Goal: Task Accomplishment & Management: Manage account settings

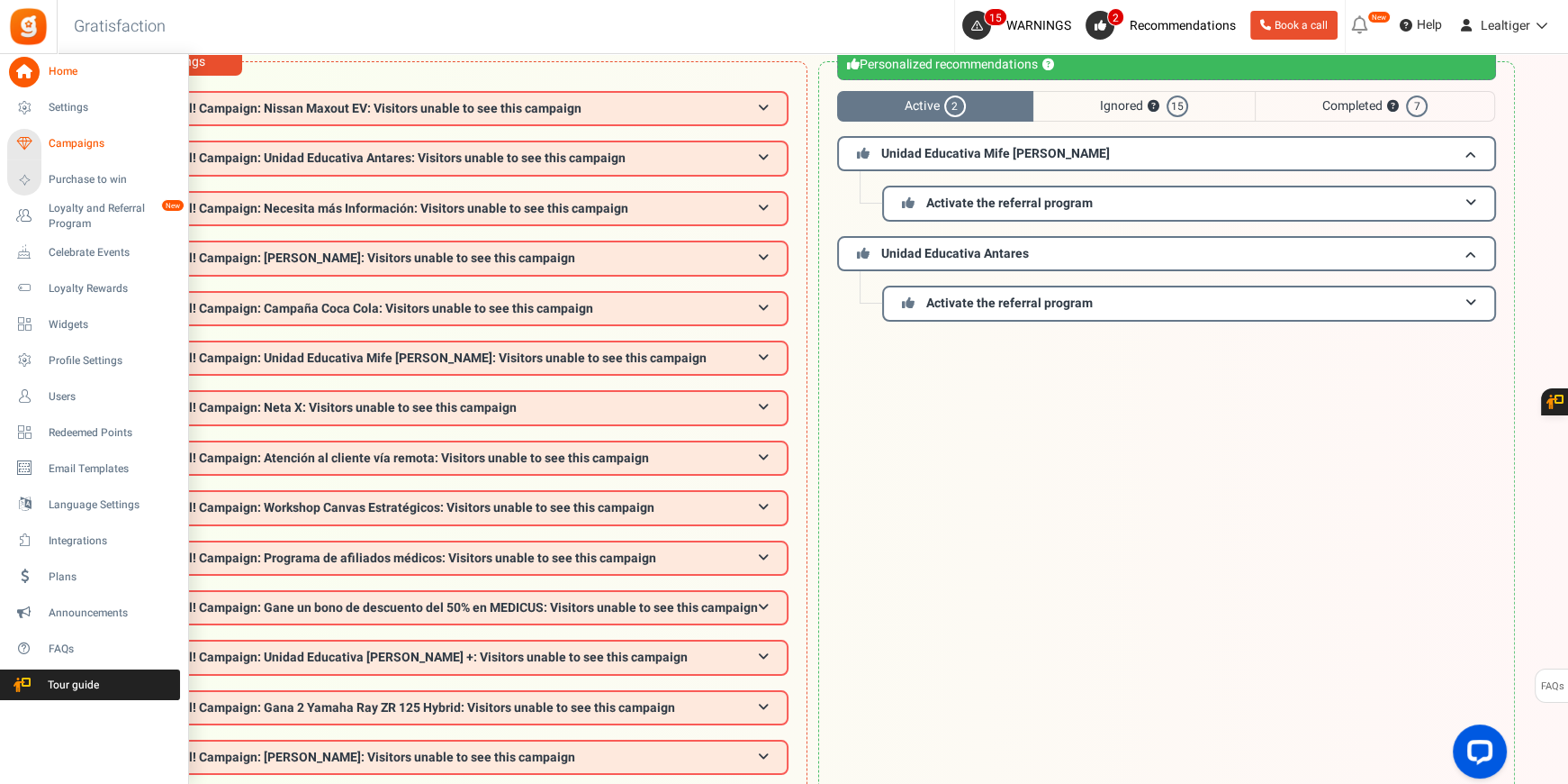
scroll to position [88, 0]
click at [84, 145] on span "Campaigns" at bounding box center [112, 144] width 126 height 15
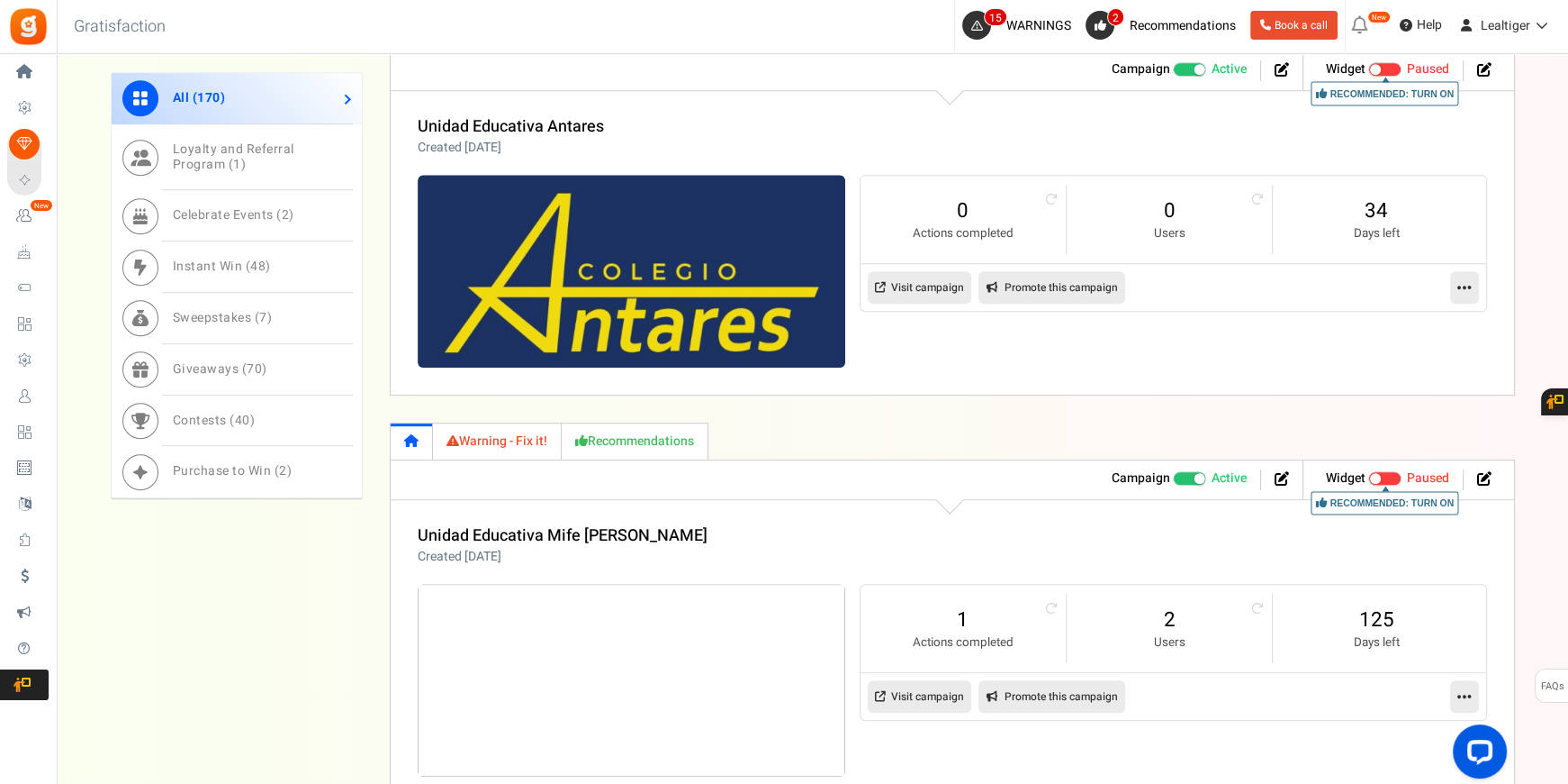
scroll to position [1146, 0]
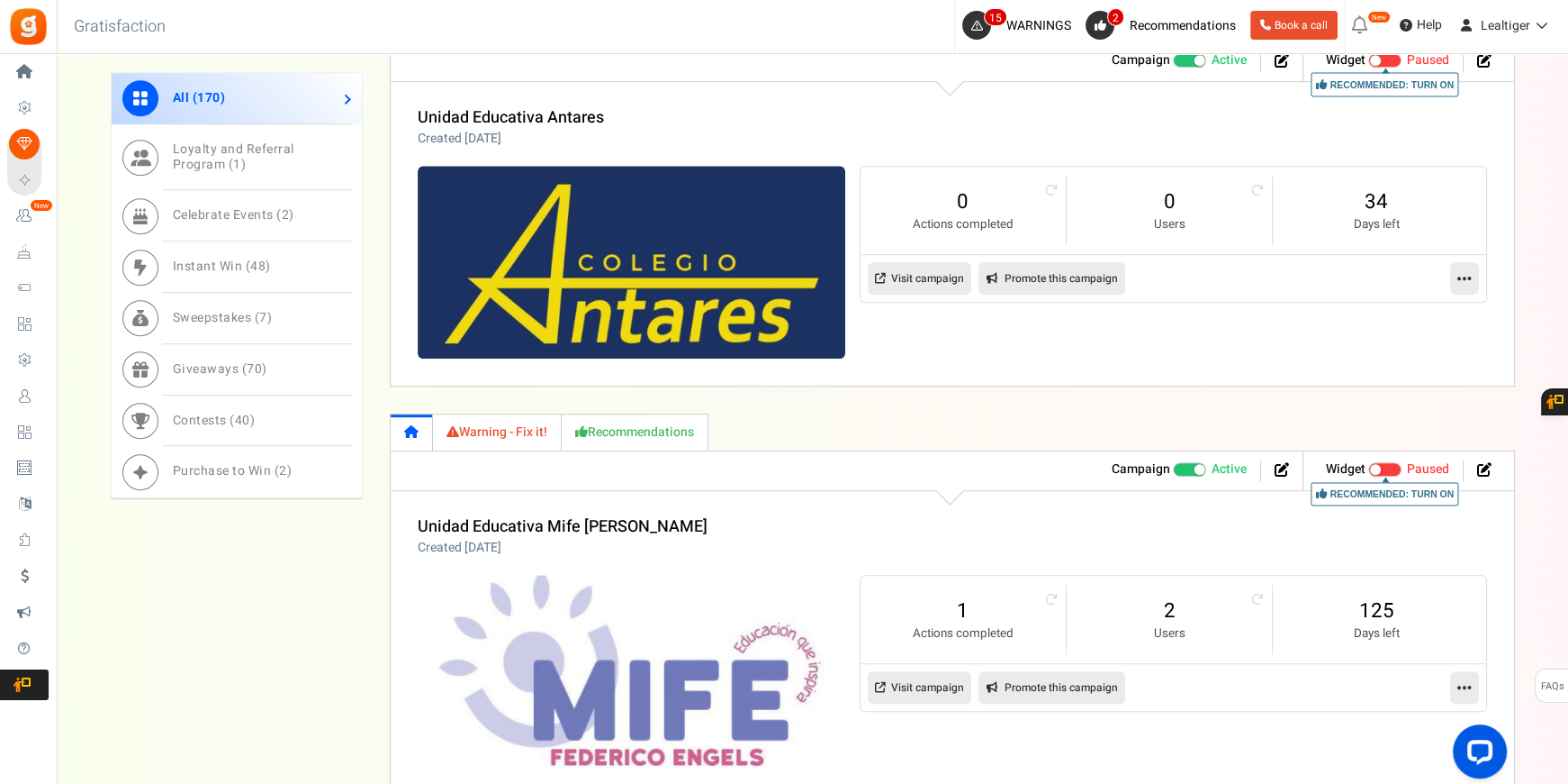
click at [933, 274] on link "Visit campaign" at bounding box center [920, 278] width 103 height 32
click at [1462, 277] on icon at bounding box center [1465, 277] width 14 height 16
click at [1415, 321] on link "Edit" at bounding box center [1407, 321] width 133 height 33
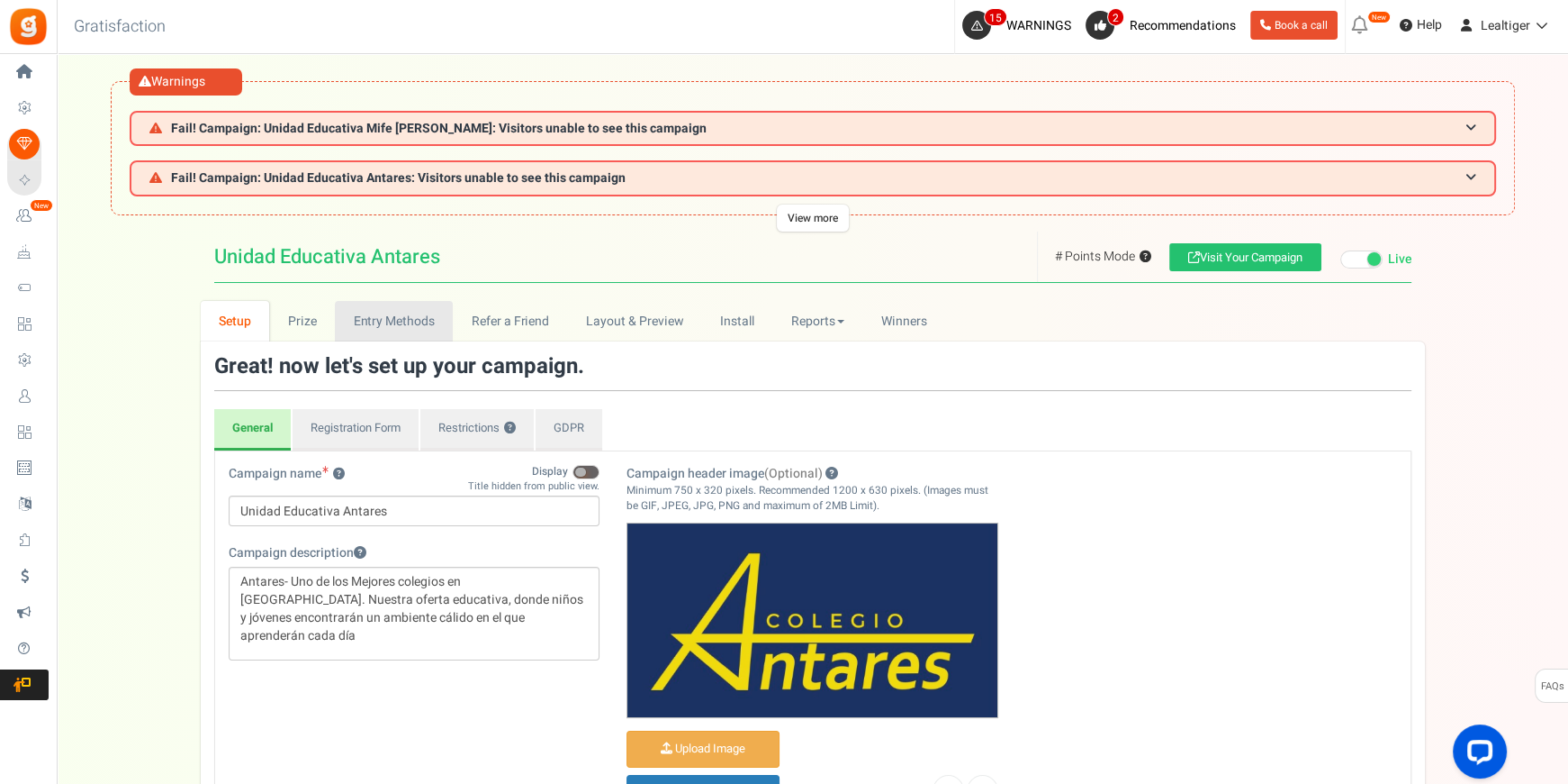
click at [396, 324] on link "Entry Methods" at bounding box center [394, 321] width 118 height 40
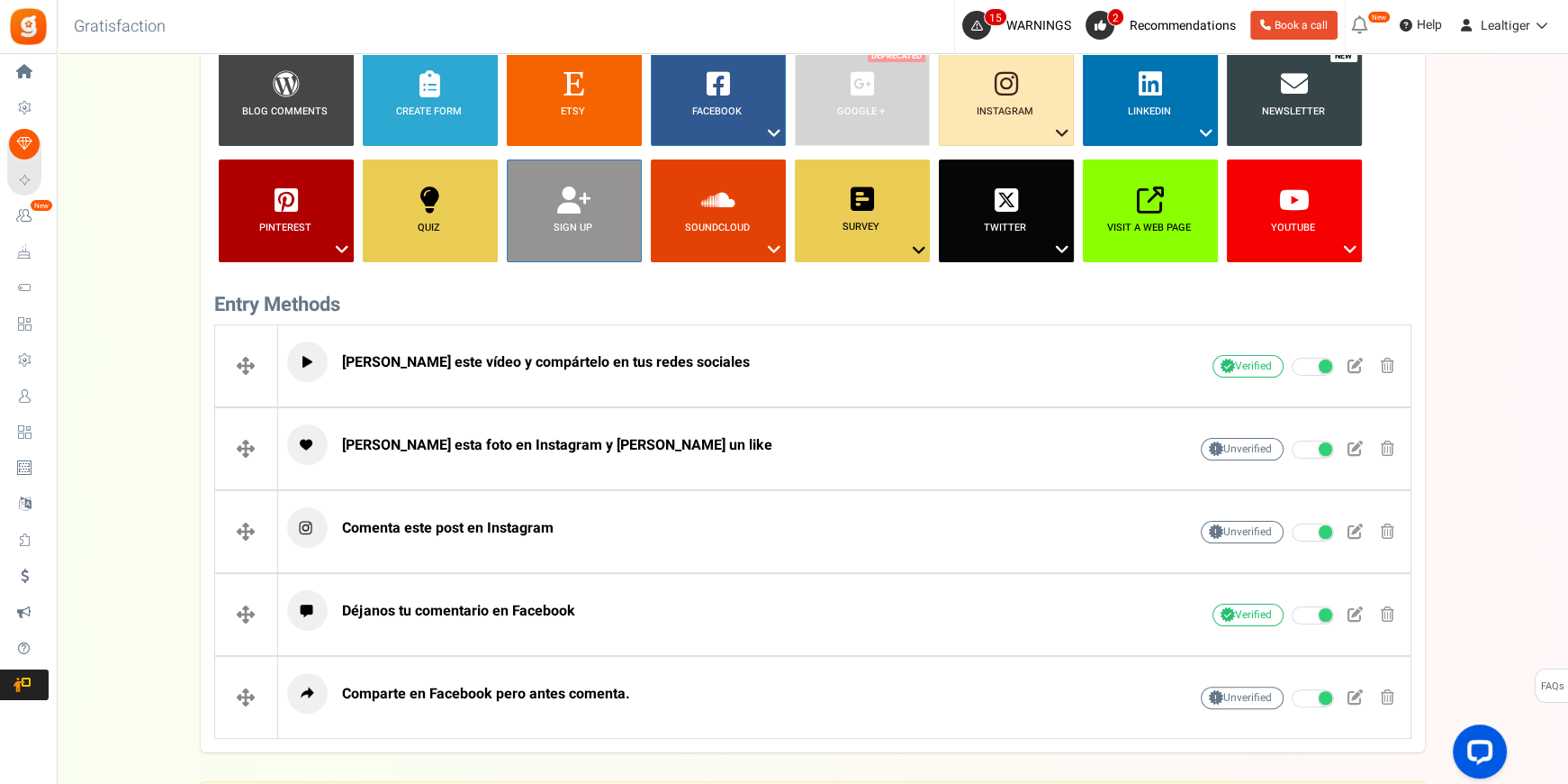
scroll to position [579, 0]
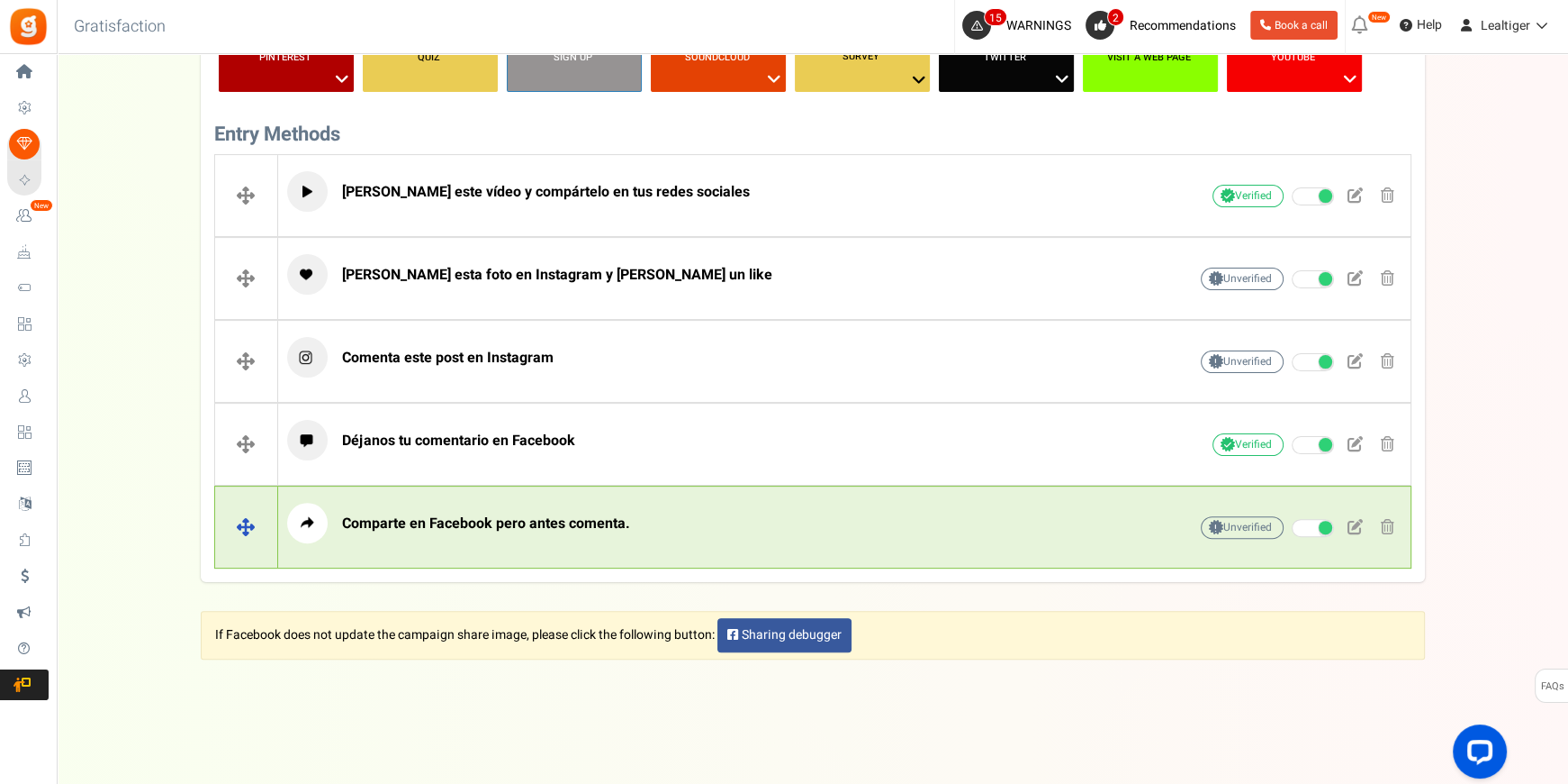
click at [517, 519] on span "Comparte en Facebook pero antes comenta." at bounding box center [486, 523] width 288 height 22
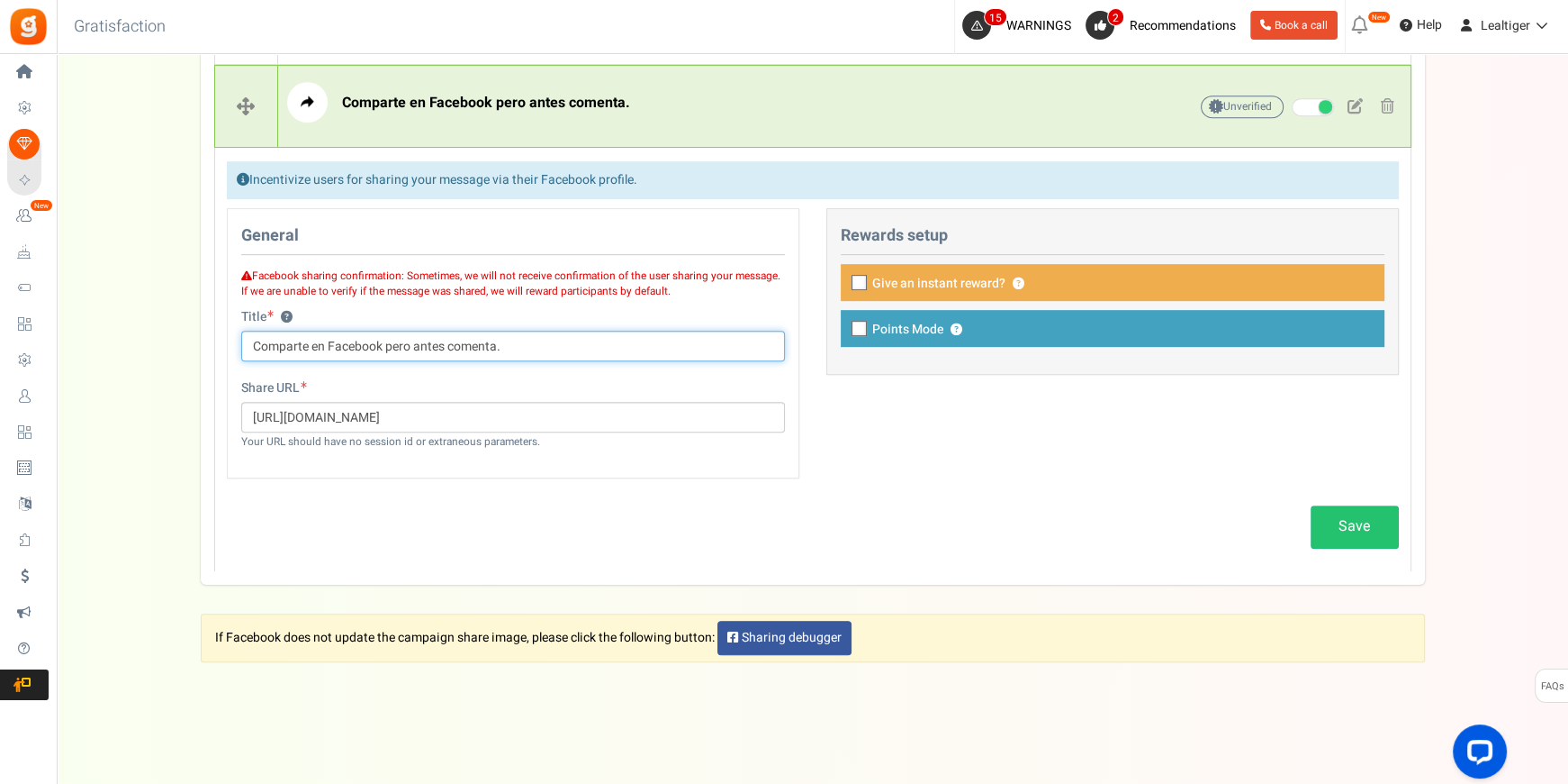
scroll to position [1002, 0]
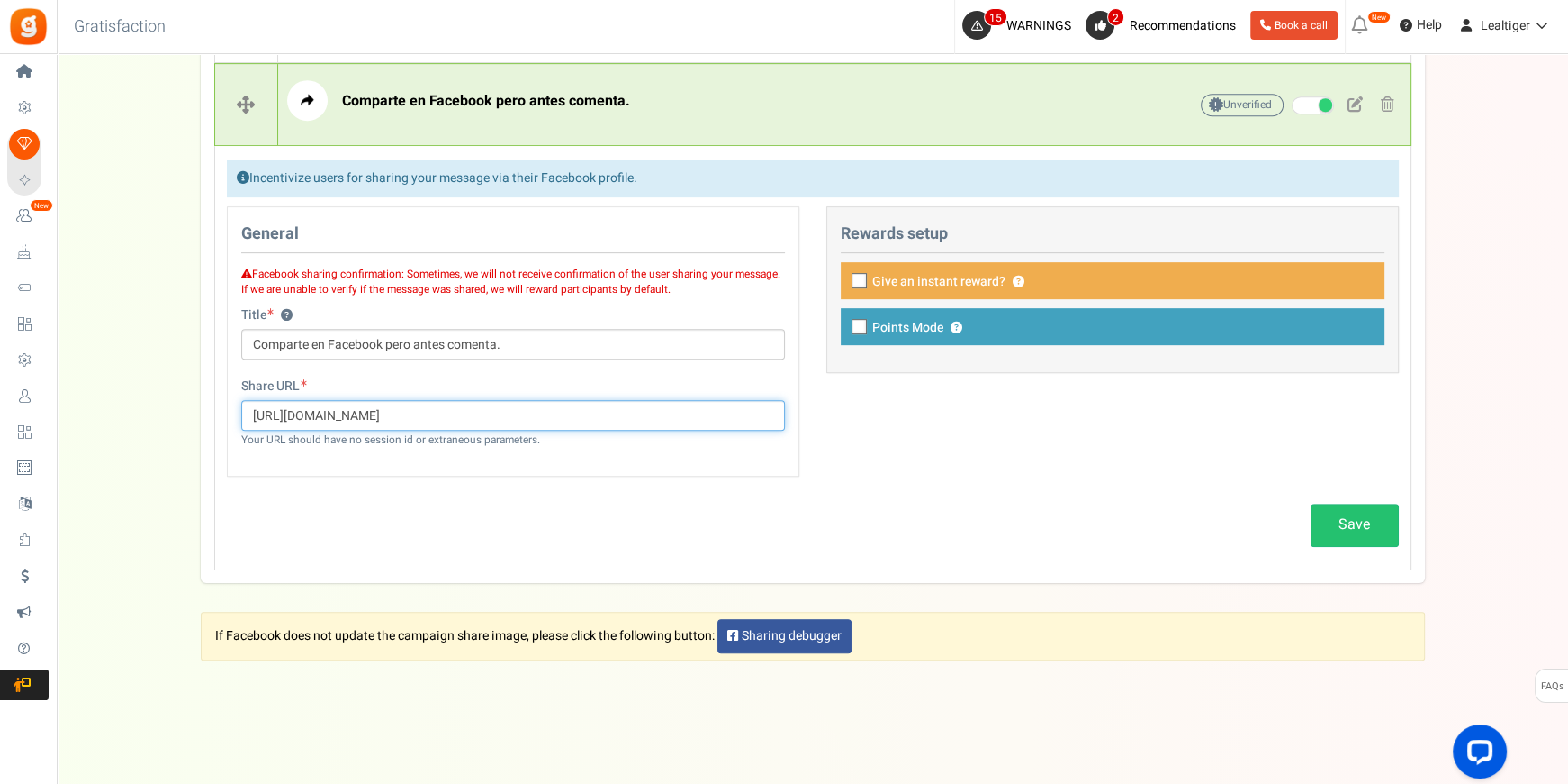
click at [649, 414] on input "[URL][DOMAIN_NAME]" at bounding box center [513, 415] width 544 height 31
click at [648, 412] on input "[URL][DOMAIN_NAME]" at bounding box center [513, 415] width 544 height 31
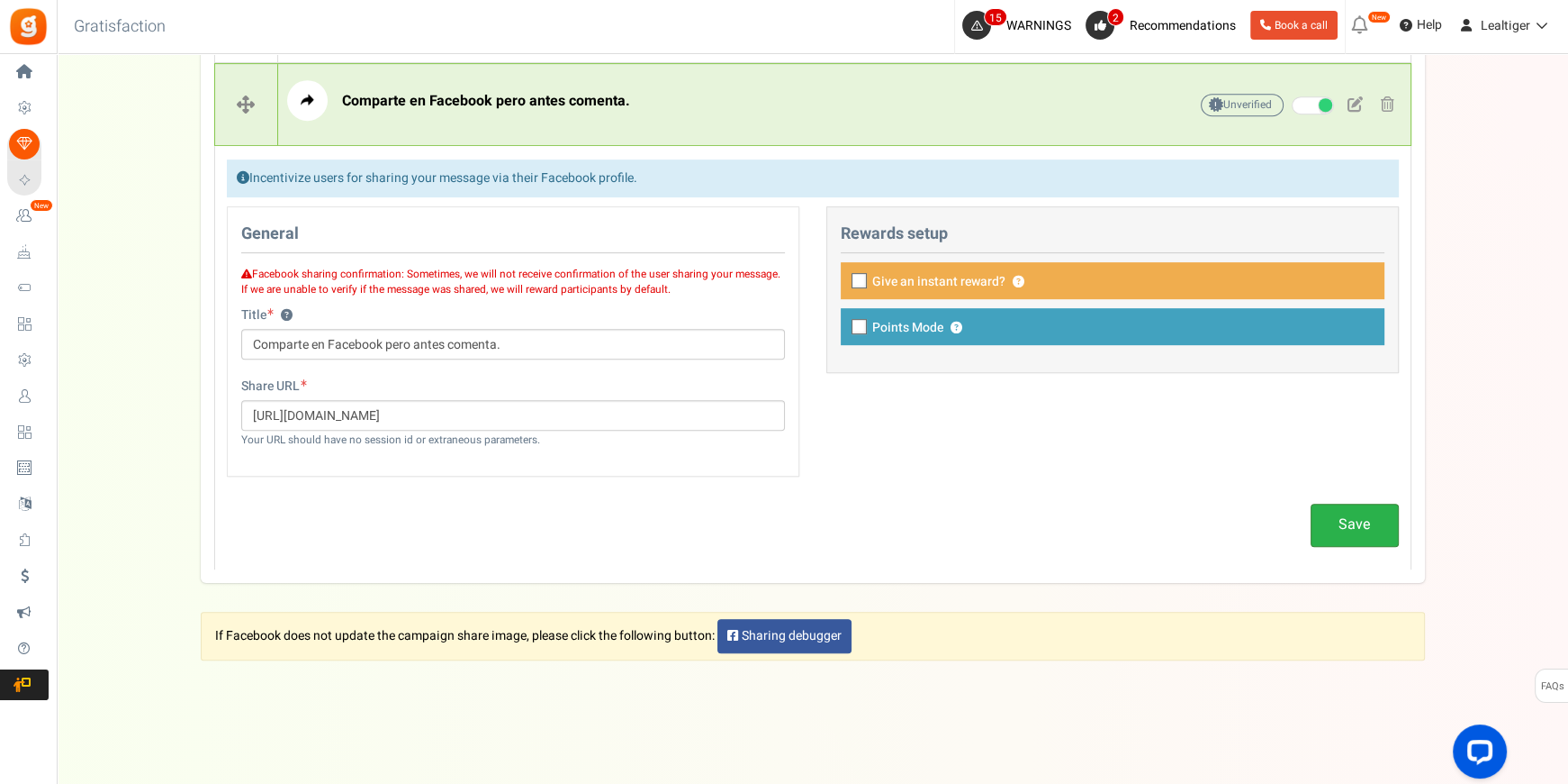
click at [1357, 505] on link "Save" at bounding box center [1355, 525] width 88 height 42
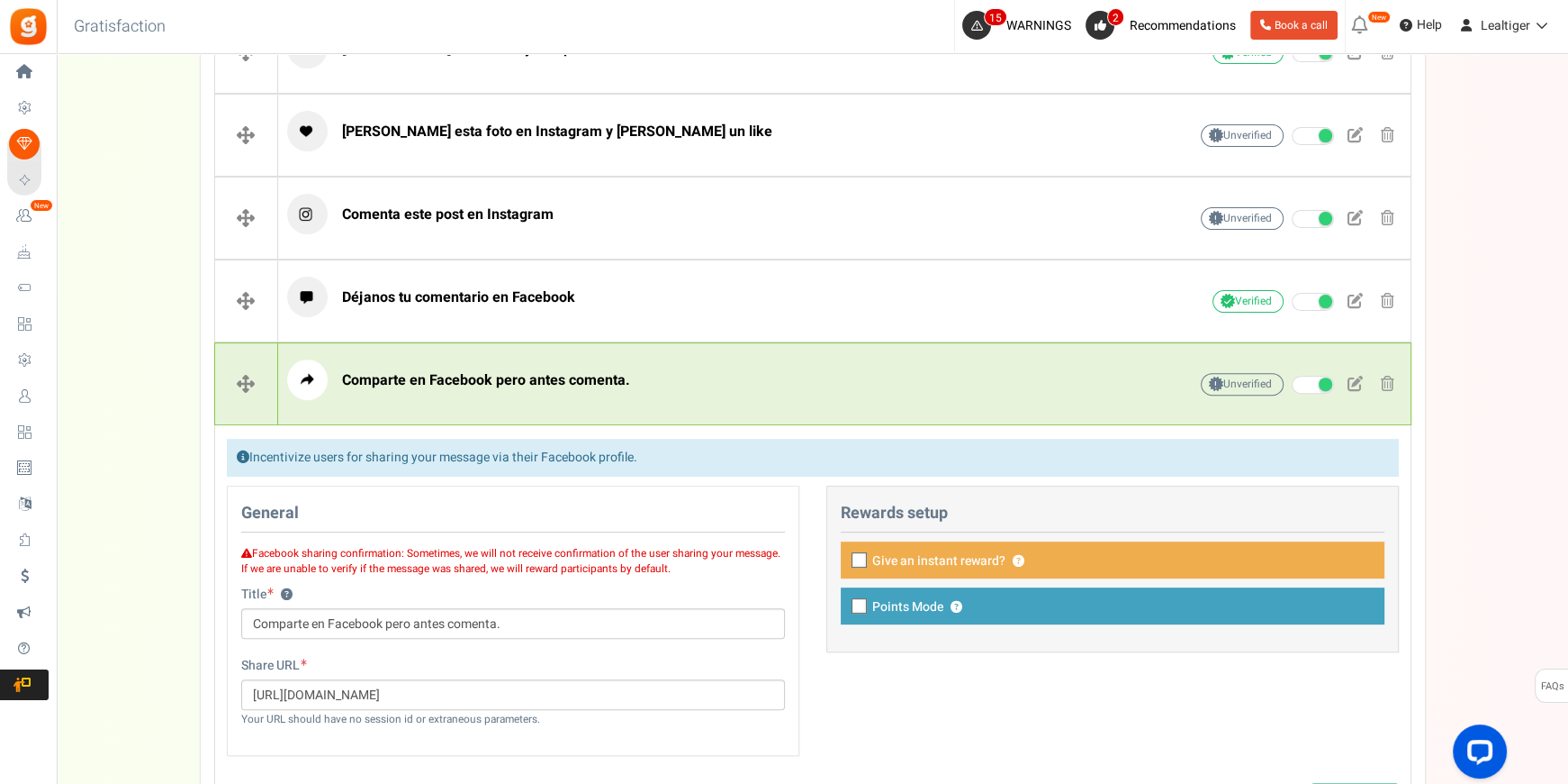
scroll to position [593, 0]
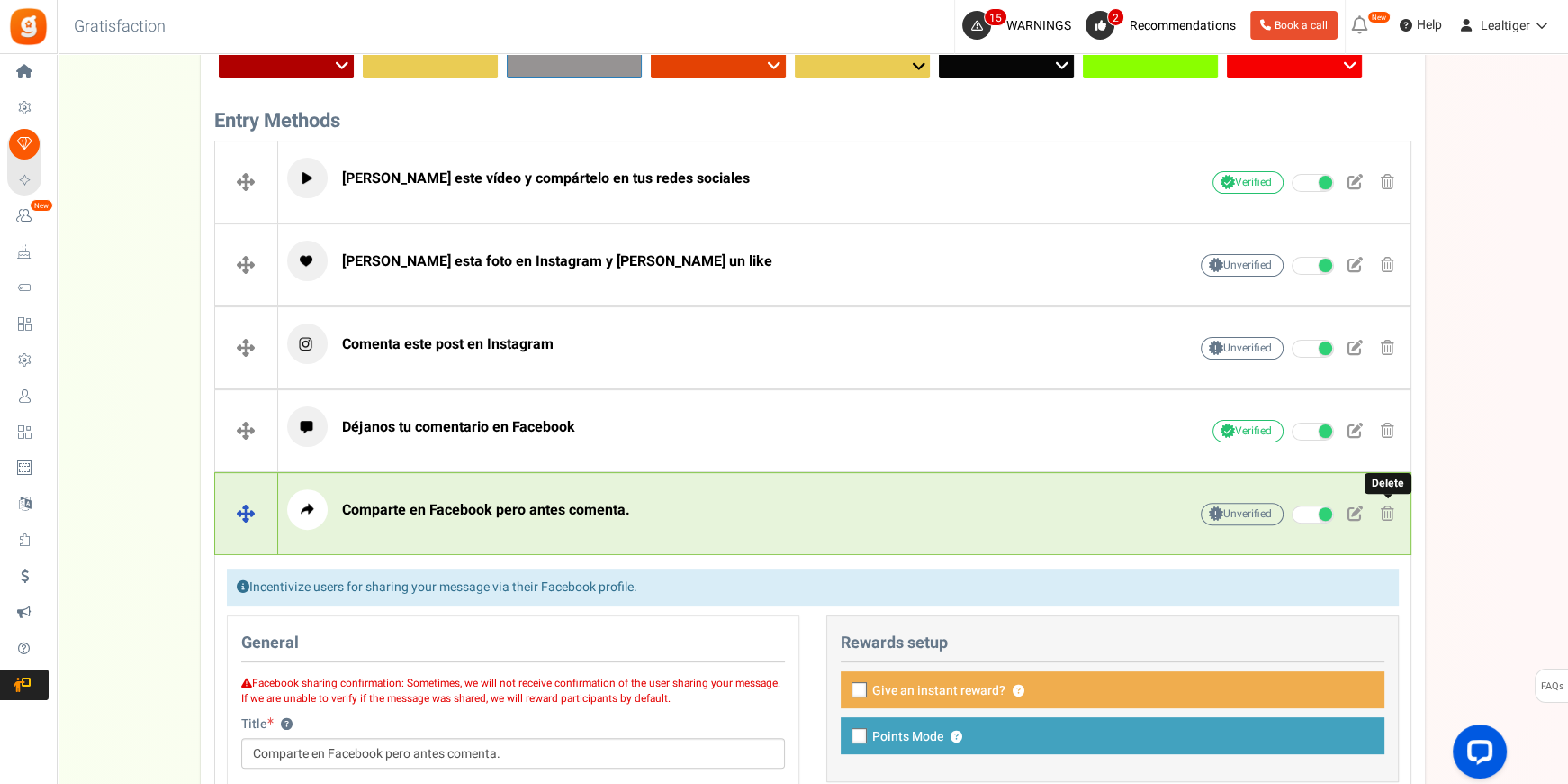
click at [1389, 508] on span at bounding box center [1388, 513] width 13 height 15
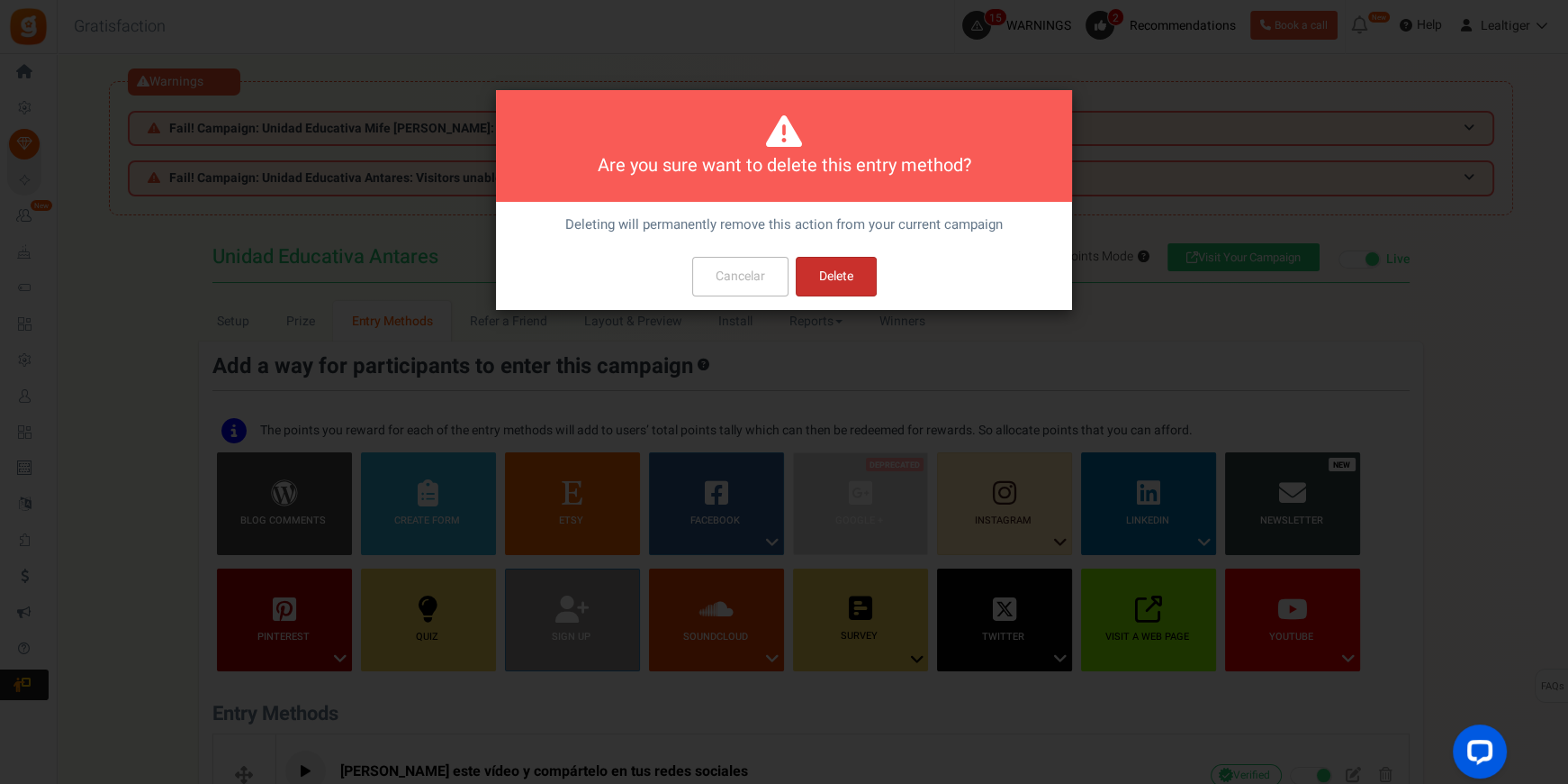
click at [854, 270] on button "Delete" at bounding box center [836, 276] width 81 height 39
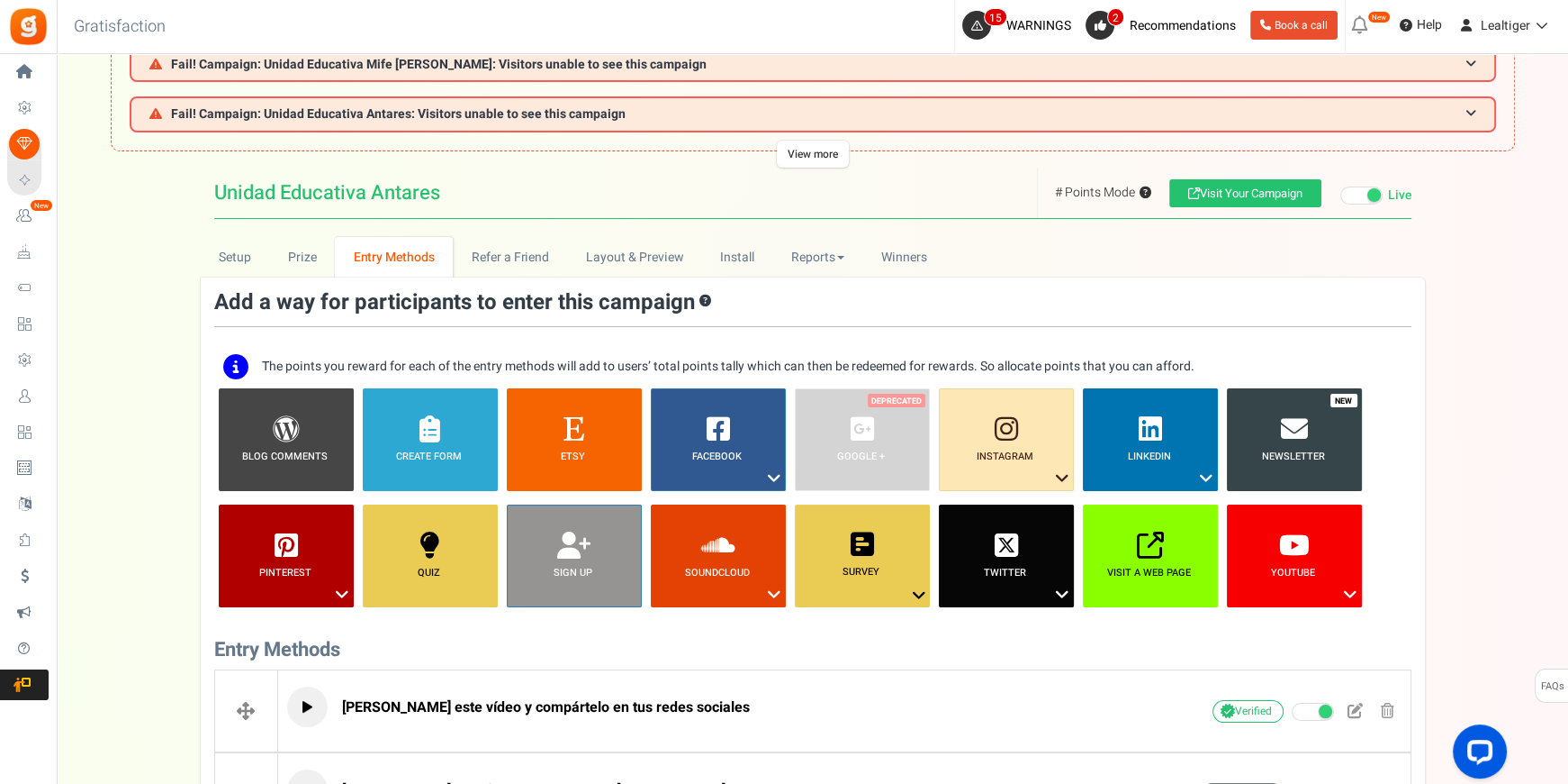
scroll to position [87, 0]
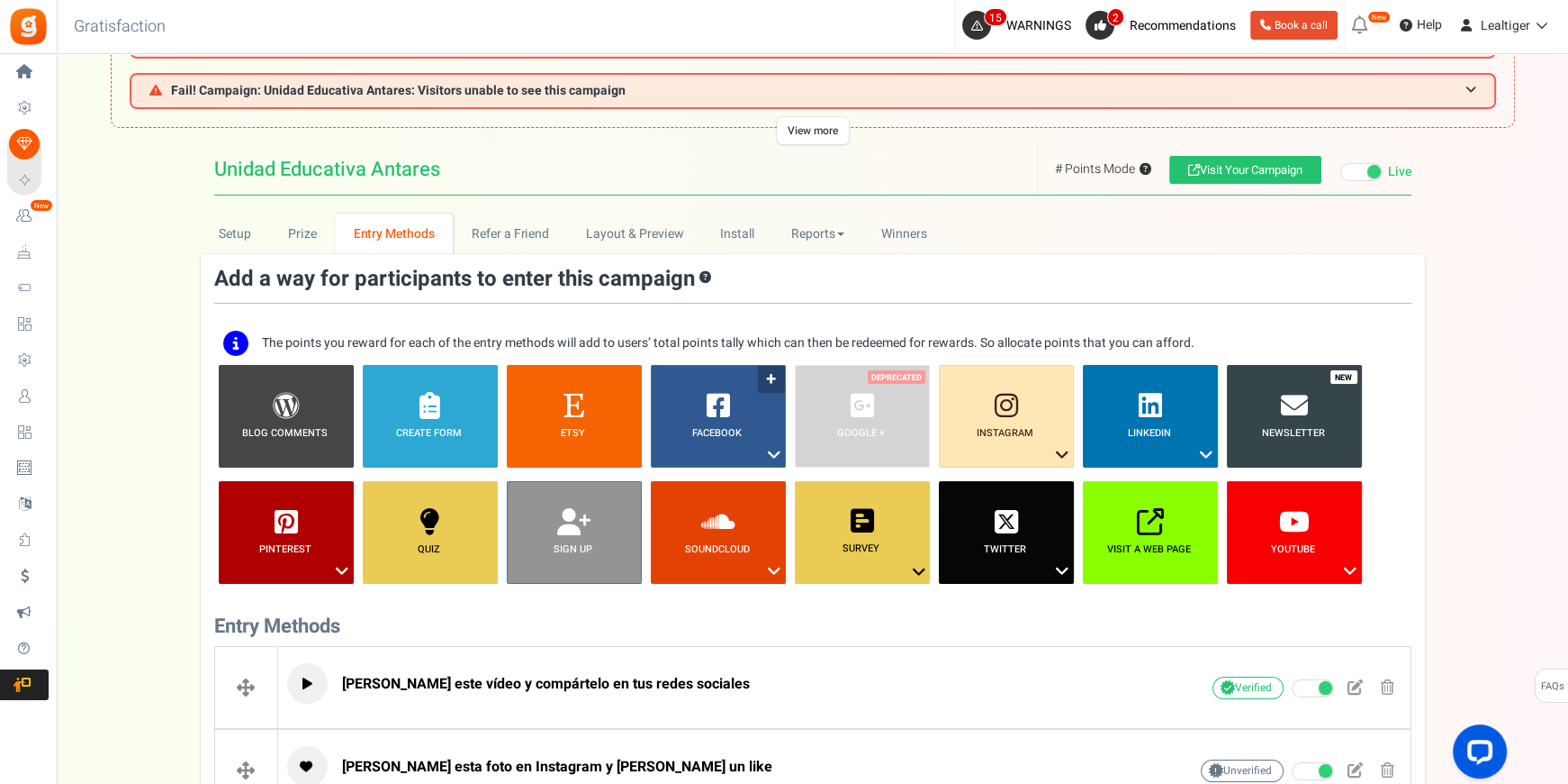
click at [773, 446] on icon at bounding box center [774, 454] width 22 height 24
click at [713, 506] on link "Share on Facebook" at bounding box center [705, 510] width 117 height 23
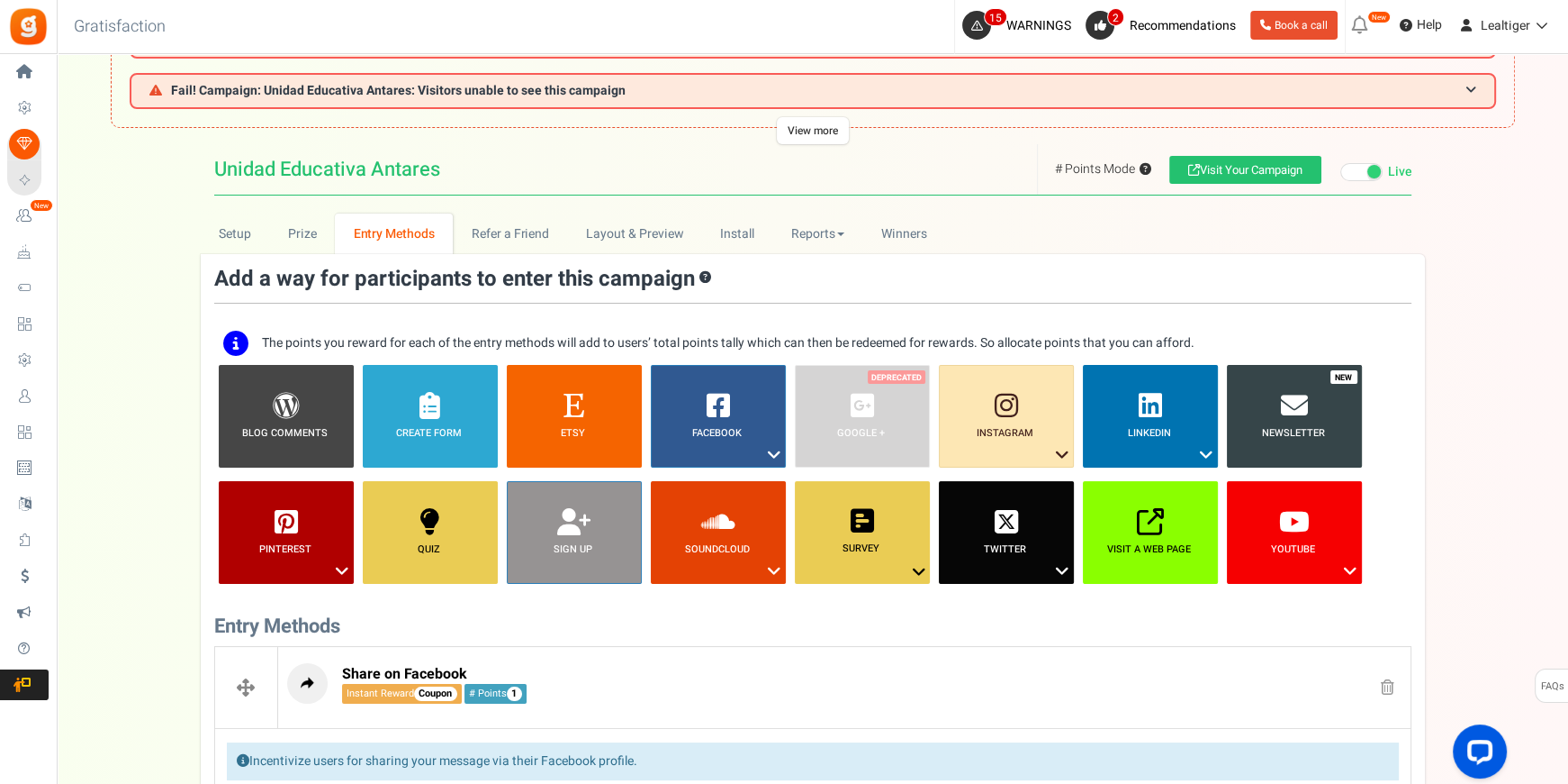
scroll to position [620, 0]
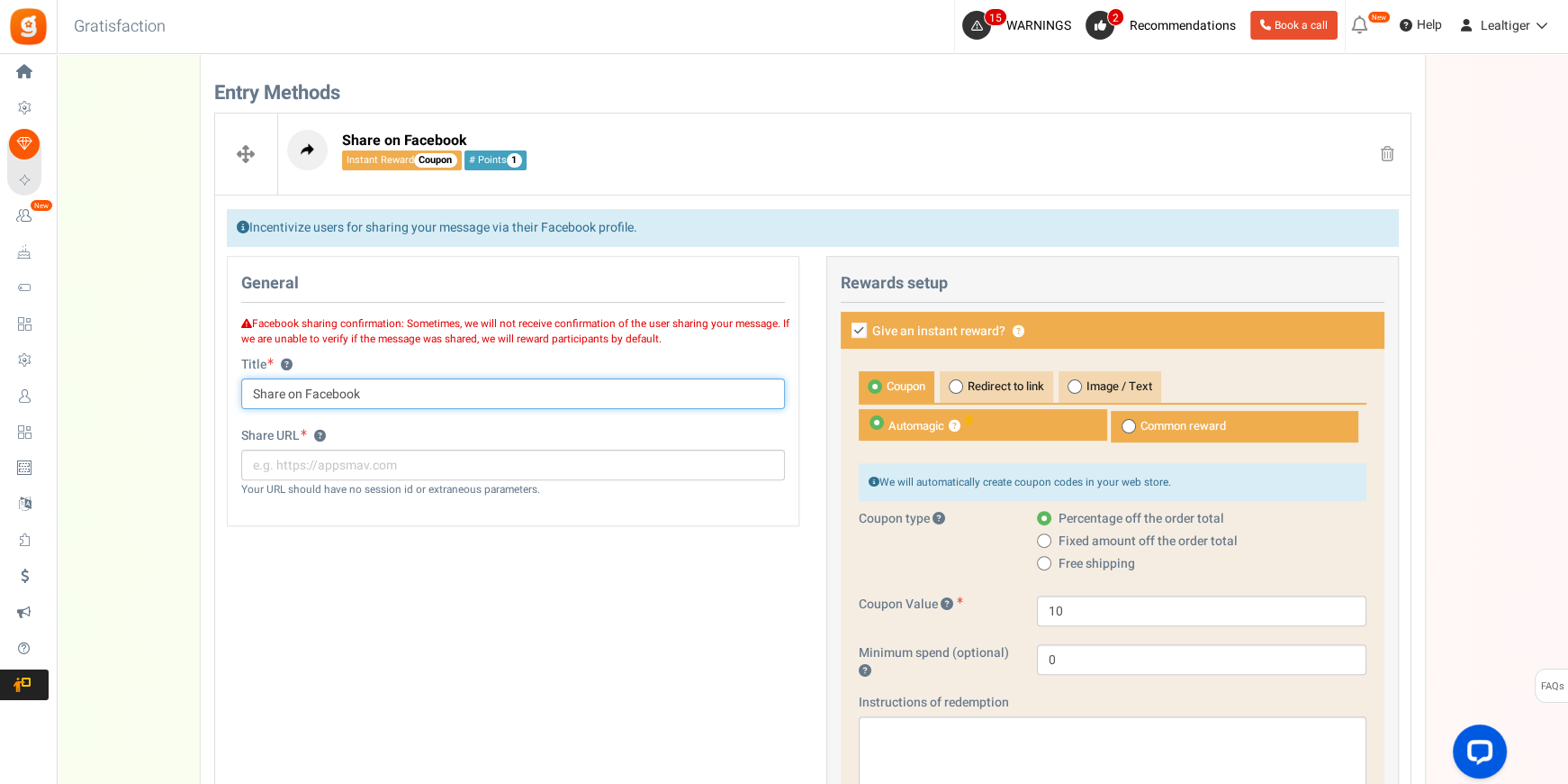
click at [405, 395] on input "Share on Facebook" at bounding box center [513, 393] width 544 height 31
click at [404, 394] on input "Share on Facebook" at bounding box center [513, 393] width 544 height 31
type input "Comenta y comparte este post en tu Facebook"
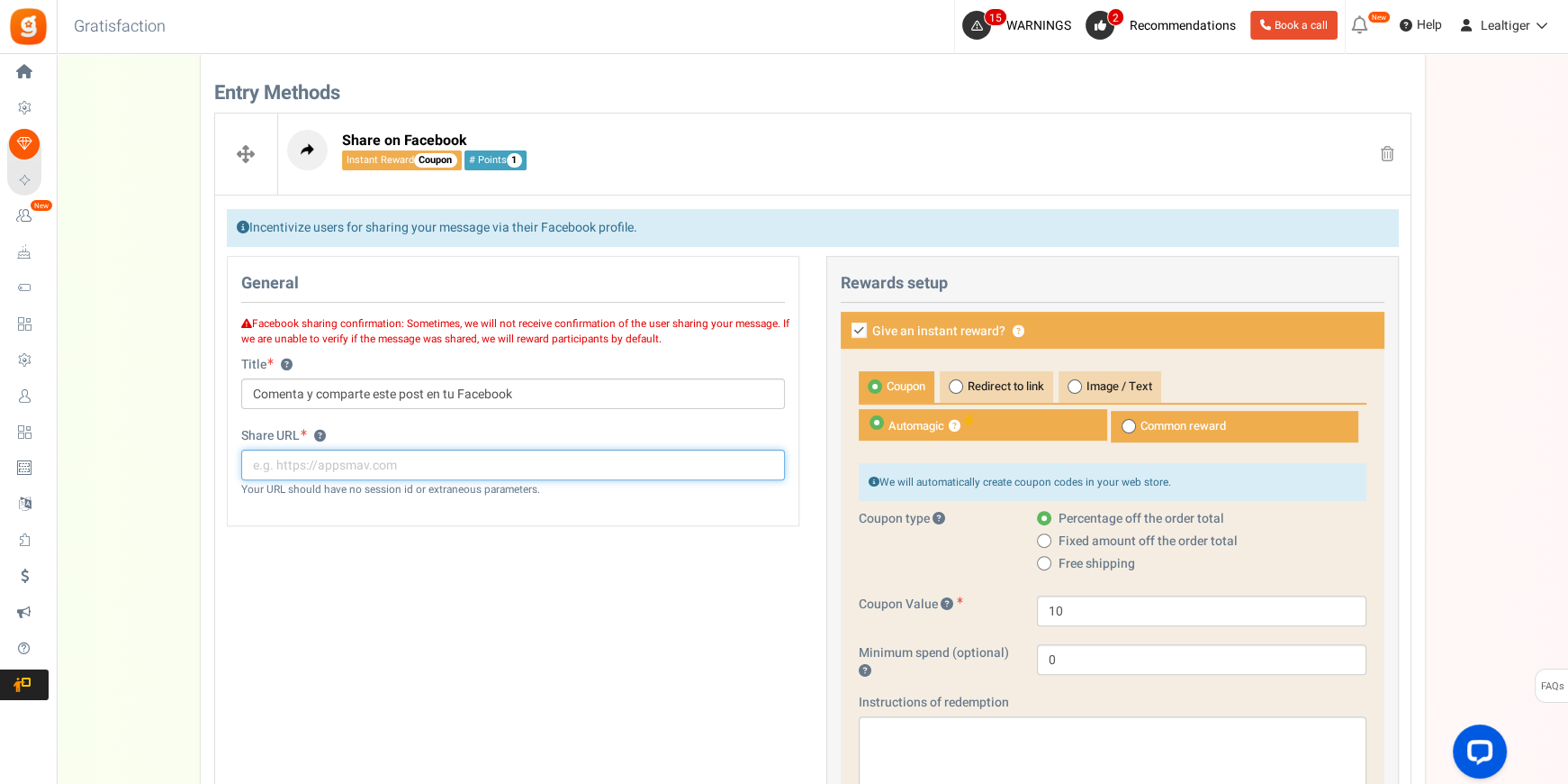
click at [374, 455] on input "text" at bounding box center [513, 464] width 544 height 31
paste input "[URL][DOMAIN_NAME]"
type input "[URL][DOMAIN_NAME]"
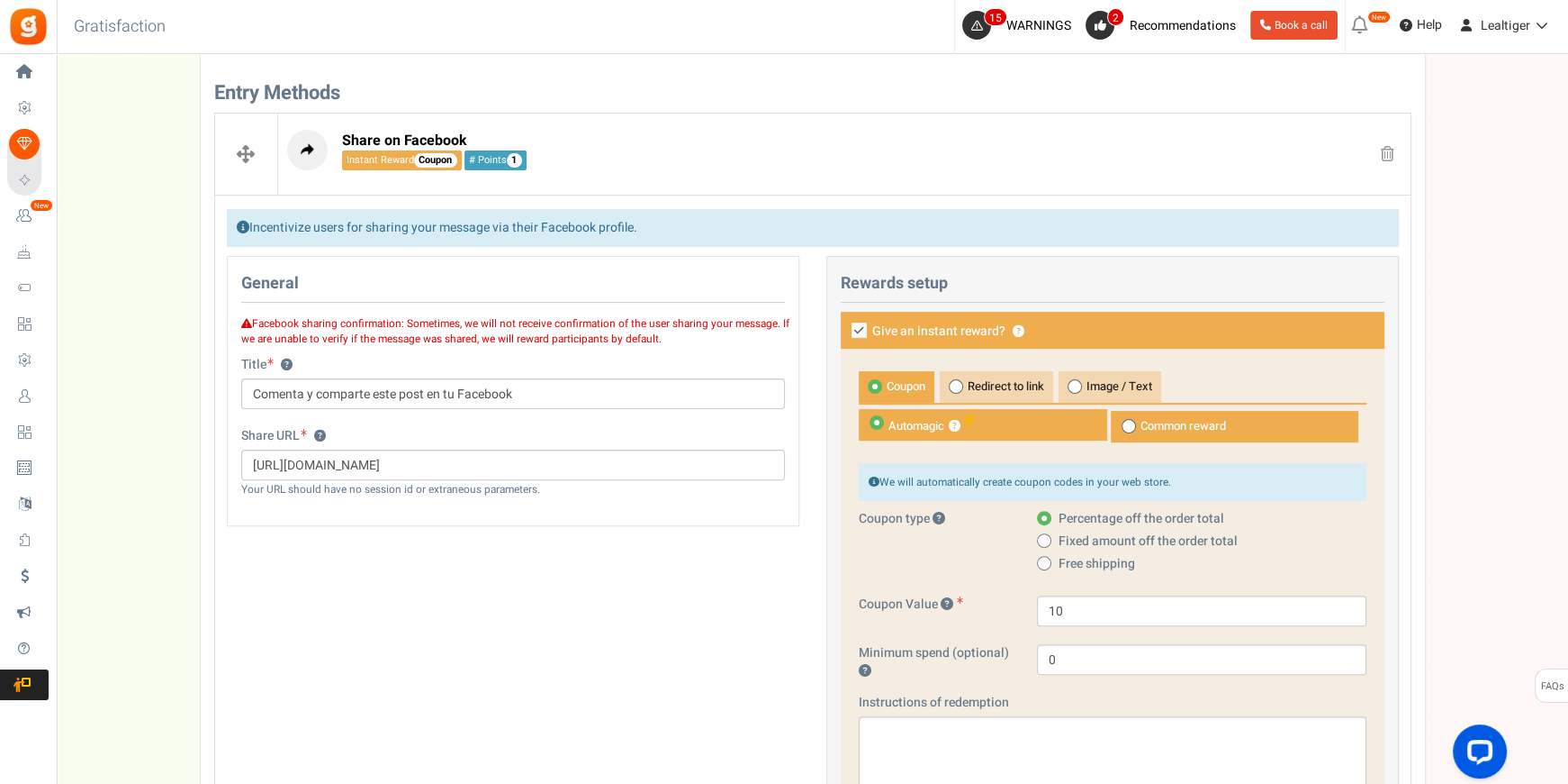
scroll to position [0, 0]
click at [855, 325] on icon at bounding box center [860, 330] width 15 height 15
click at [846, 326] on input "Give an instant reward? ?" at bounding box center [839, 332] width 11 height 11
checkbox input "false"
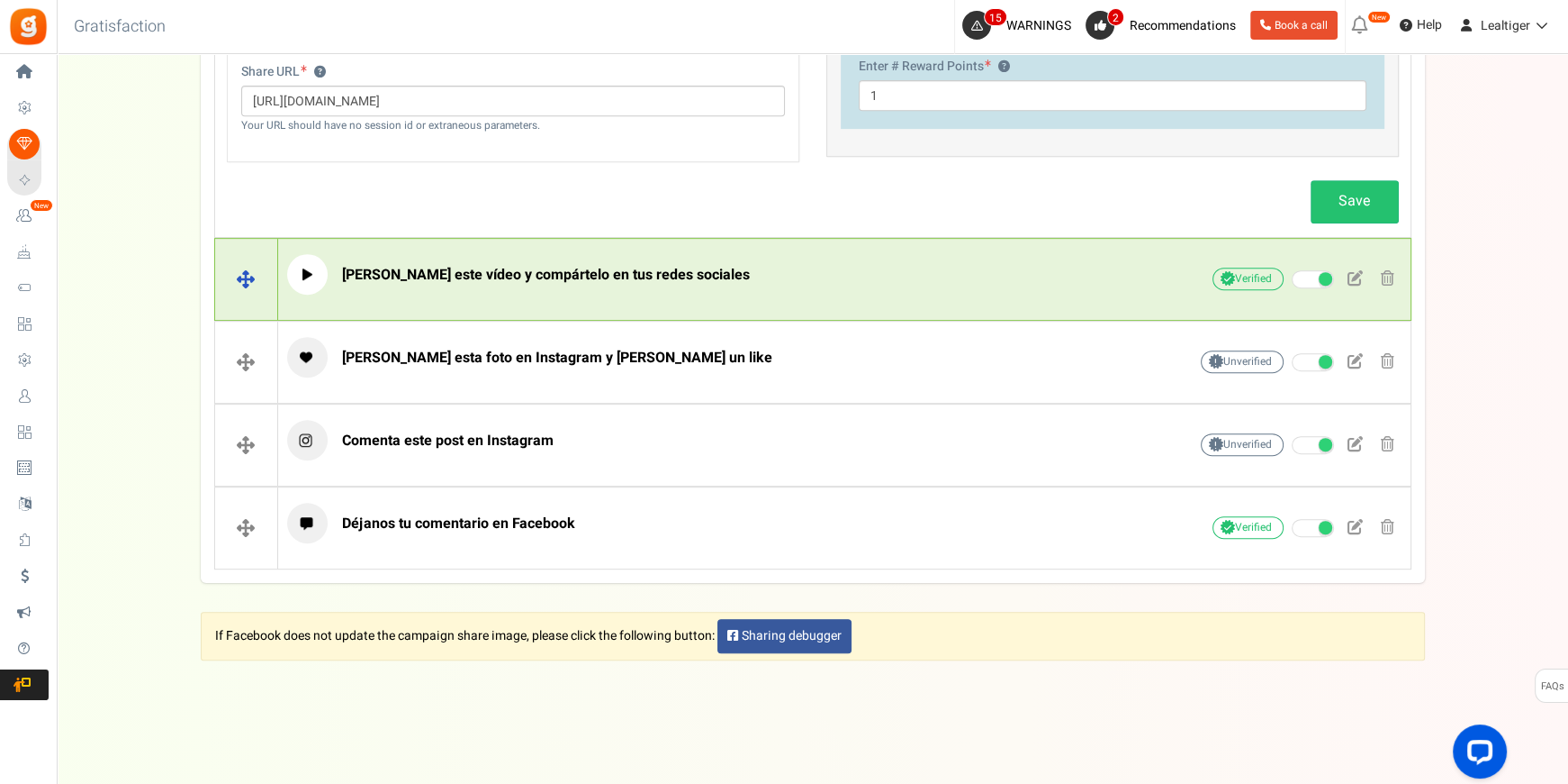
scroll to position [902, 0]
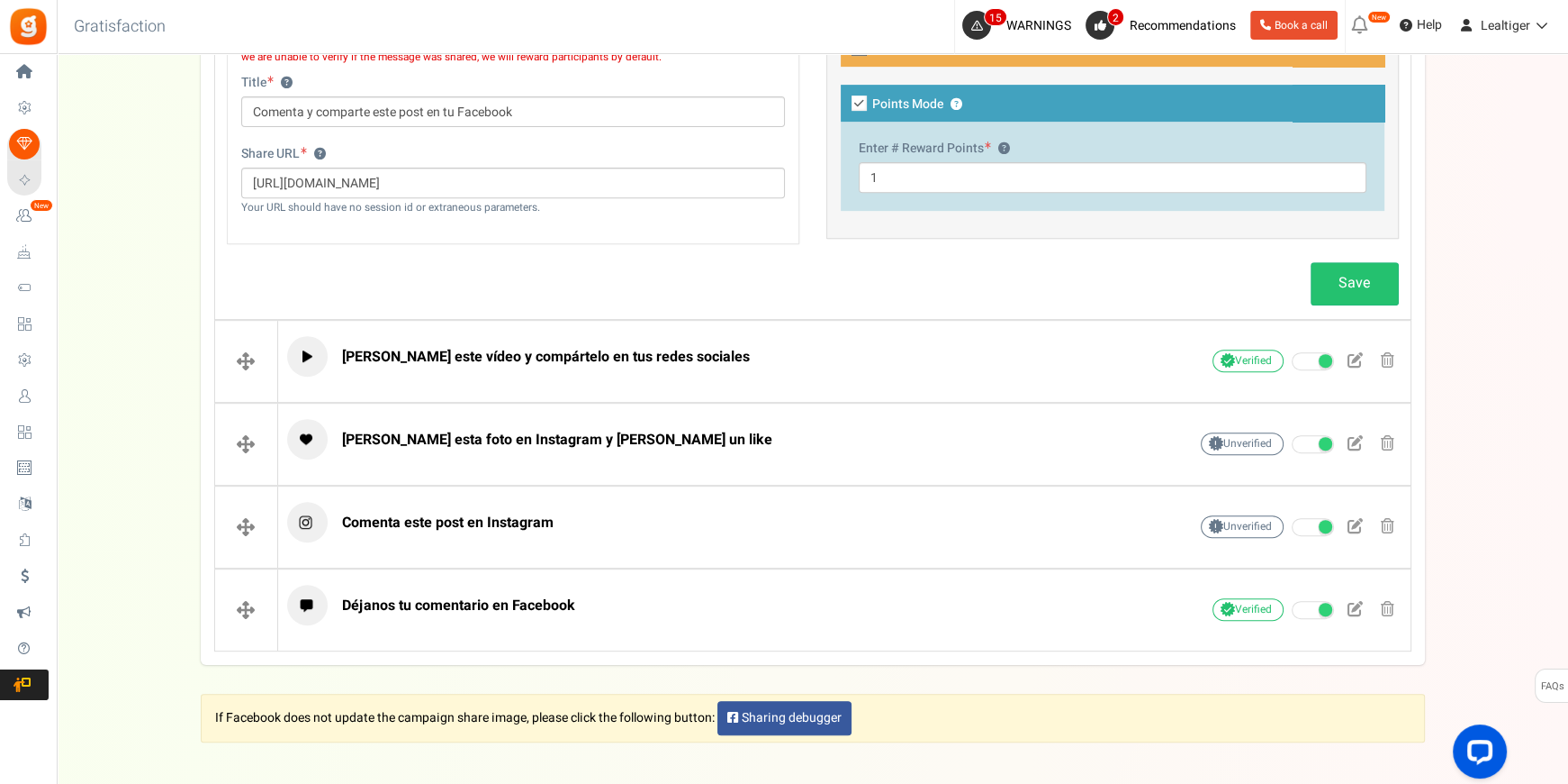
click at [852, 97] on icon at bounding box center [860, 103] width 15 height 15
click at [846, 99] on input "Points Mode ?" at bounding box center [839, 104] width 11 height 11
checkbox input "false"
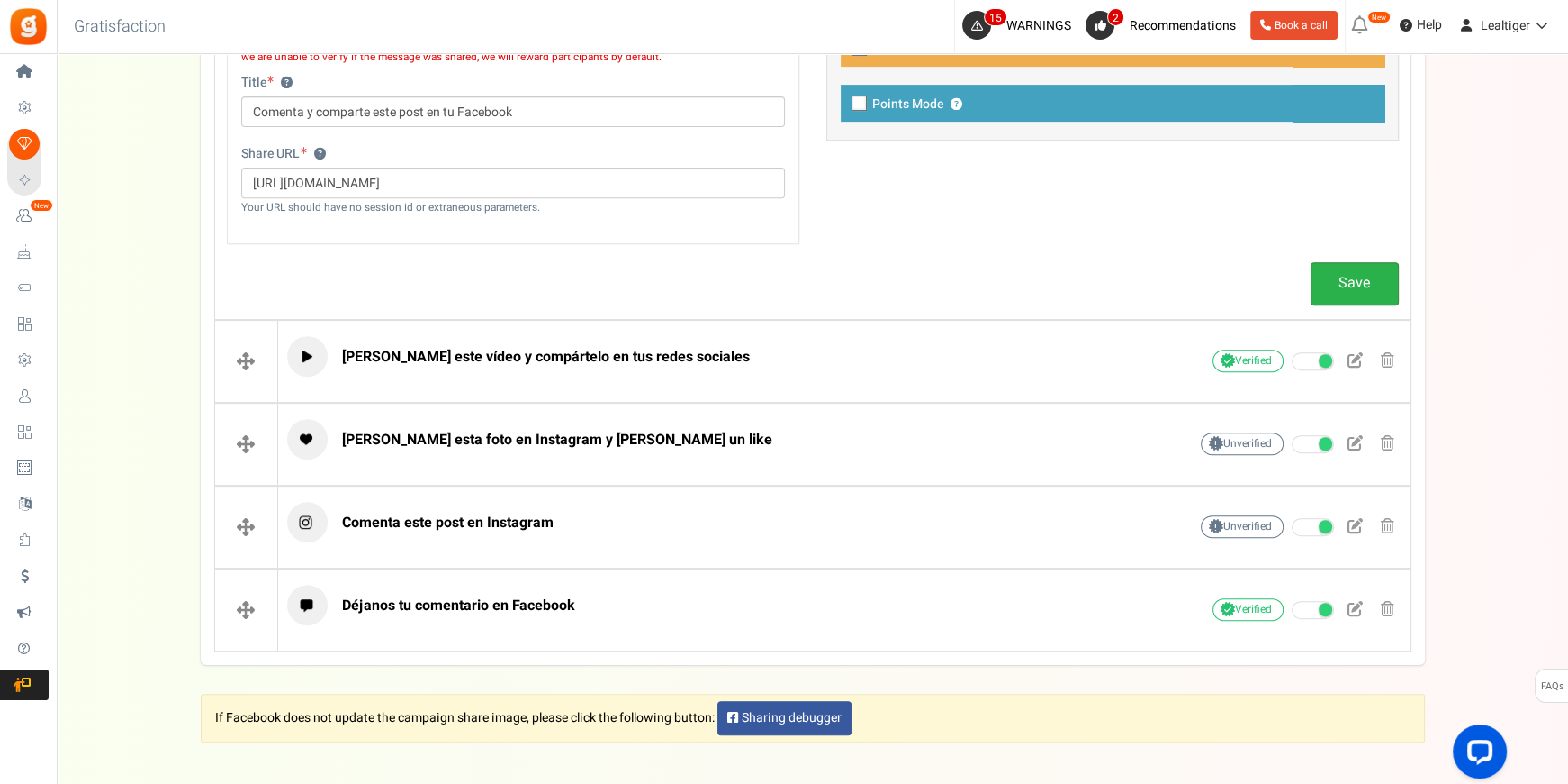
click at [1331, 277] on link "Save" at bounding box center [1355, 283] width 88 height 42
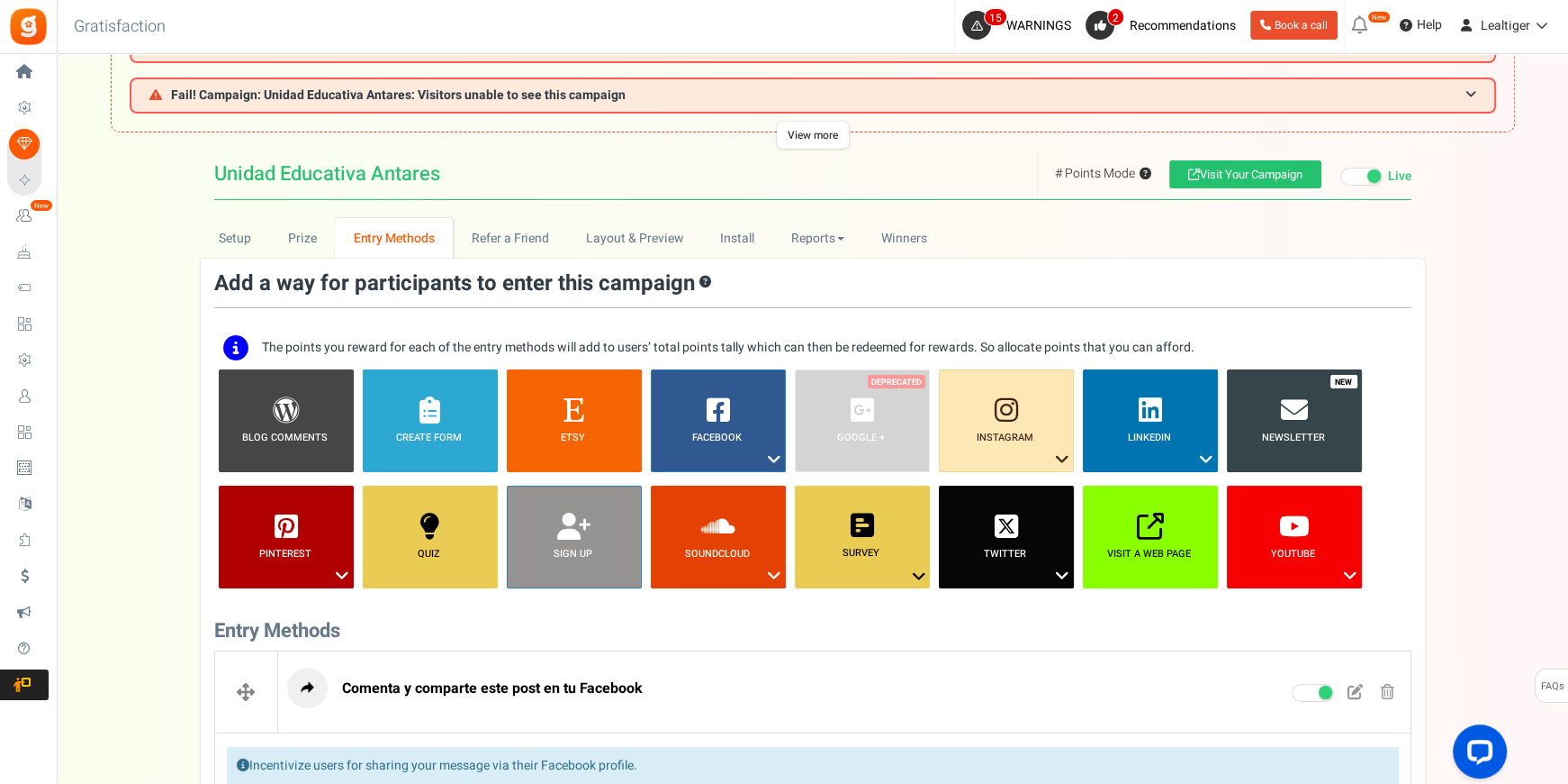
scroll to position [0, 0]
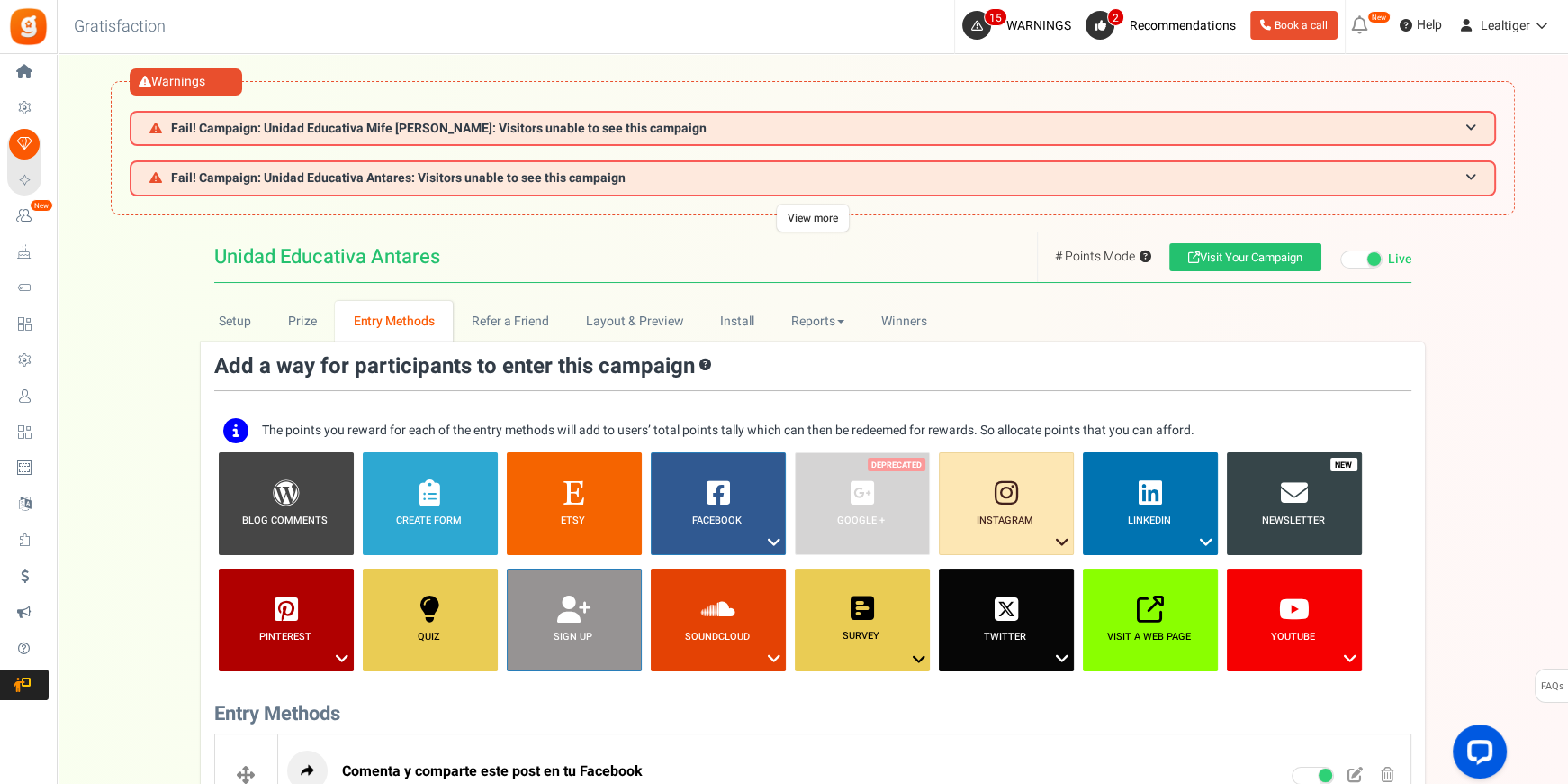
click at [0, 0] on span "Campaigns" at bounding box center [0, 0] width 0 height 0
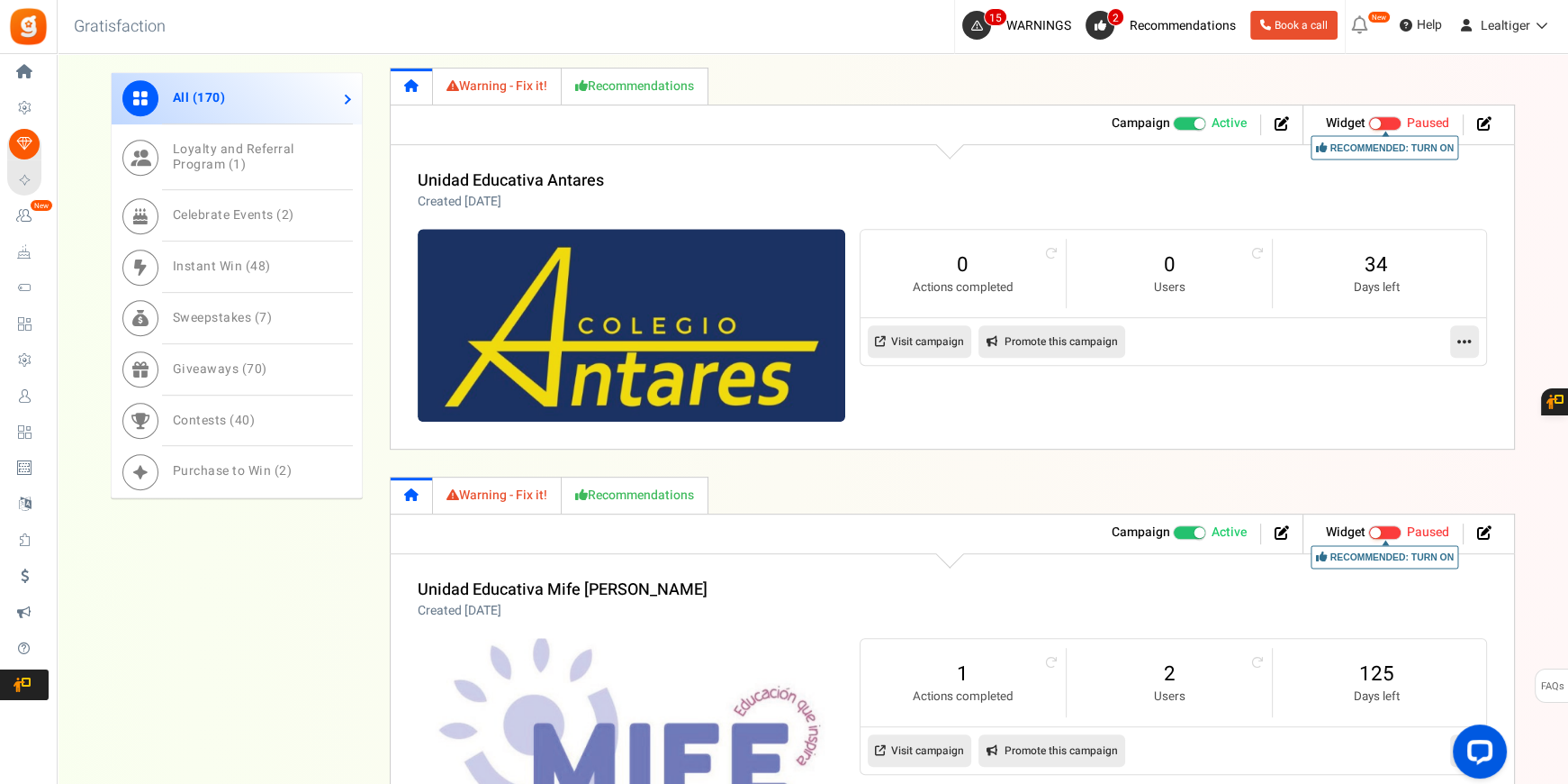
scroll to position [1216, 0]
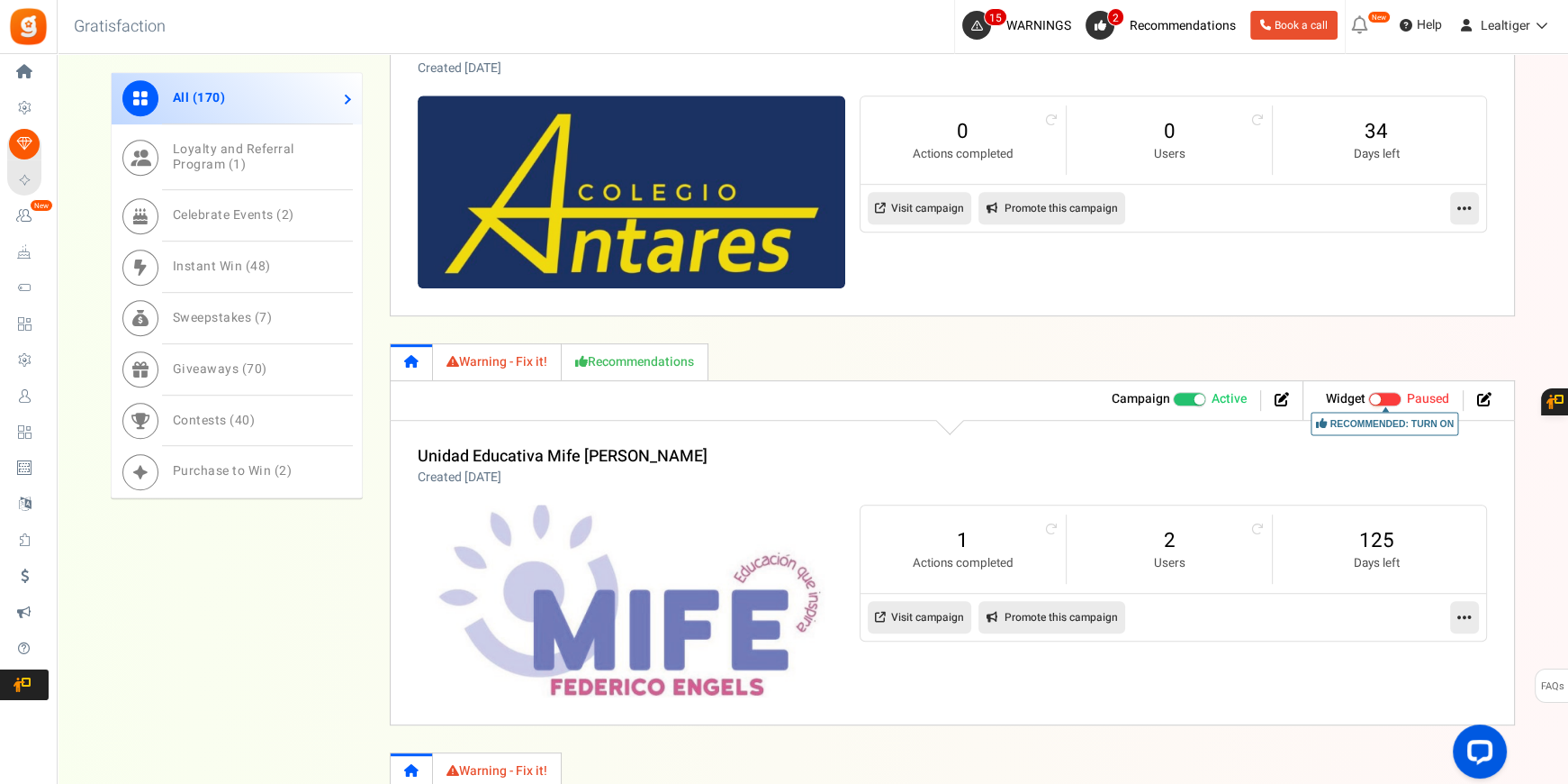
click at [988, 203] on icon at bounding box center [992, 208] width 13 height 10
type input "[URL][DOMAIN_NAME]"
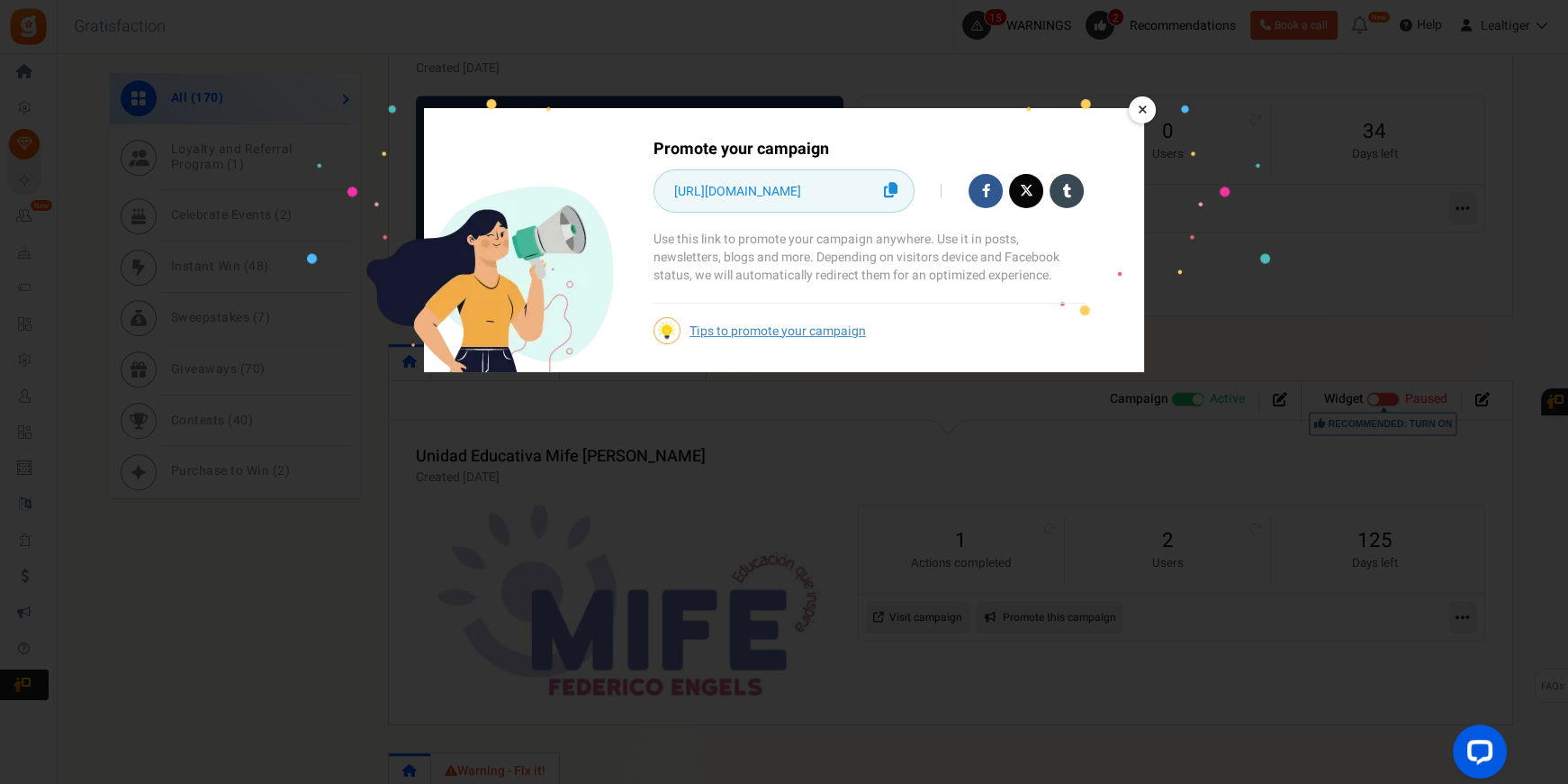
click at [1151, 105] on link "×" at bounding box center [1142, 110] width 27 height 27
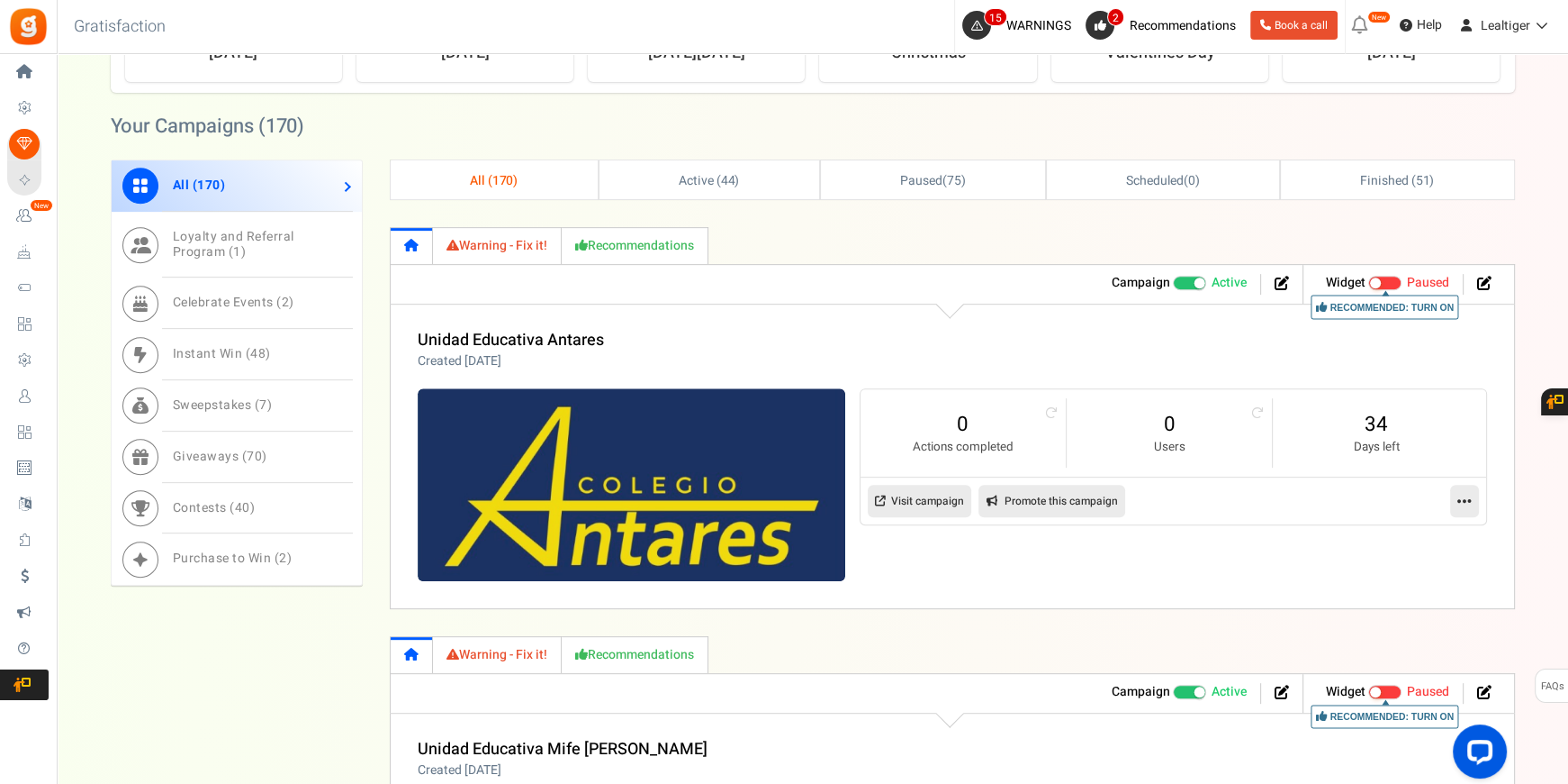
scroll to position [1135, 0]
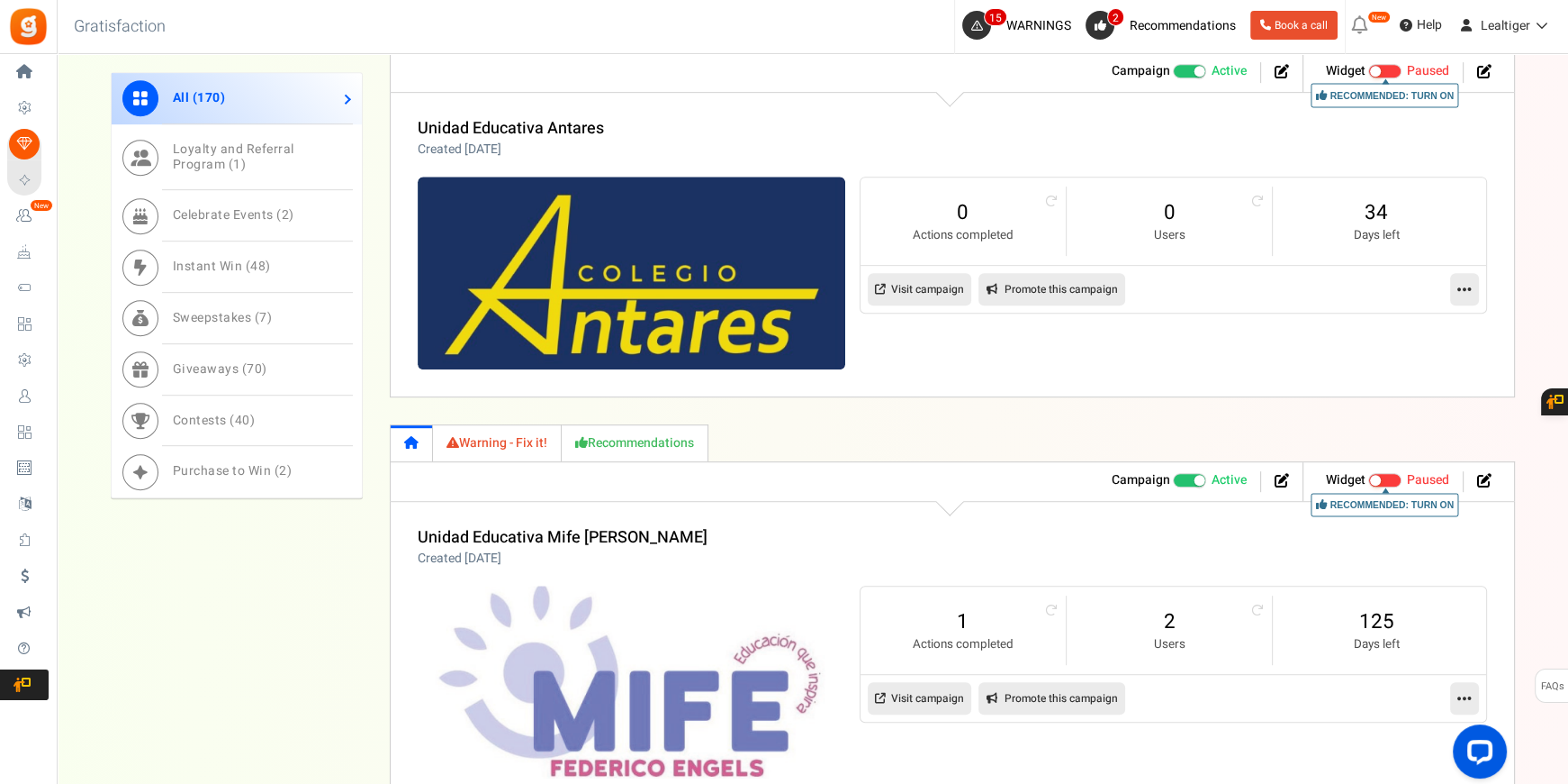
click at [1462, 284] on icon at bounding box center [1465, 289] width 14 height 16
click at [1384, 328] on link "Edit" at bounding box center [1407, 332] width 133 height 33
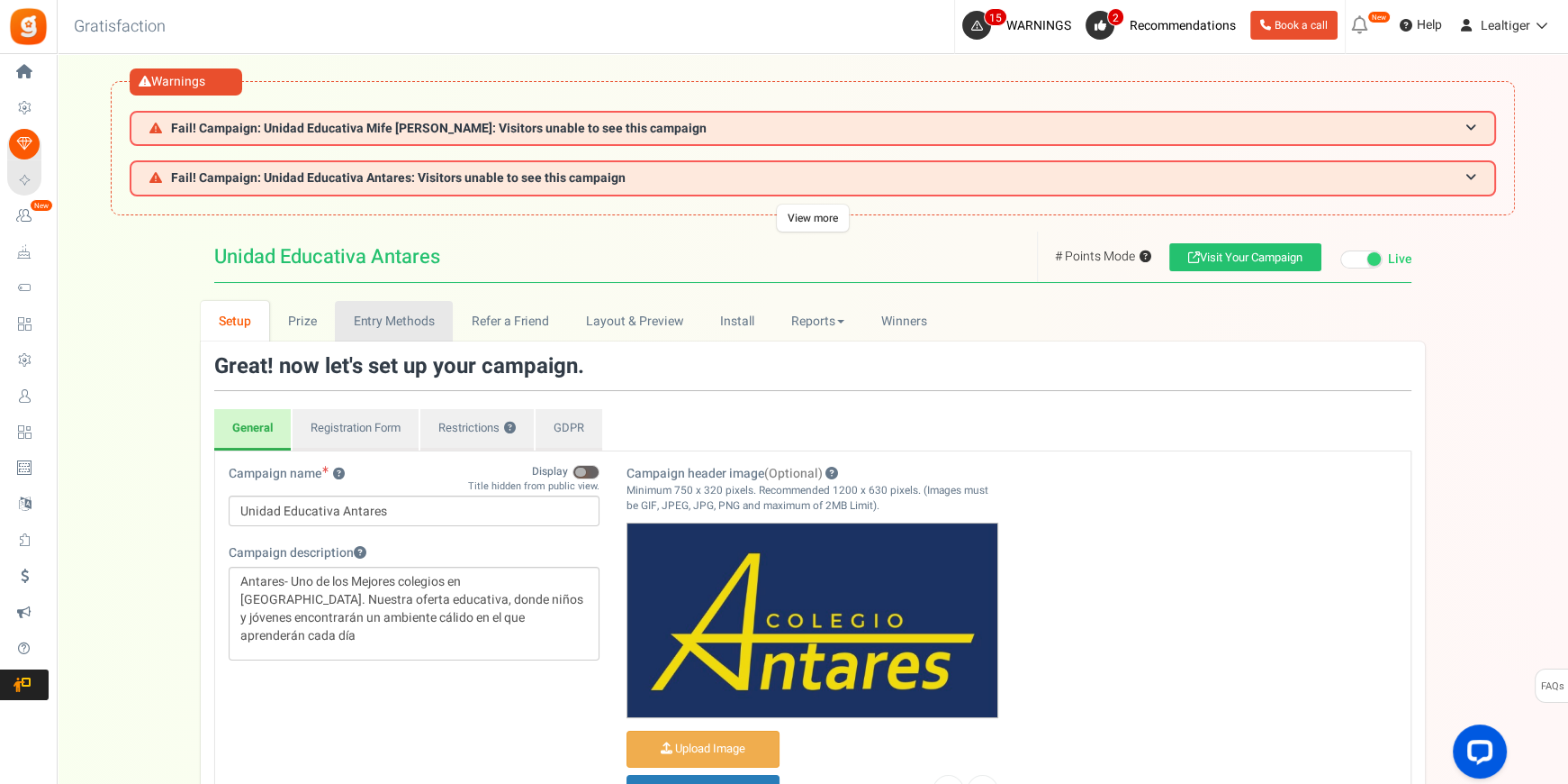
click at [367, 315] on link "Entry Methods" at bounding box center [394, 321] width 118 height 40
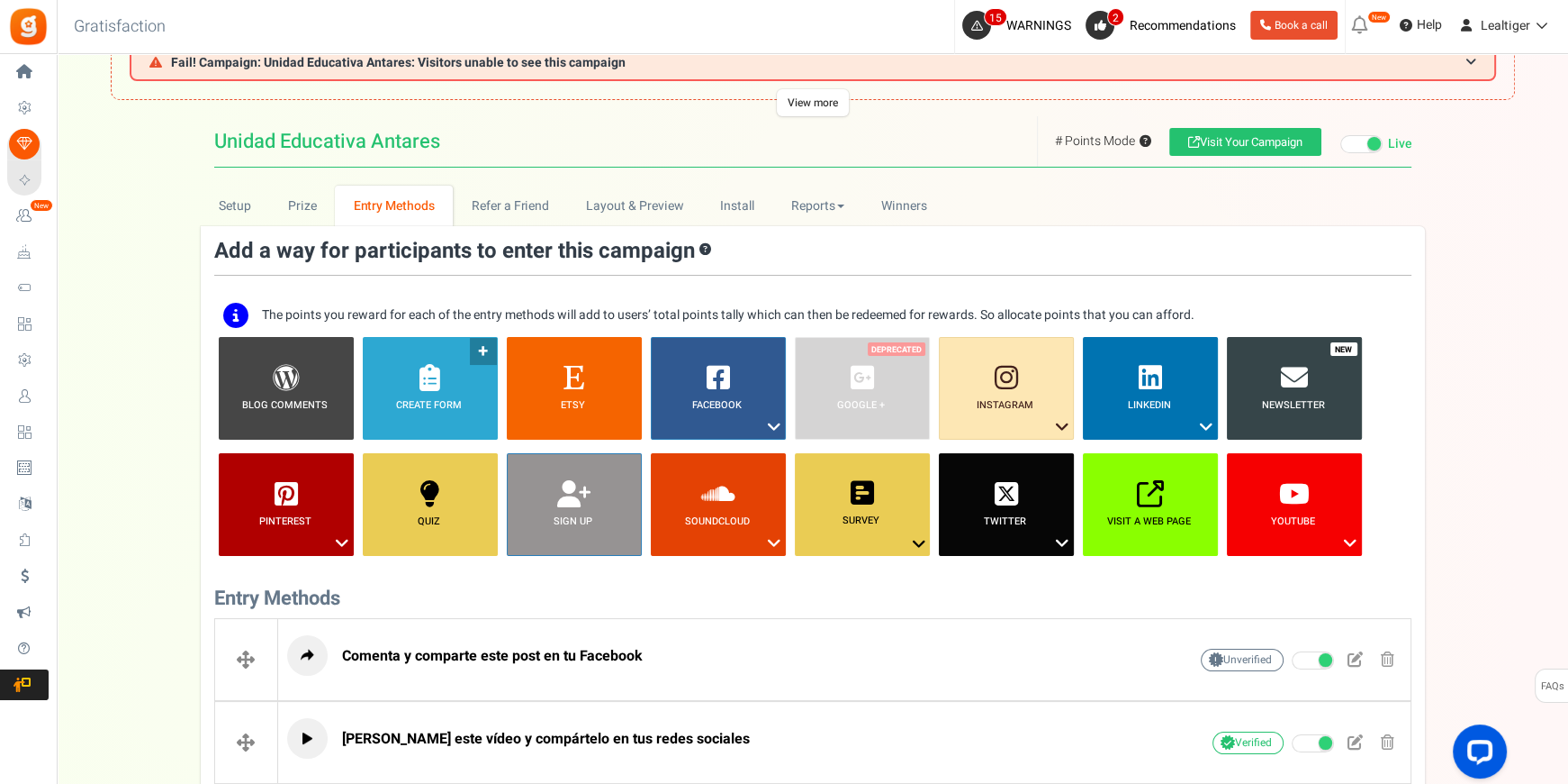
scroll to position [409, 0]
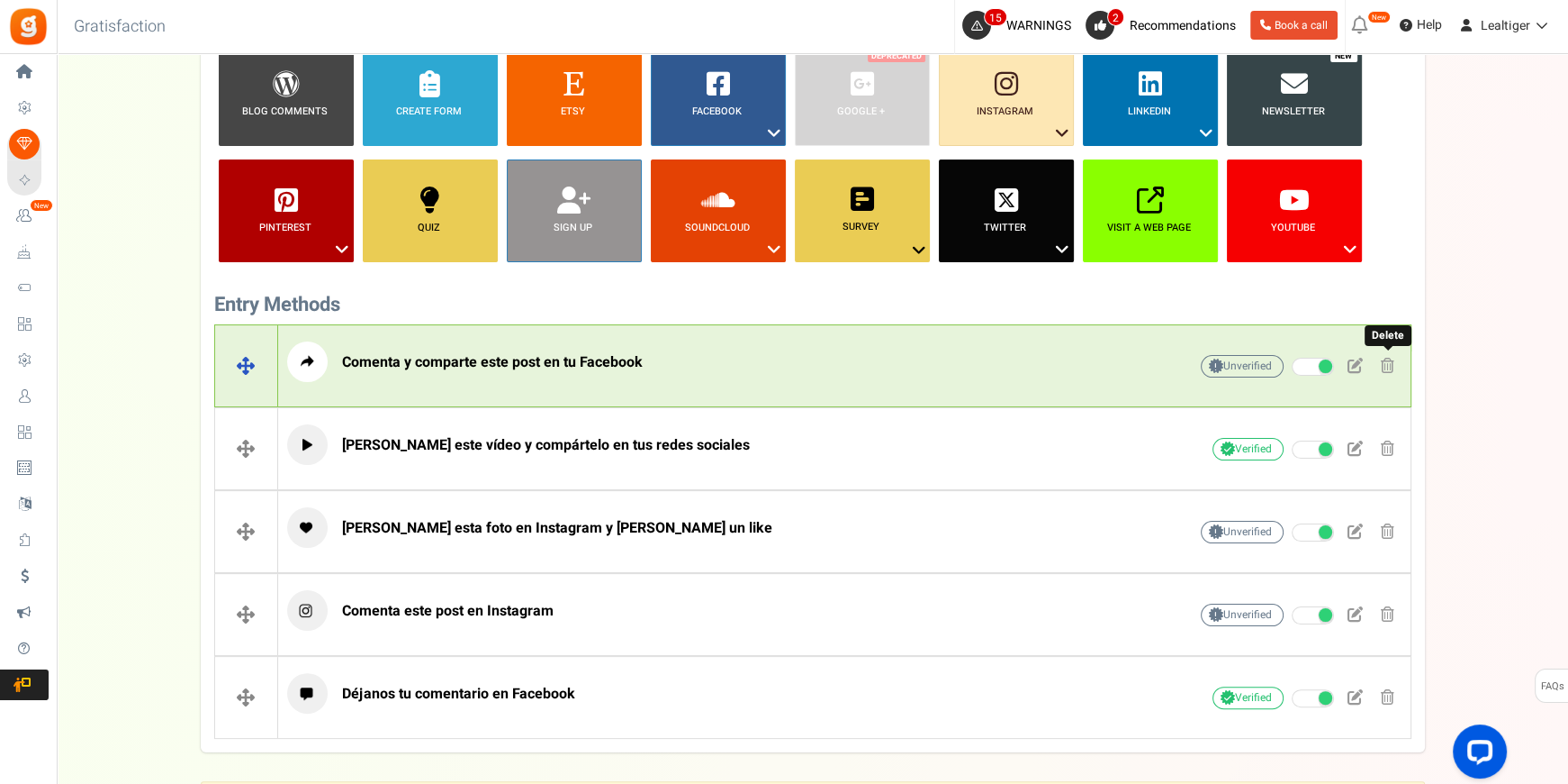
click at [1383, 361] on span at bounding box center [1388, 365] width 13 height 15
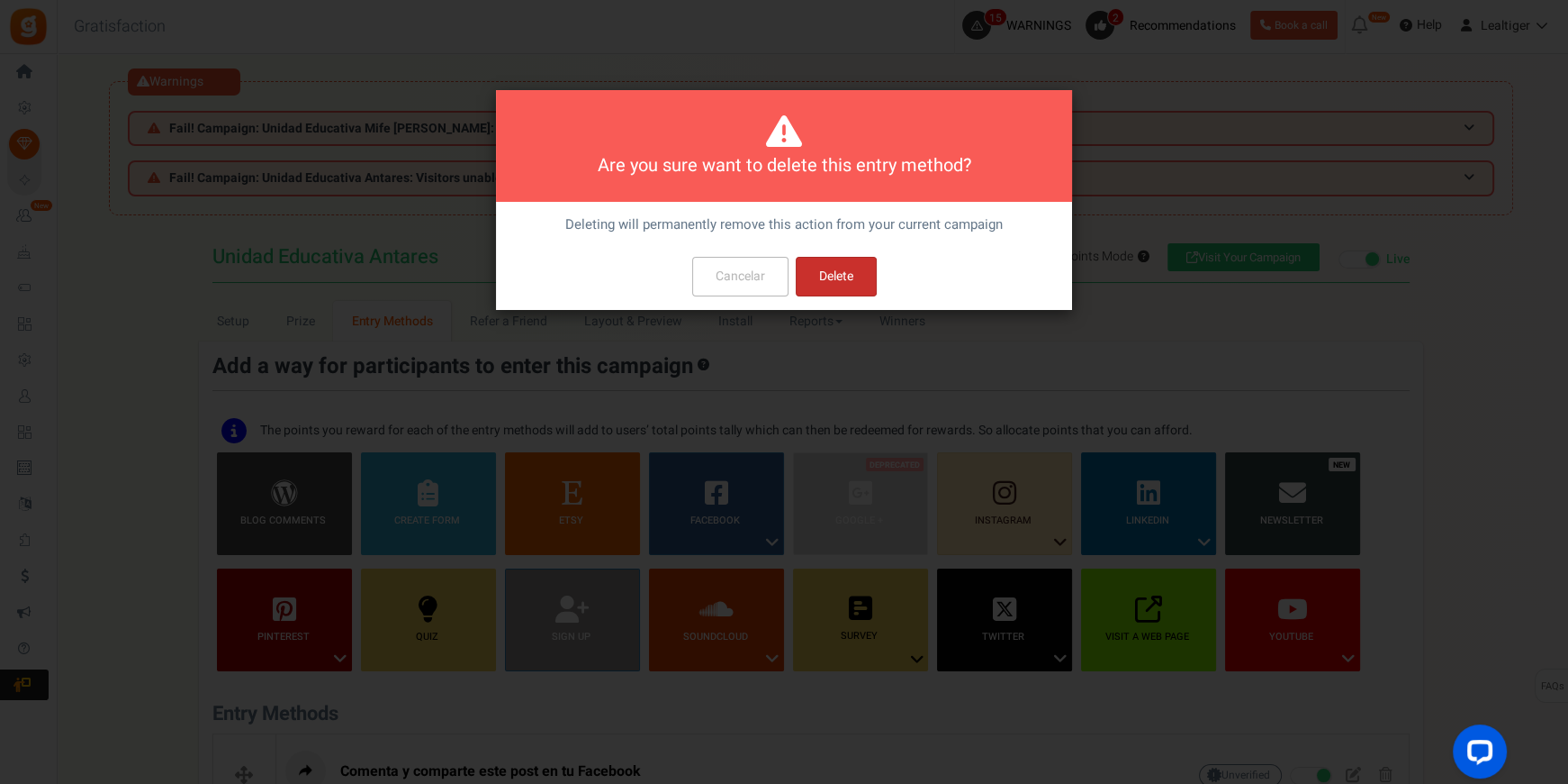
click at [820, 270] on button "Delete" at bounding box center [836, 276] width 81 height 39
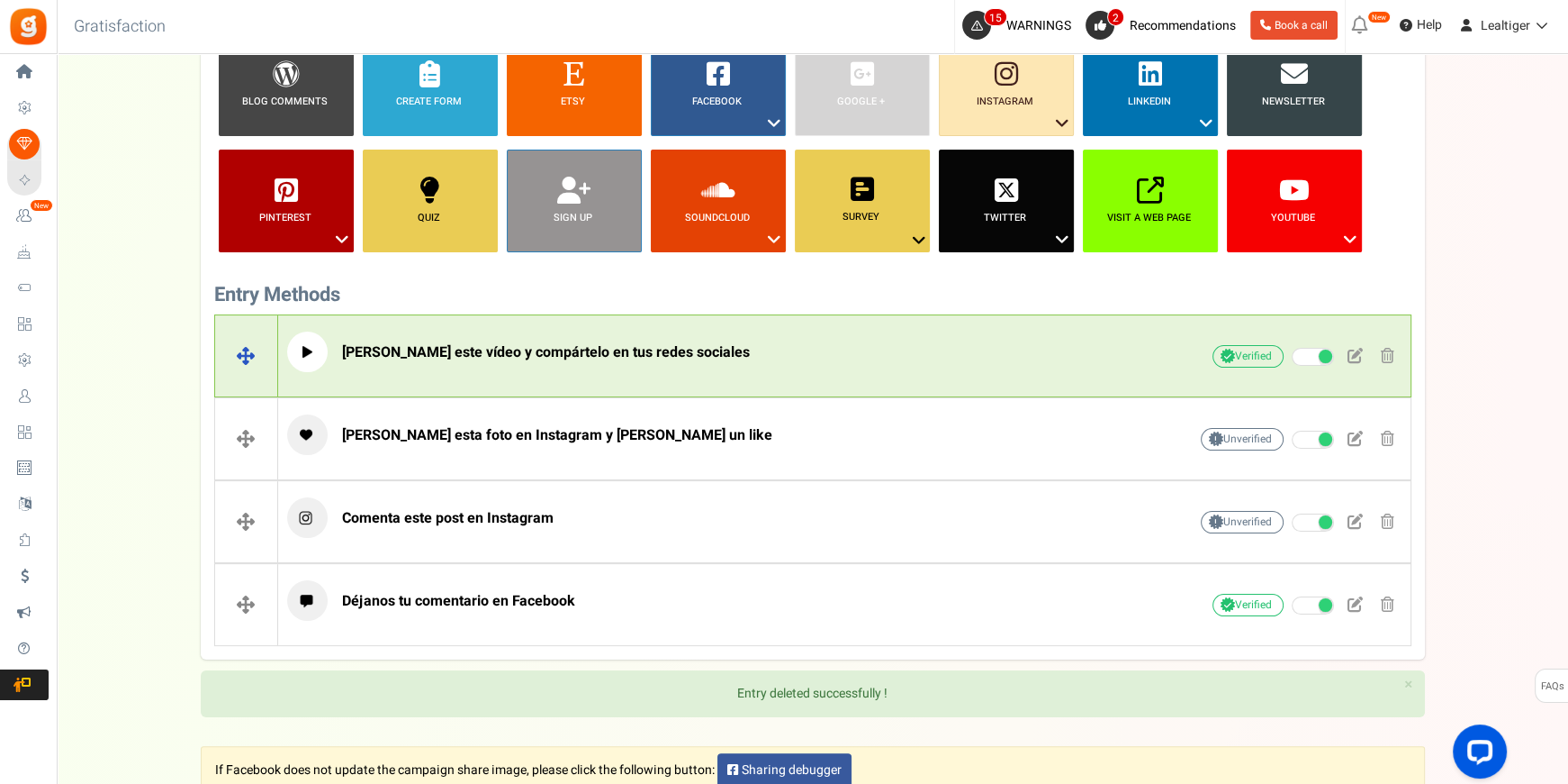
scroll to position [169, 0]
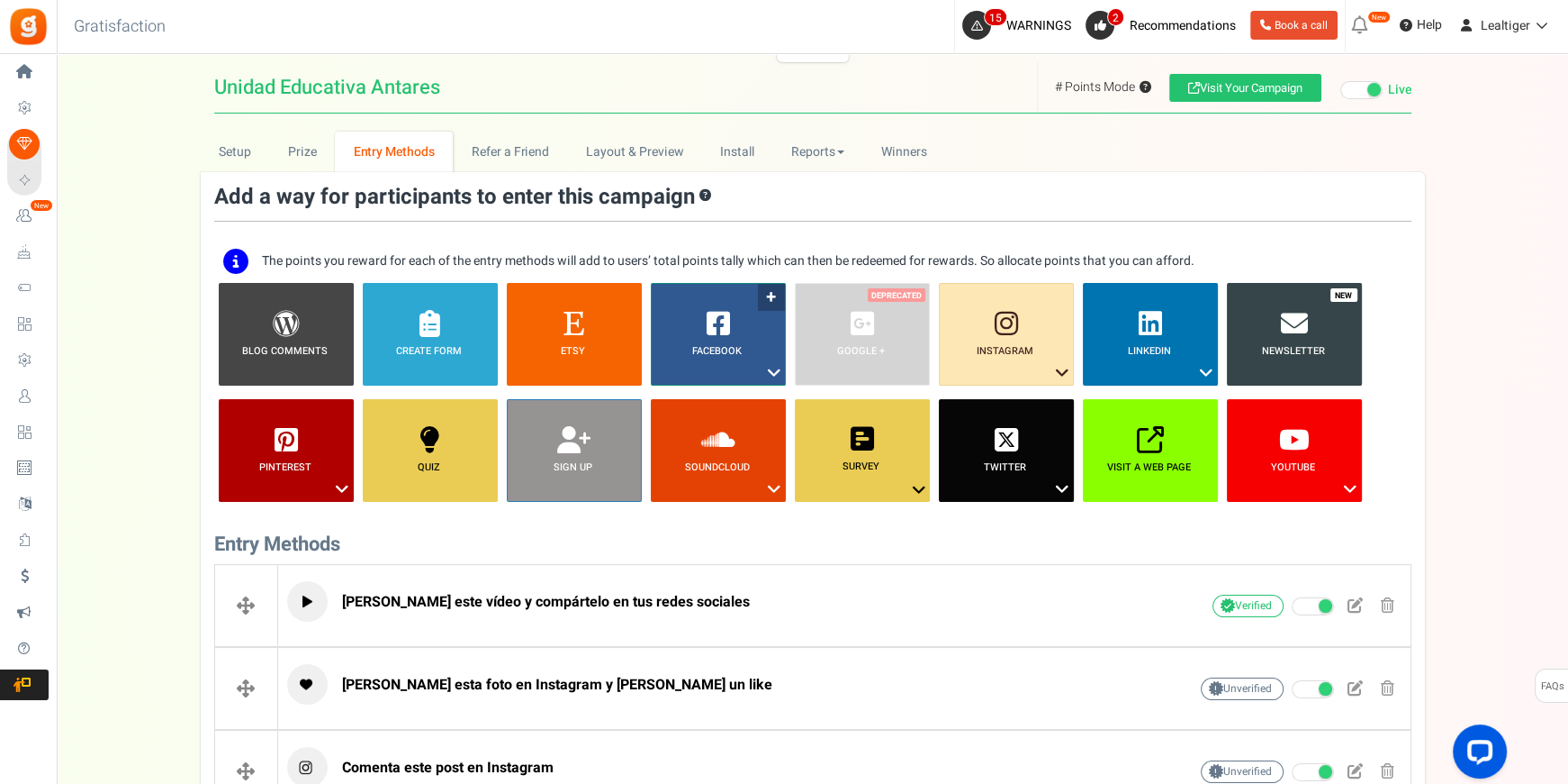
click at [767, 368] on icon at bounding box center [774, 372] width 22 height 24
click at [695, 422] on link "Share on Facebook" at bounding box center [705, 429] width 117 height 23
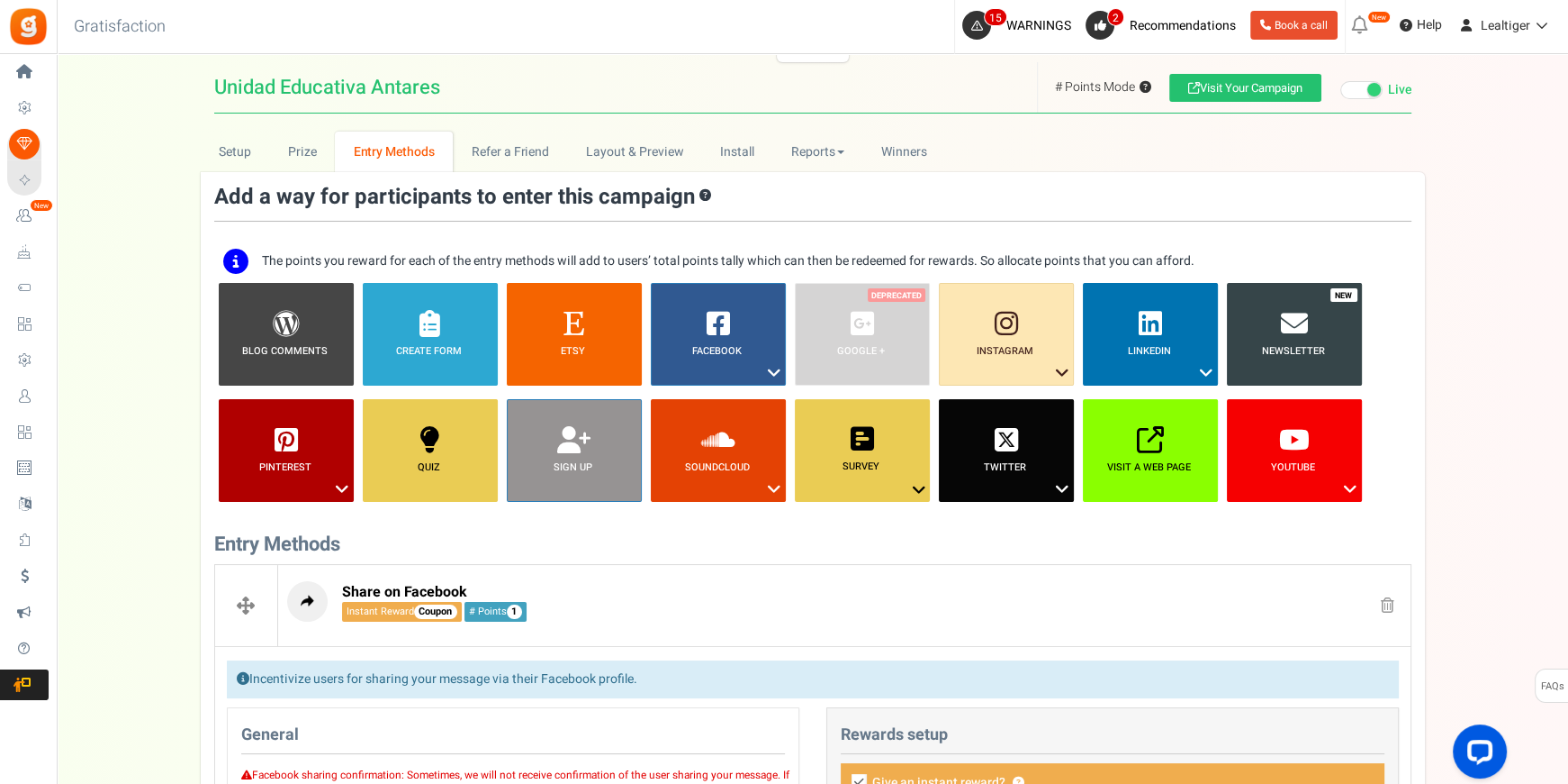
scroll to position [620, 0]
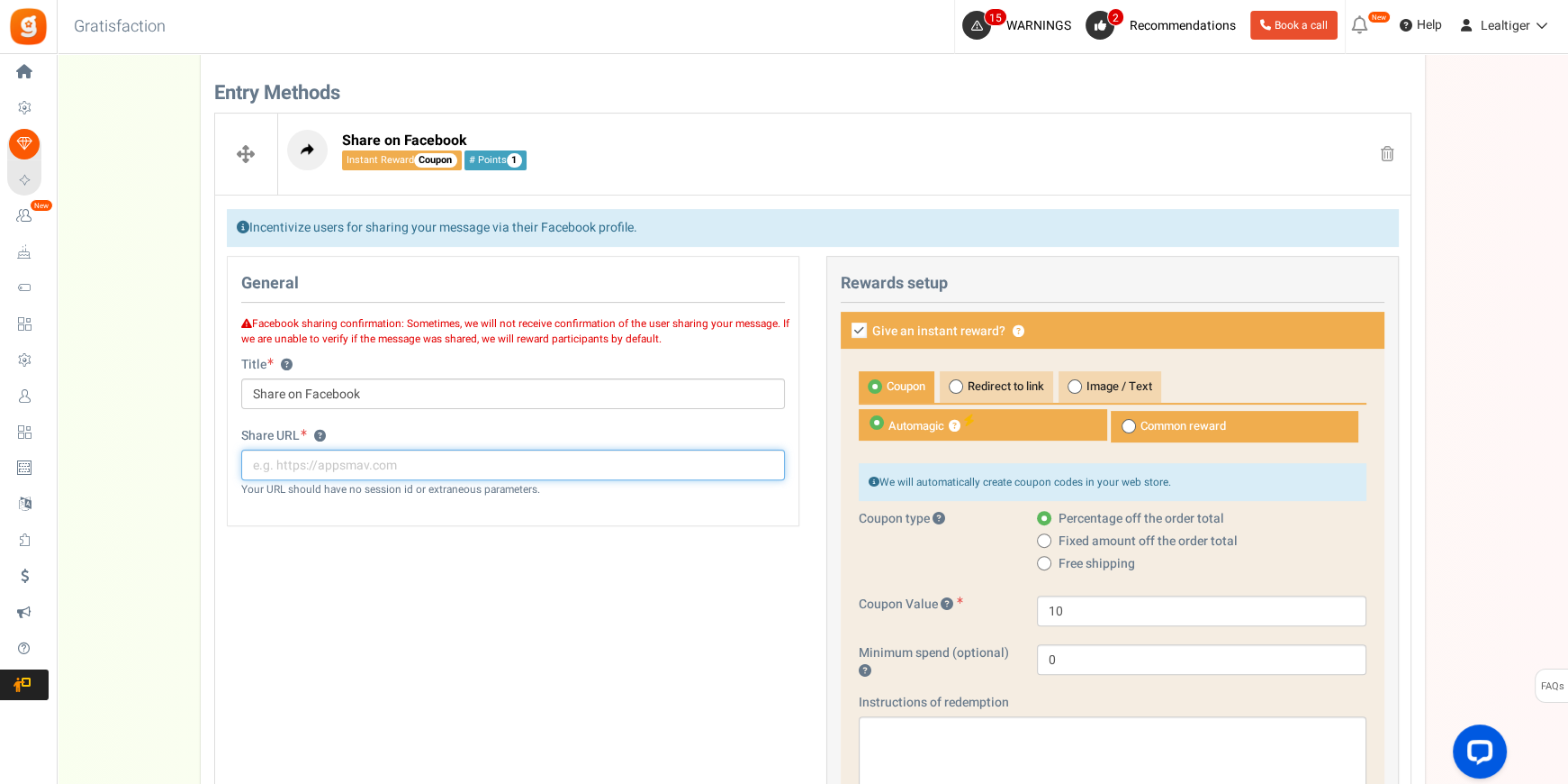
click at [424, 468] on input "text" at bounding box center [513, 464] width 544 height 31
paste input "[URL][DOMAIN_NAME]"
type input "[URL][DOMAIN_NAME]"
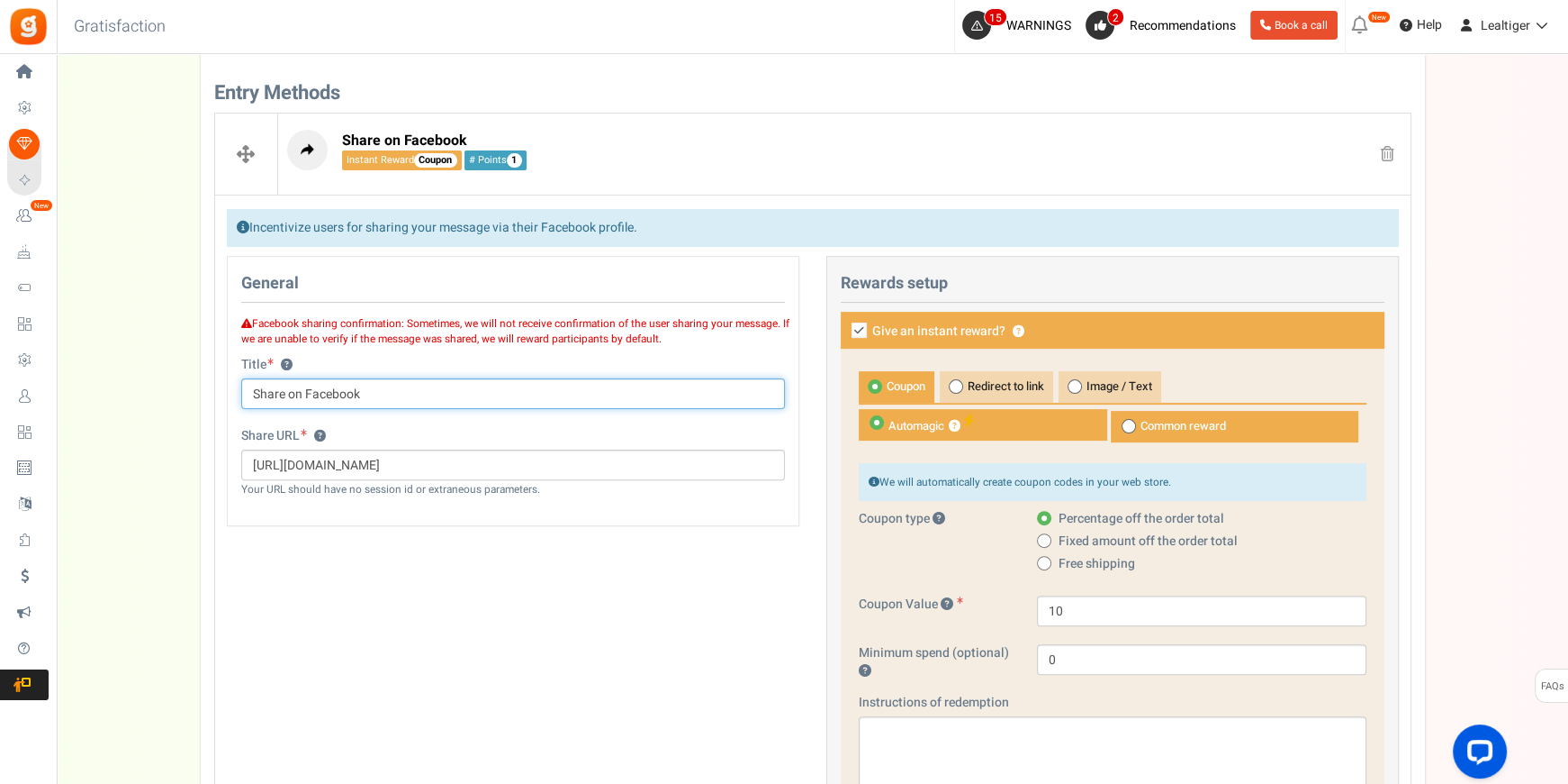
click at [423, 386] on input "Share on Facebook" at bounding box center [513, 393] width 544 height 31
type input "Cometan y comparte este post en tu Facebook"
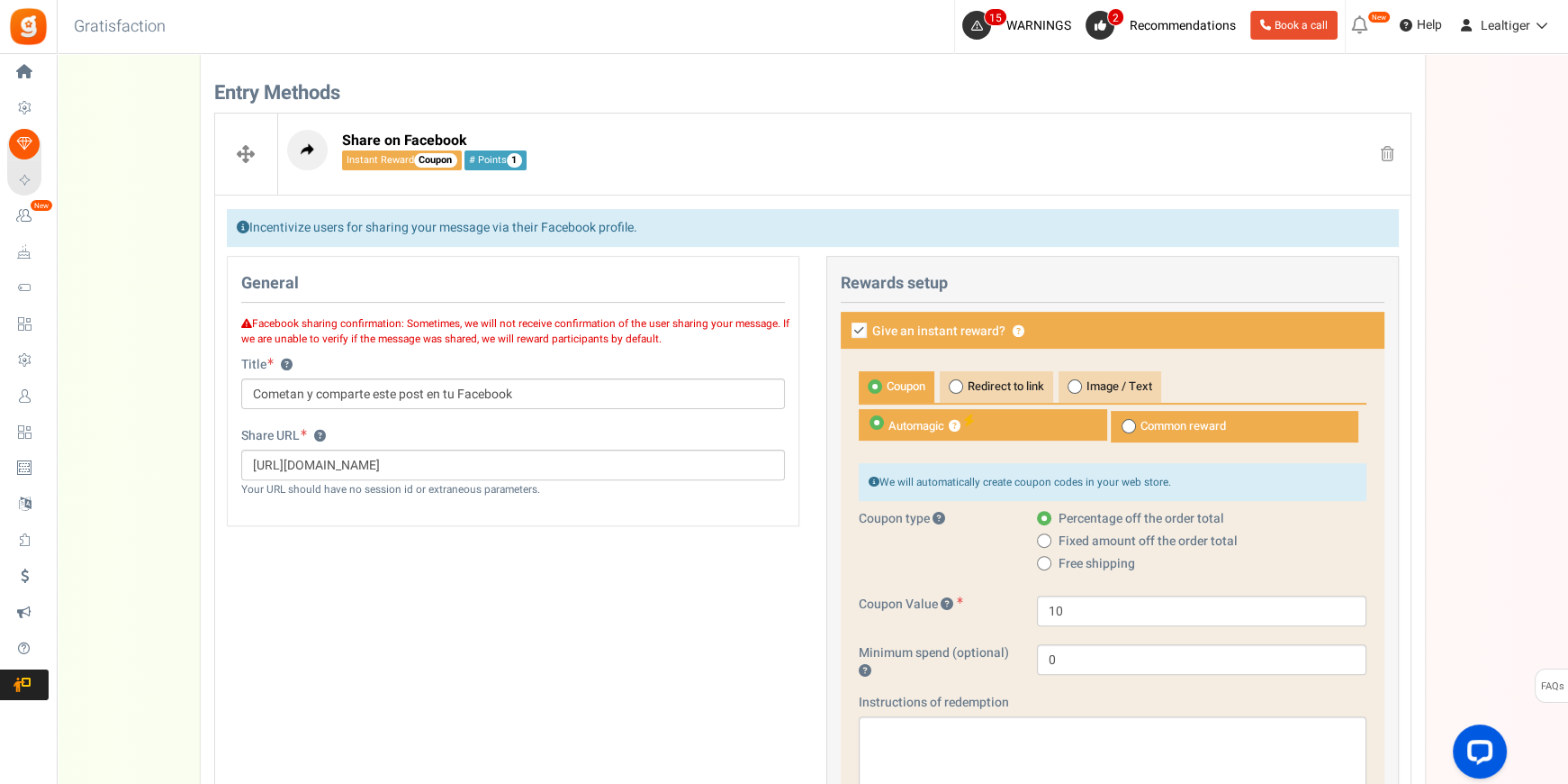
click at [852, 325] on icon at bounding box center [860, 330] width 15 height 15
click at [846, 326] on input "Give an instant reward? ?" at bounding box center [839, 332] width 11 height 11
checkbox input "false"
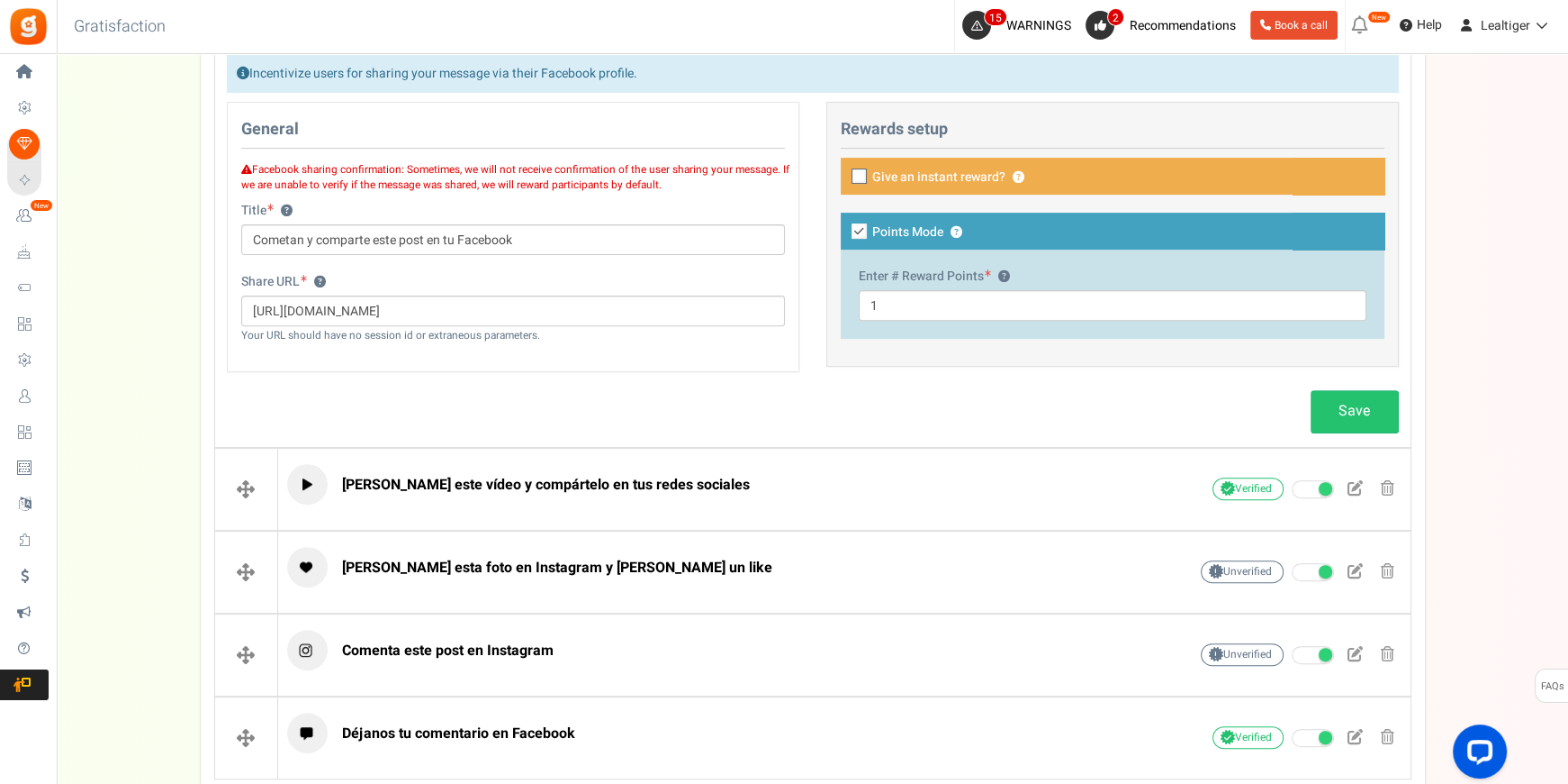
scroll to position [866, 0]
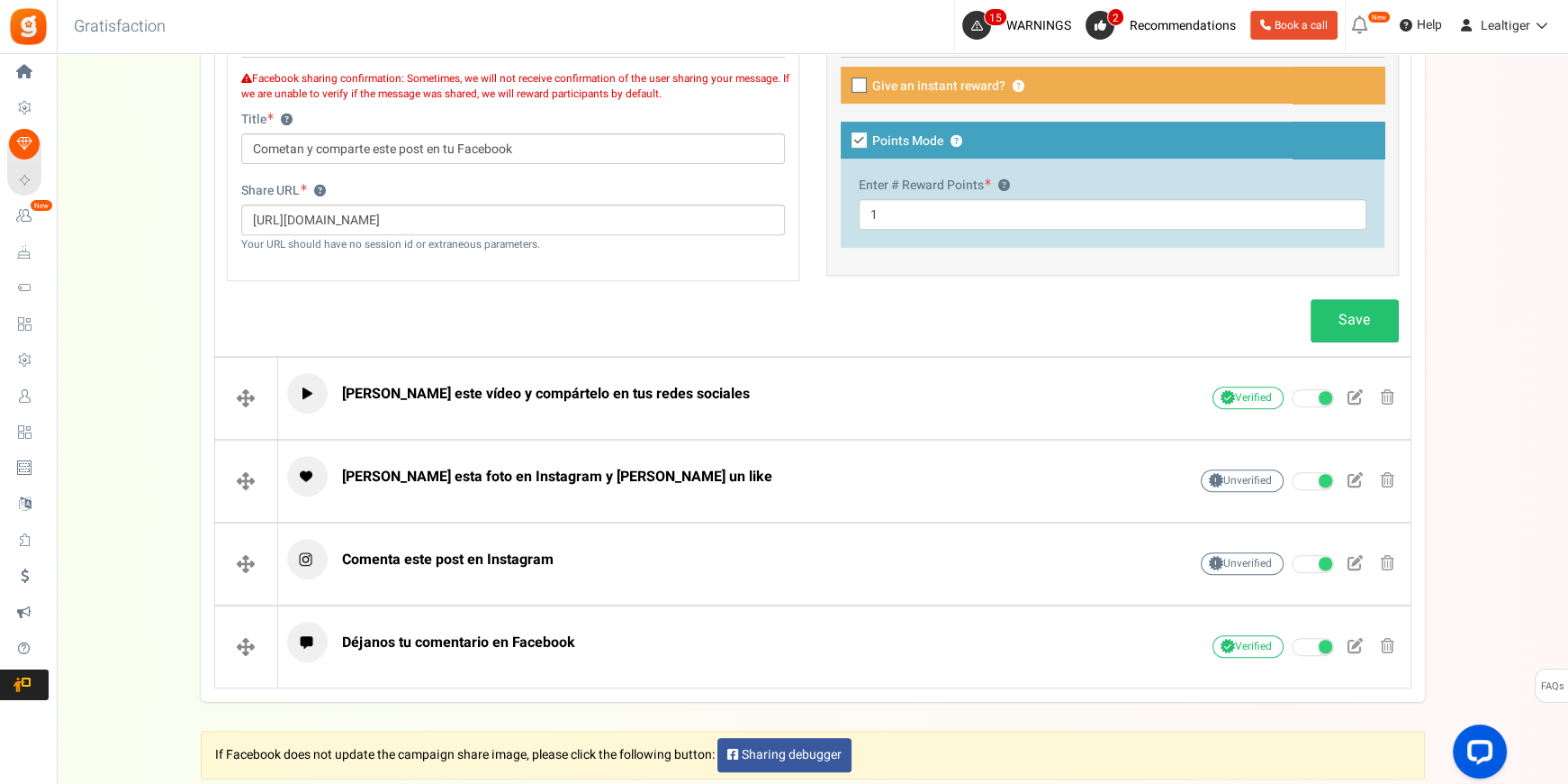
click at [854, 133] on icon at bounding box center [860, 140] width 15 height 15
click at [846, 136] on input "Points Mode ?" at bounding box center [839, 142] width 11 height 11
checkbox input "false"
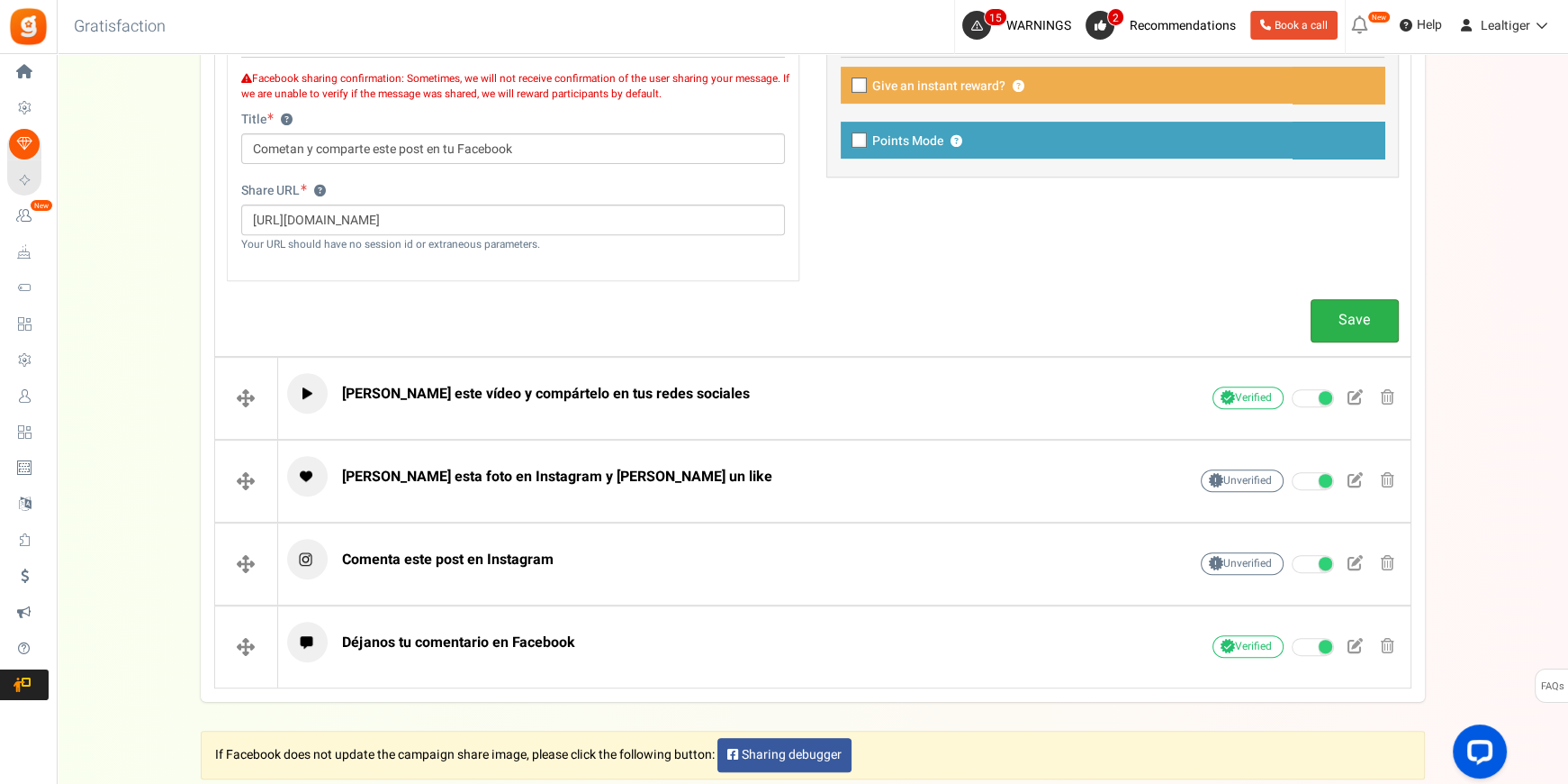
click at [1360, 313] on link "Save" at bounding box center [1355, 320] width 88 height 42
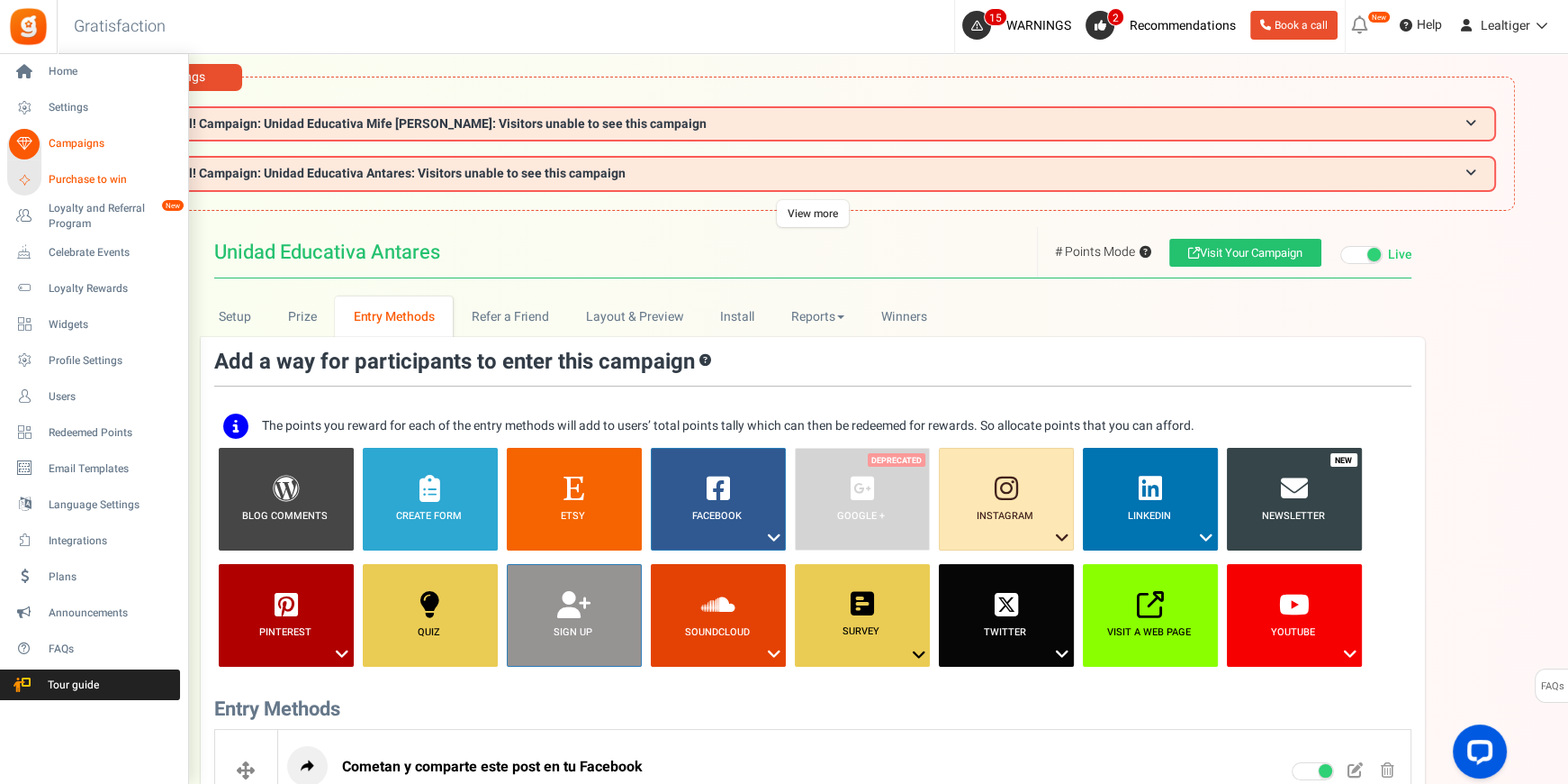
scroll to position [0, 0]
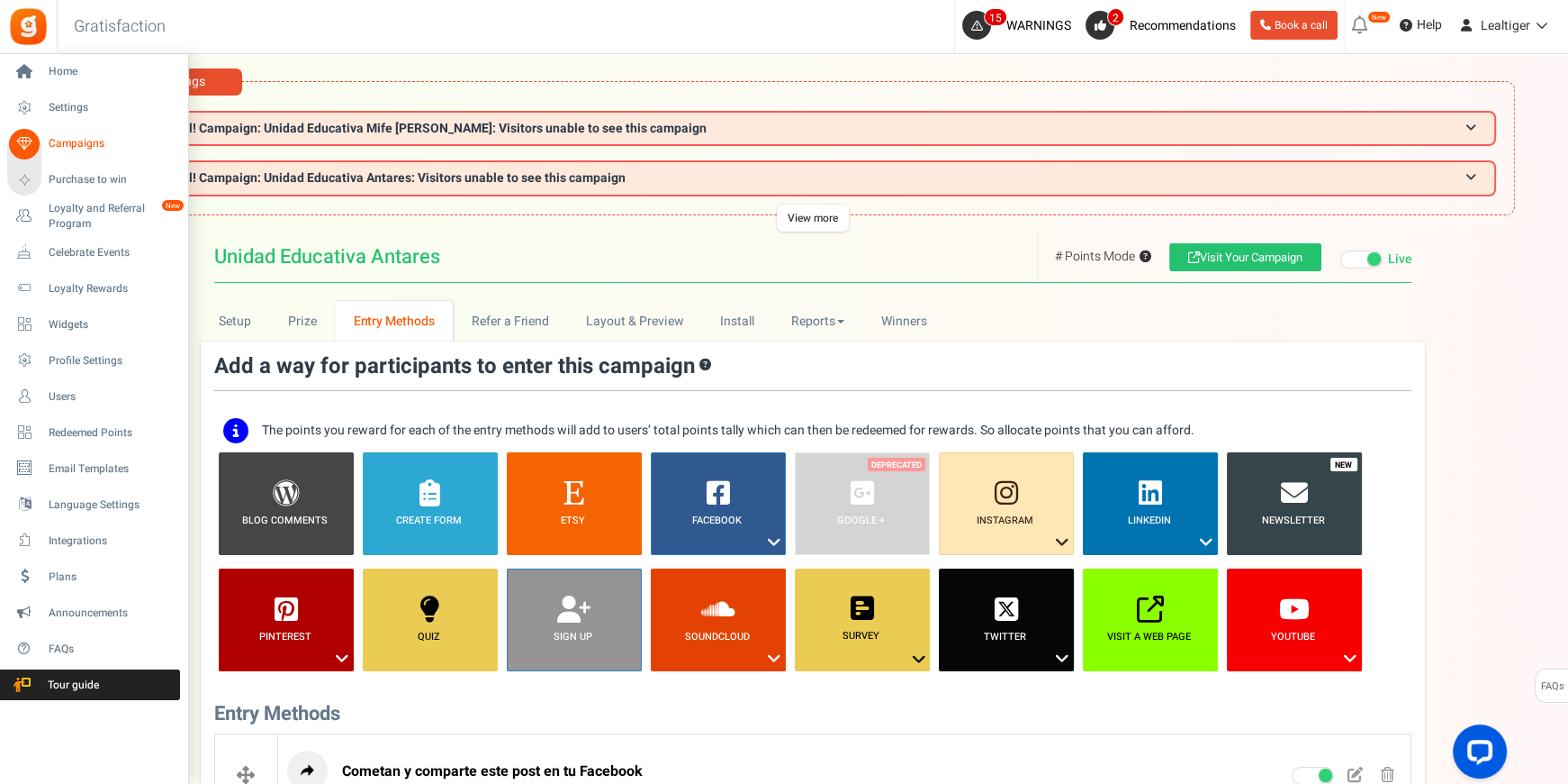
click at [64, 138] on span "Campaigns" at bounding box center [112, 144] width 126 height 15
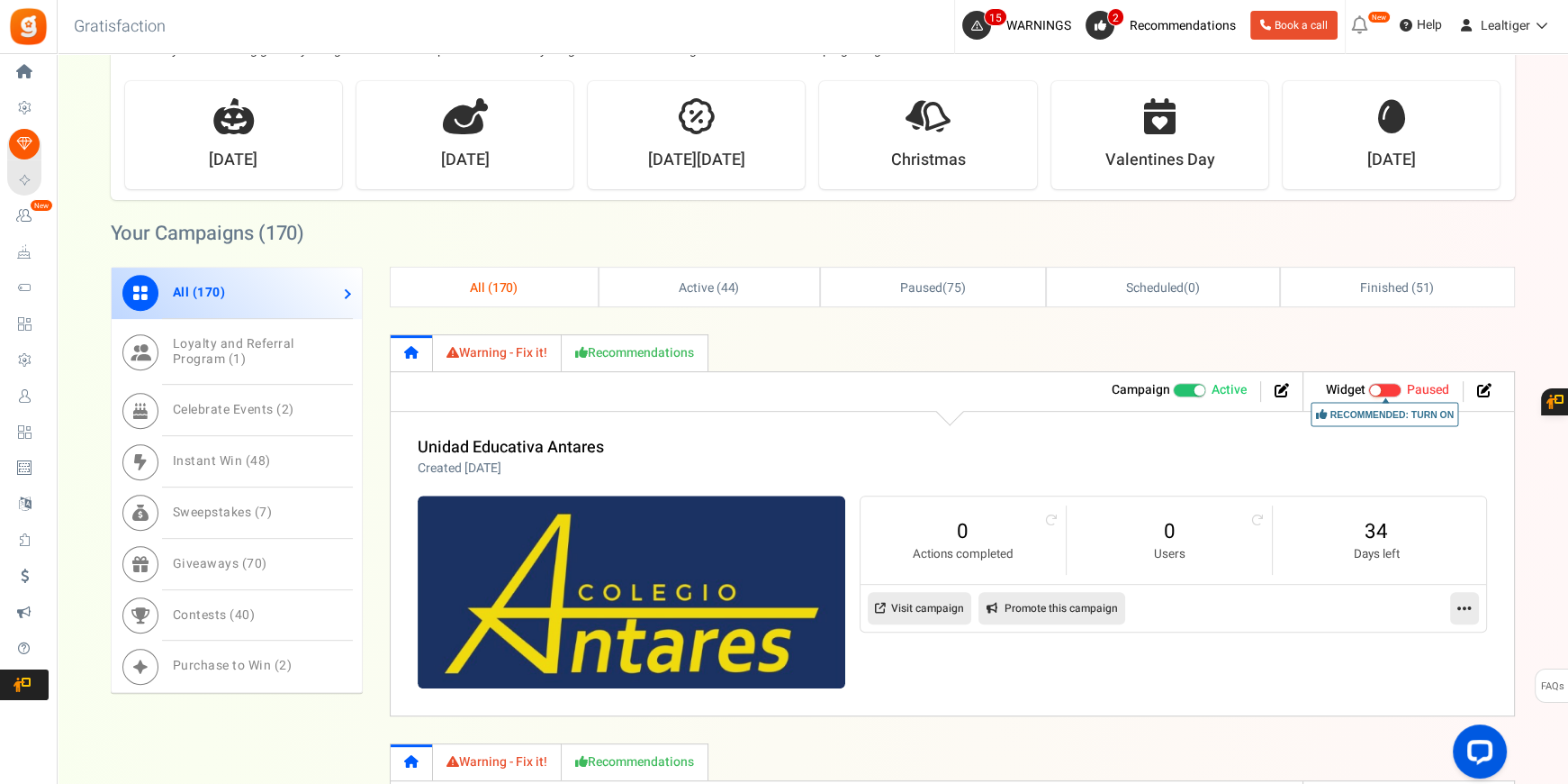
scroll to position [819, 0]
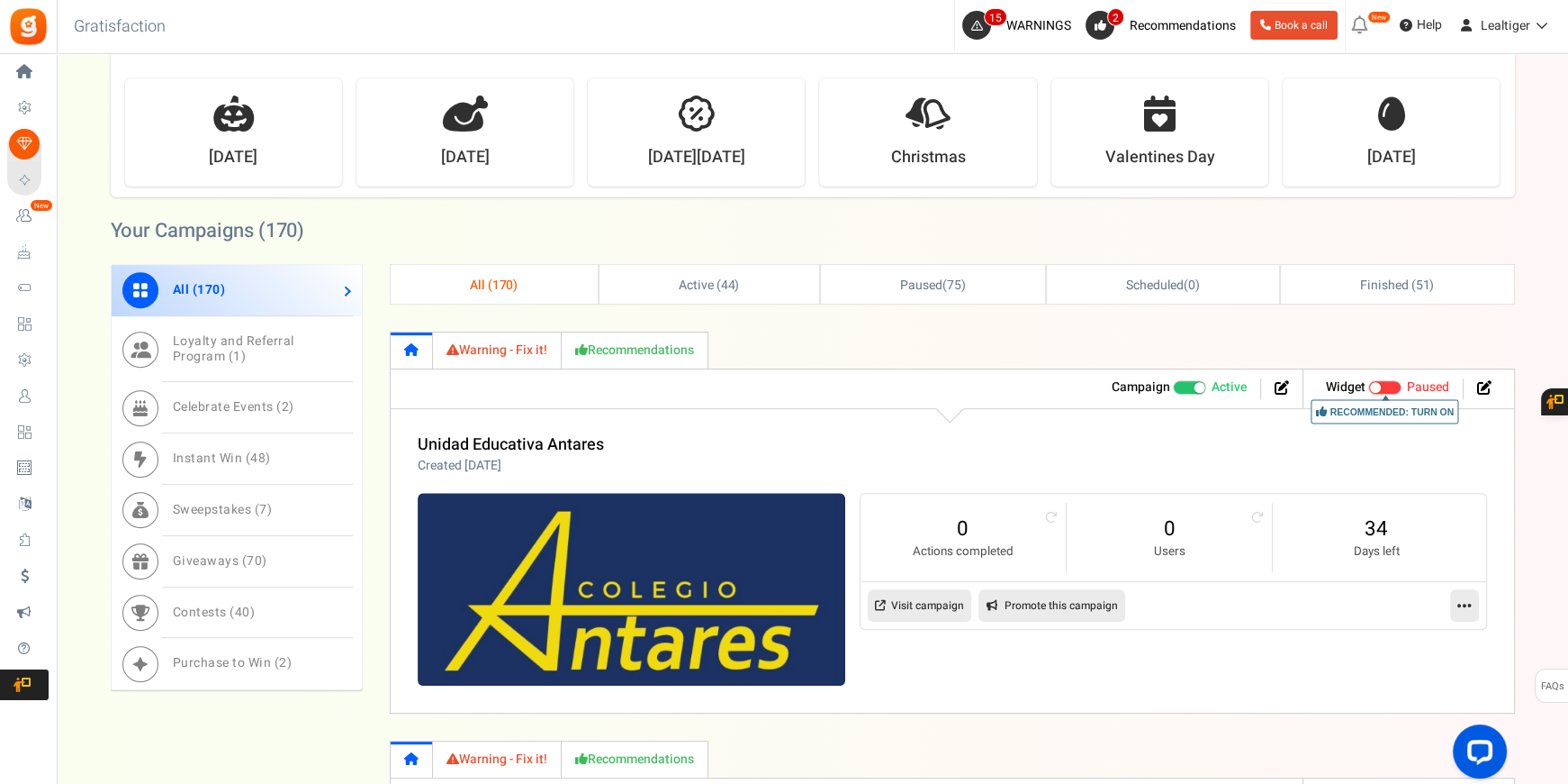
click at [1043, 601] on link "Promote this campaign" at bounding box center [1052, 605] width 147 height 32
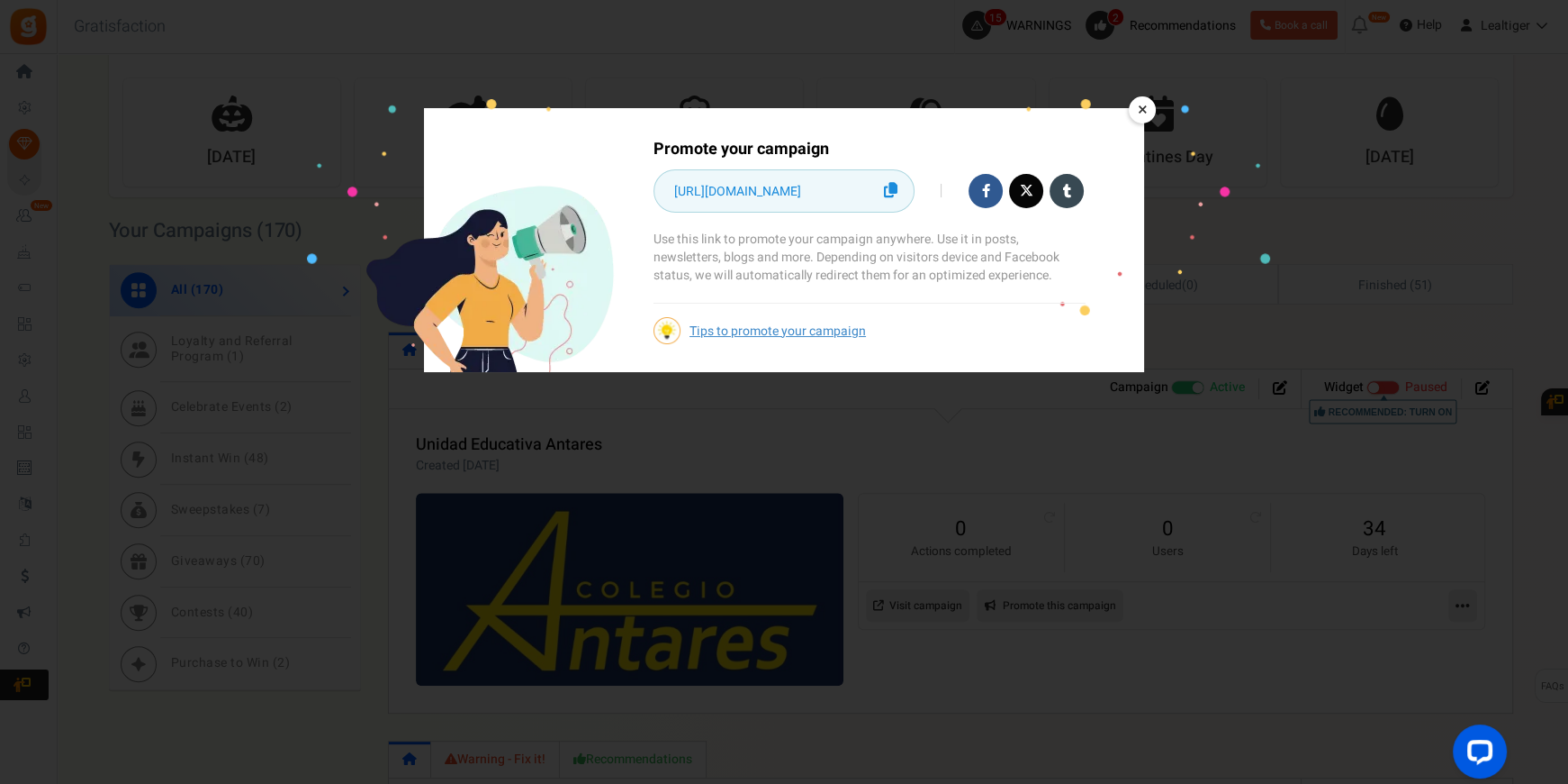
click at [891, 183] on icon at bounding box center [891, 190] width 13 height 15
click at [1137, 111] on link "×" at bounding box center [1142, 110] width 27 height 27
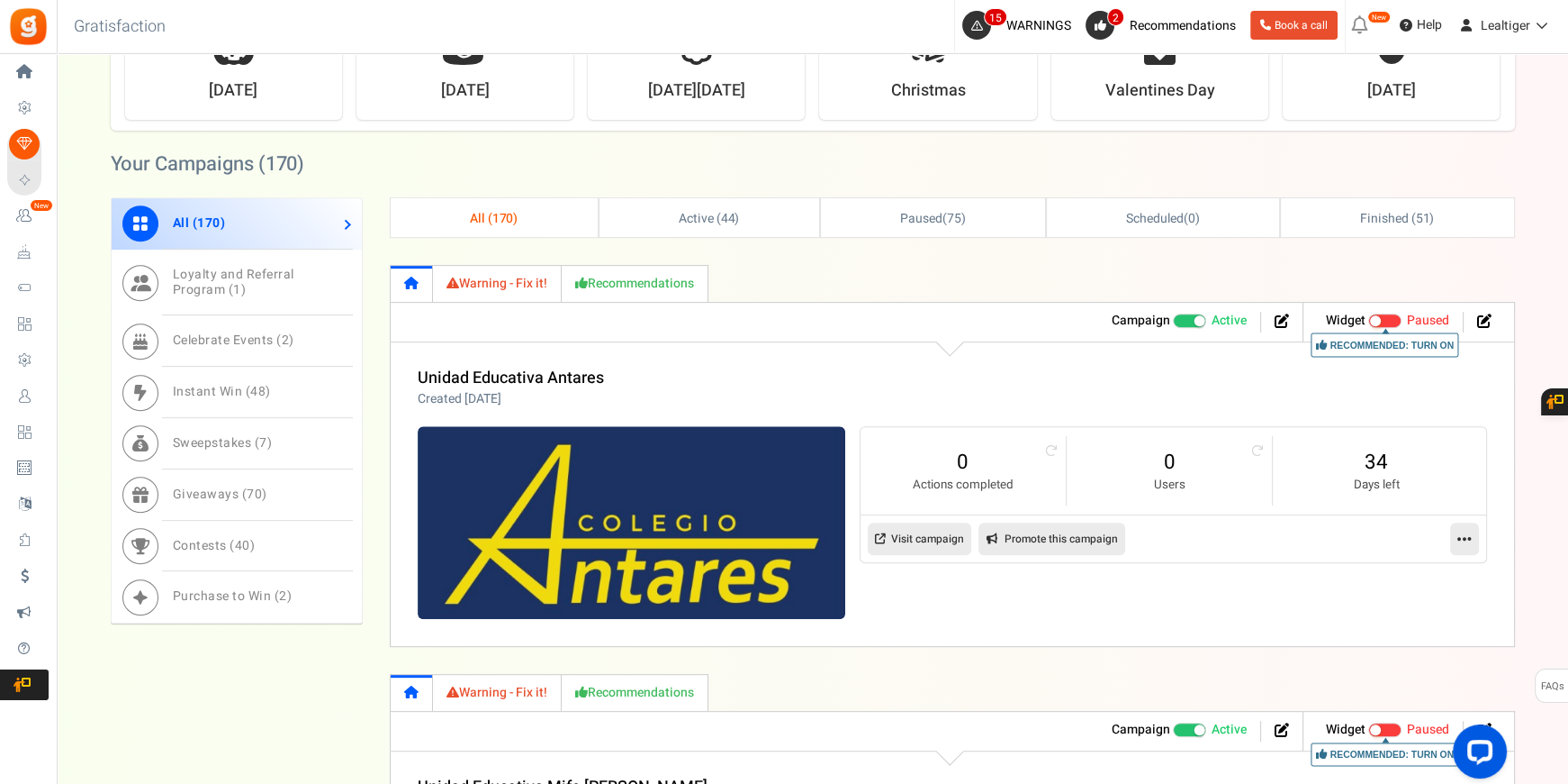
scroll to position [901, 0]
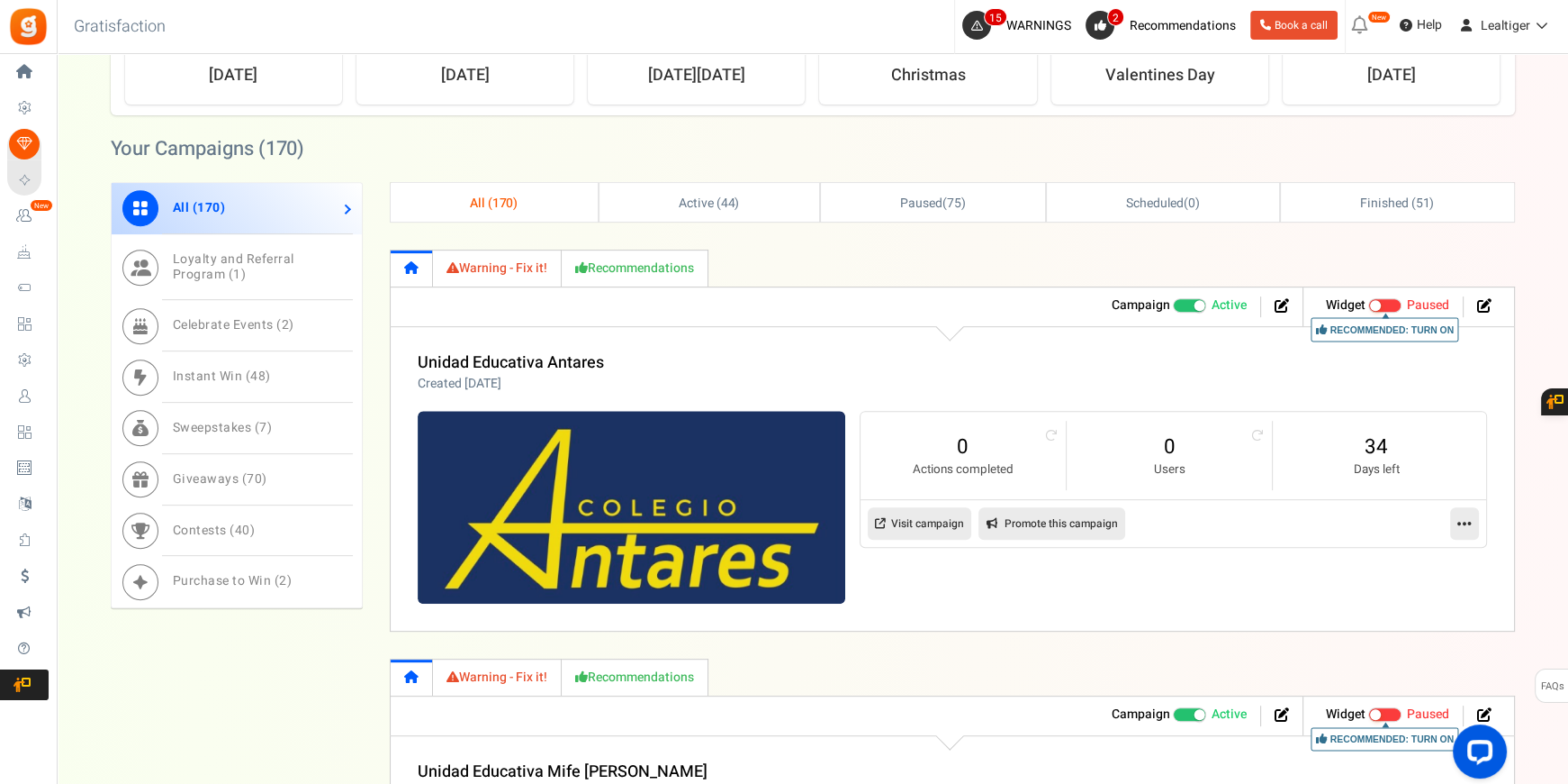
click at [1458, 524] on icon at bounding box center [1465, 523] width 14 height 16
click at [1393, 557] on link "Edit" at bounding box center [1407, 567] width 133 height 33
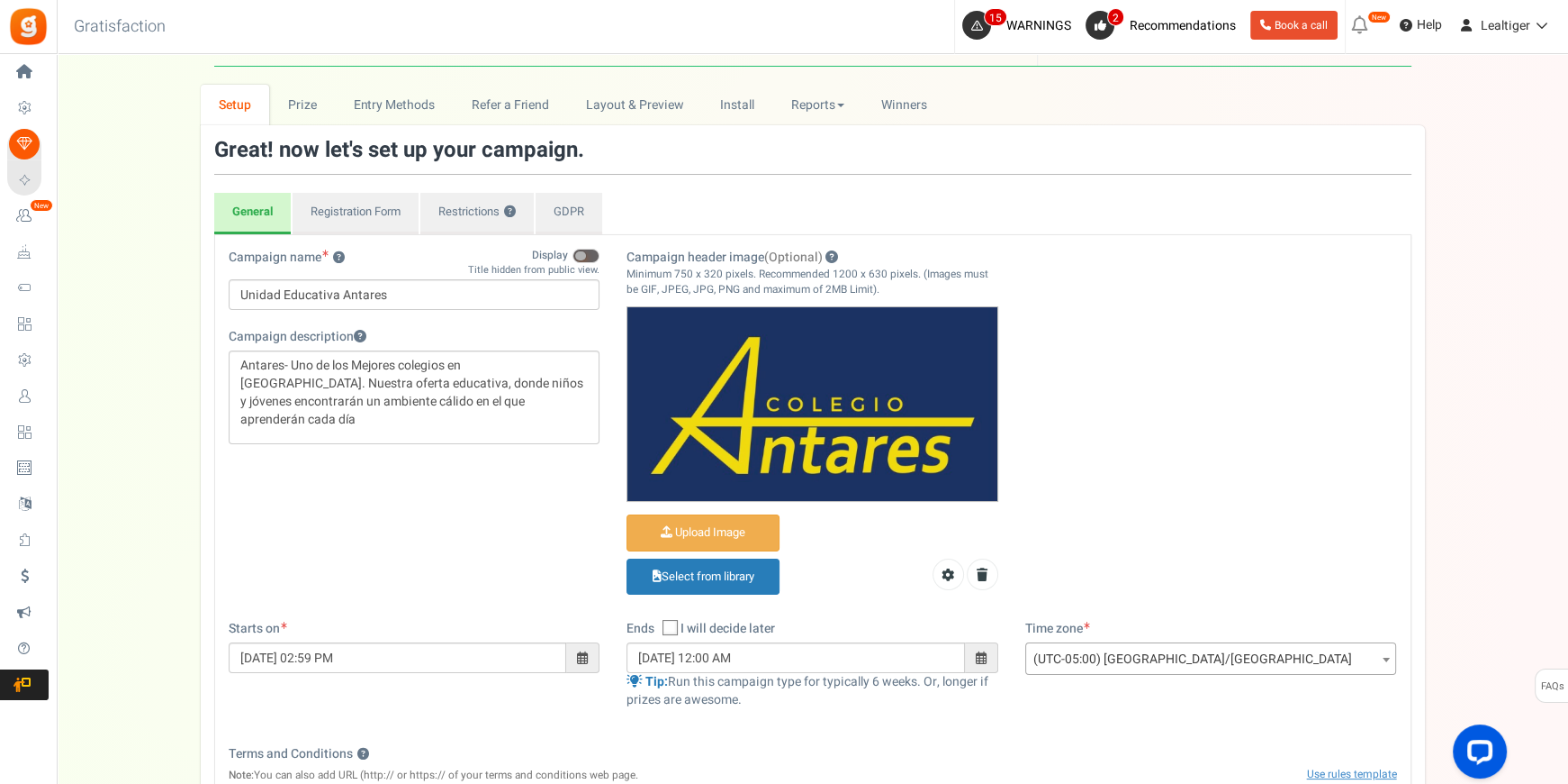
scroll to position [81, 0]
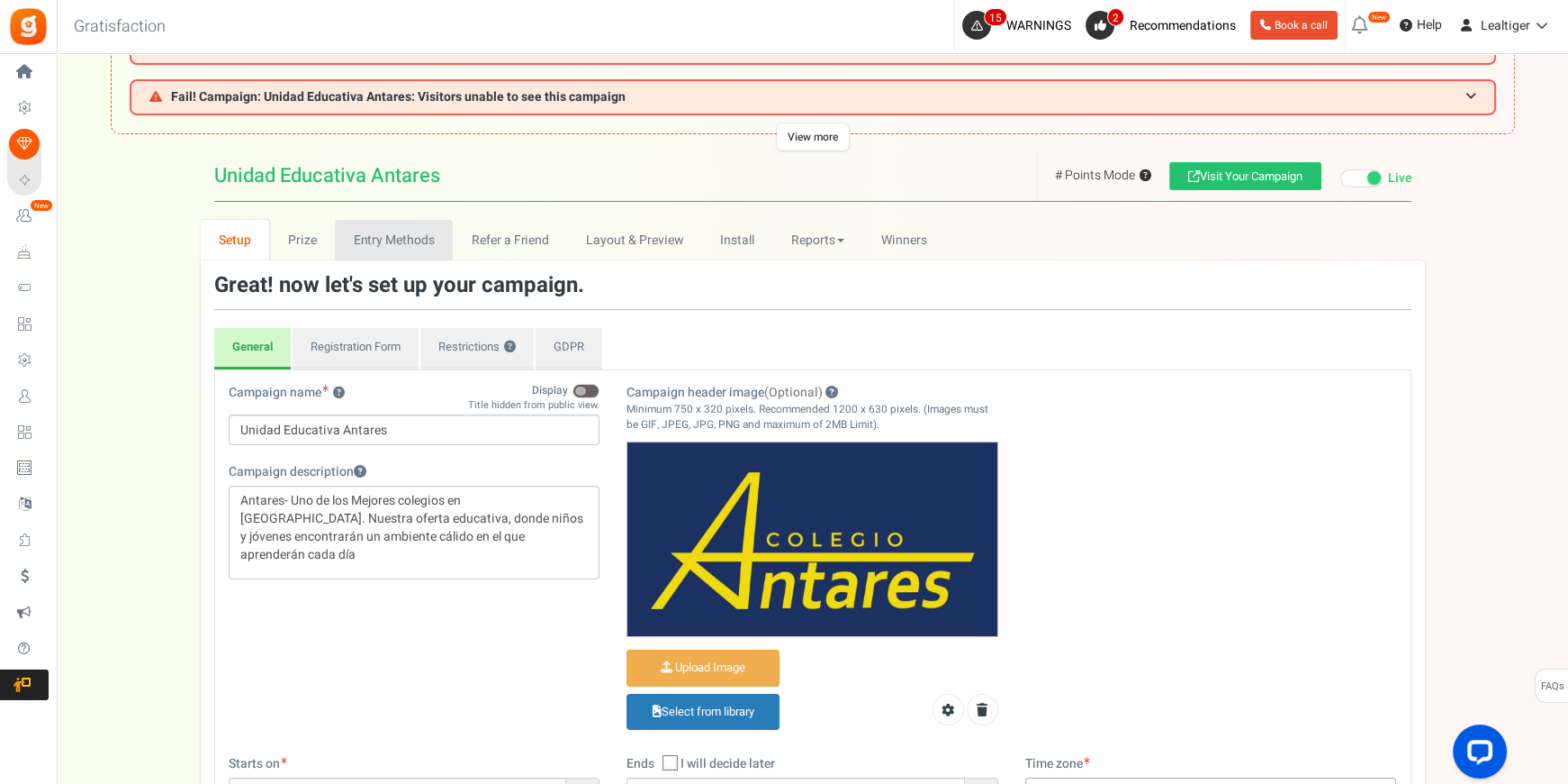
click at [399, 228] on link "Entry Methods" at bounding box center [394, 240] width 118 height 40
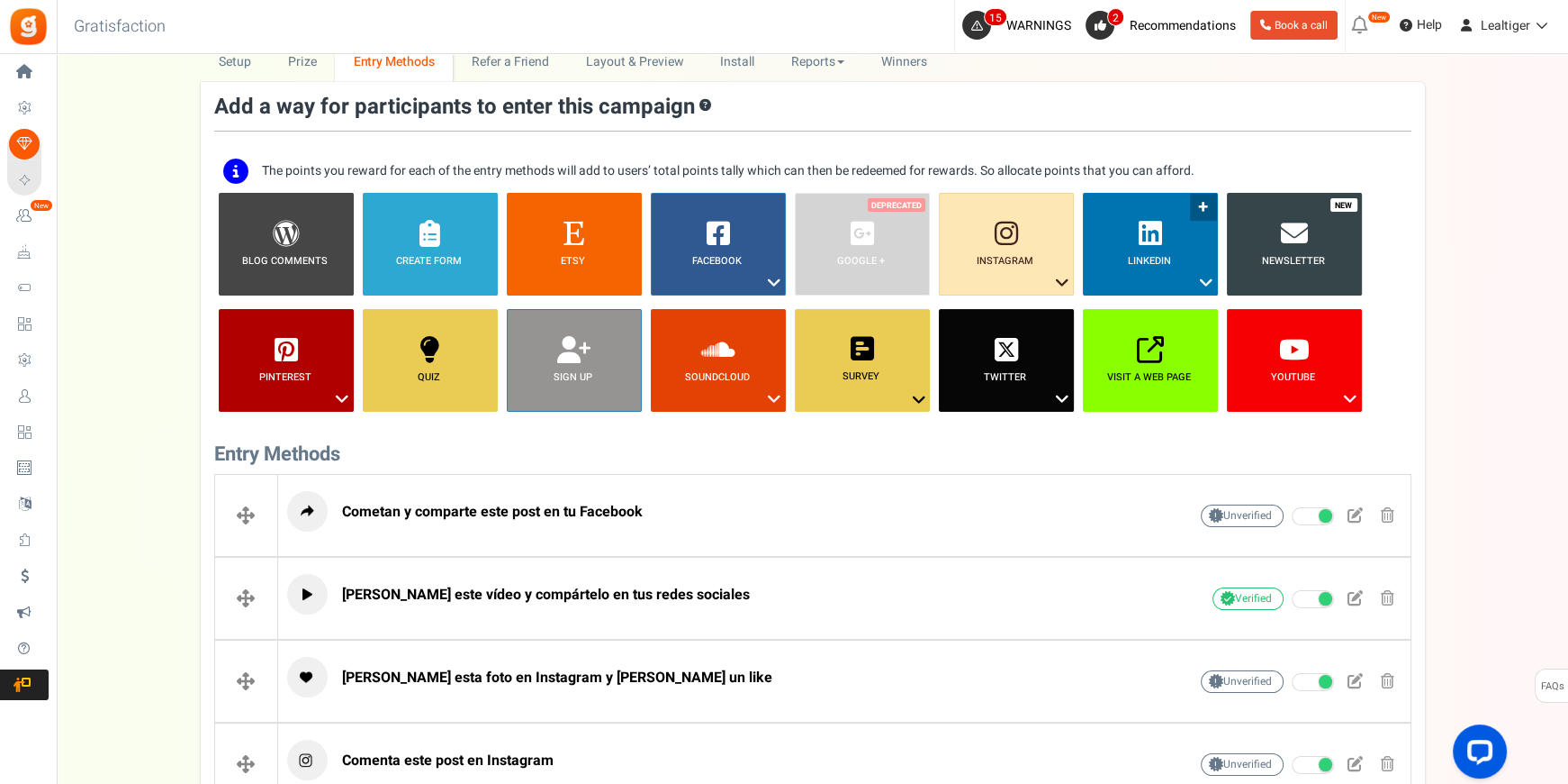
scroll to position [409, 0]
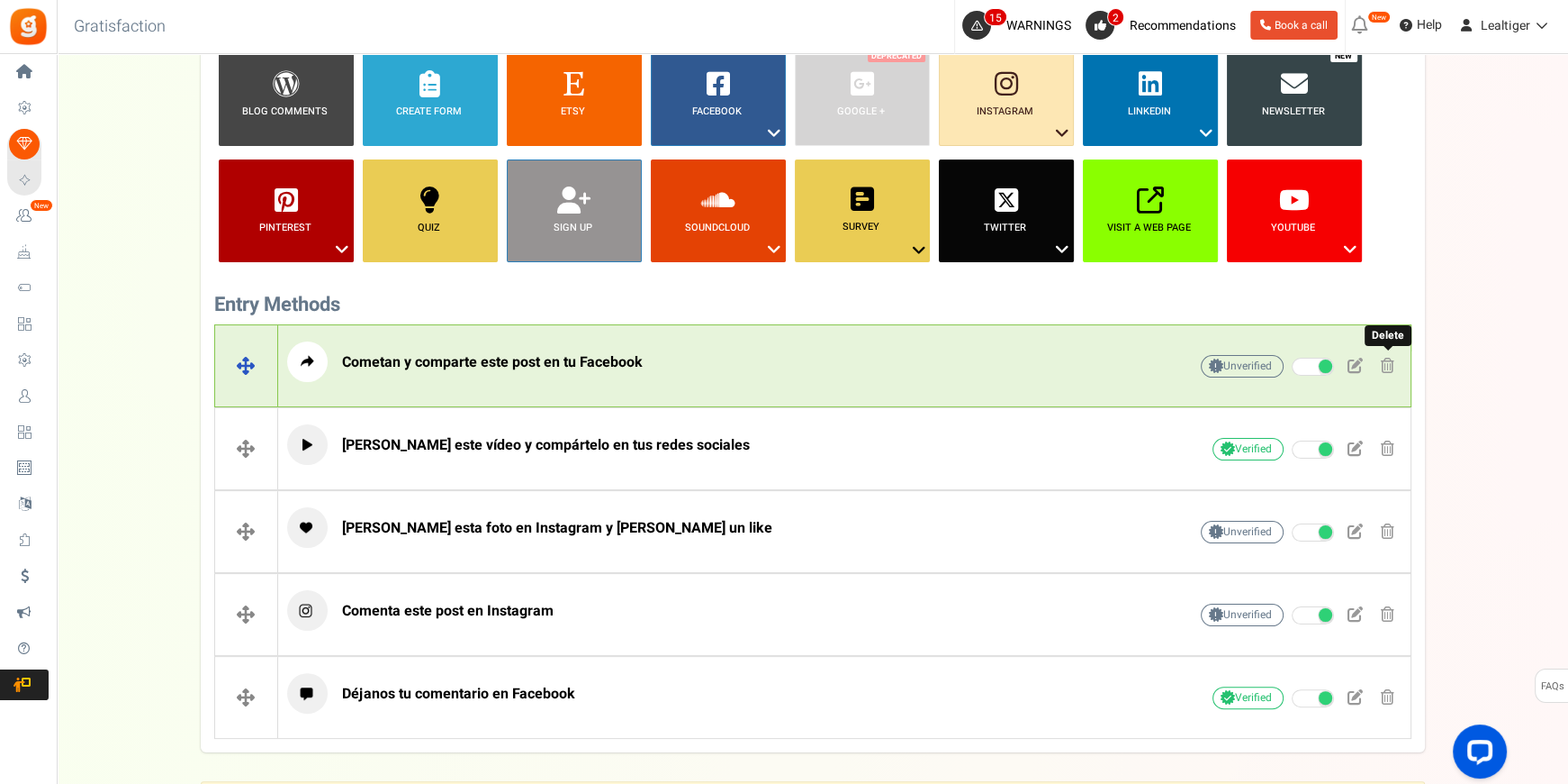
click at [1388, 360] on span at bounding box center [1388, 365] width 13 height 15
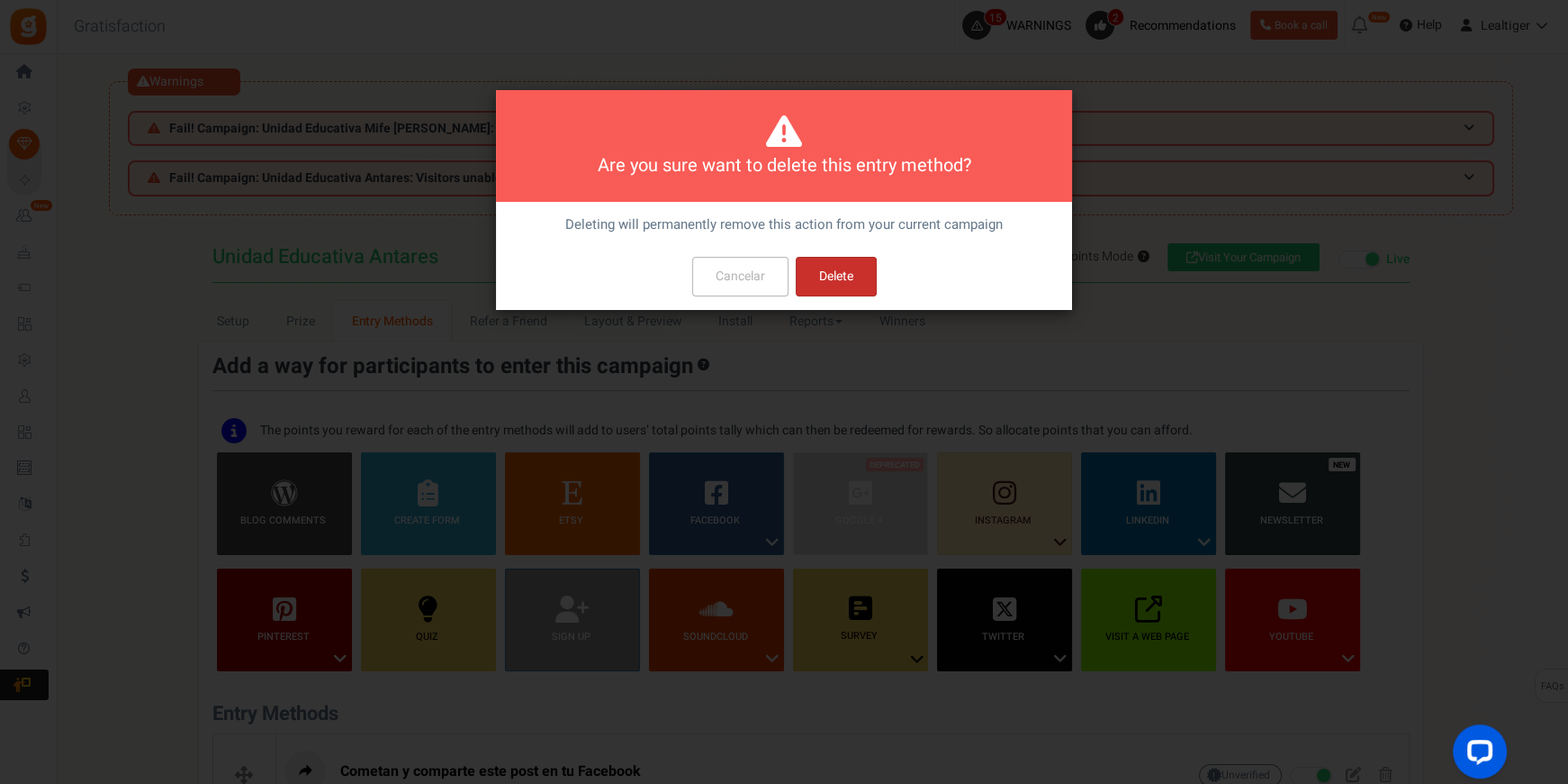
click at [854, 279] on button "Delete" at bounding box center [836, 276] width 81 height 39
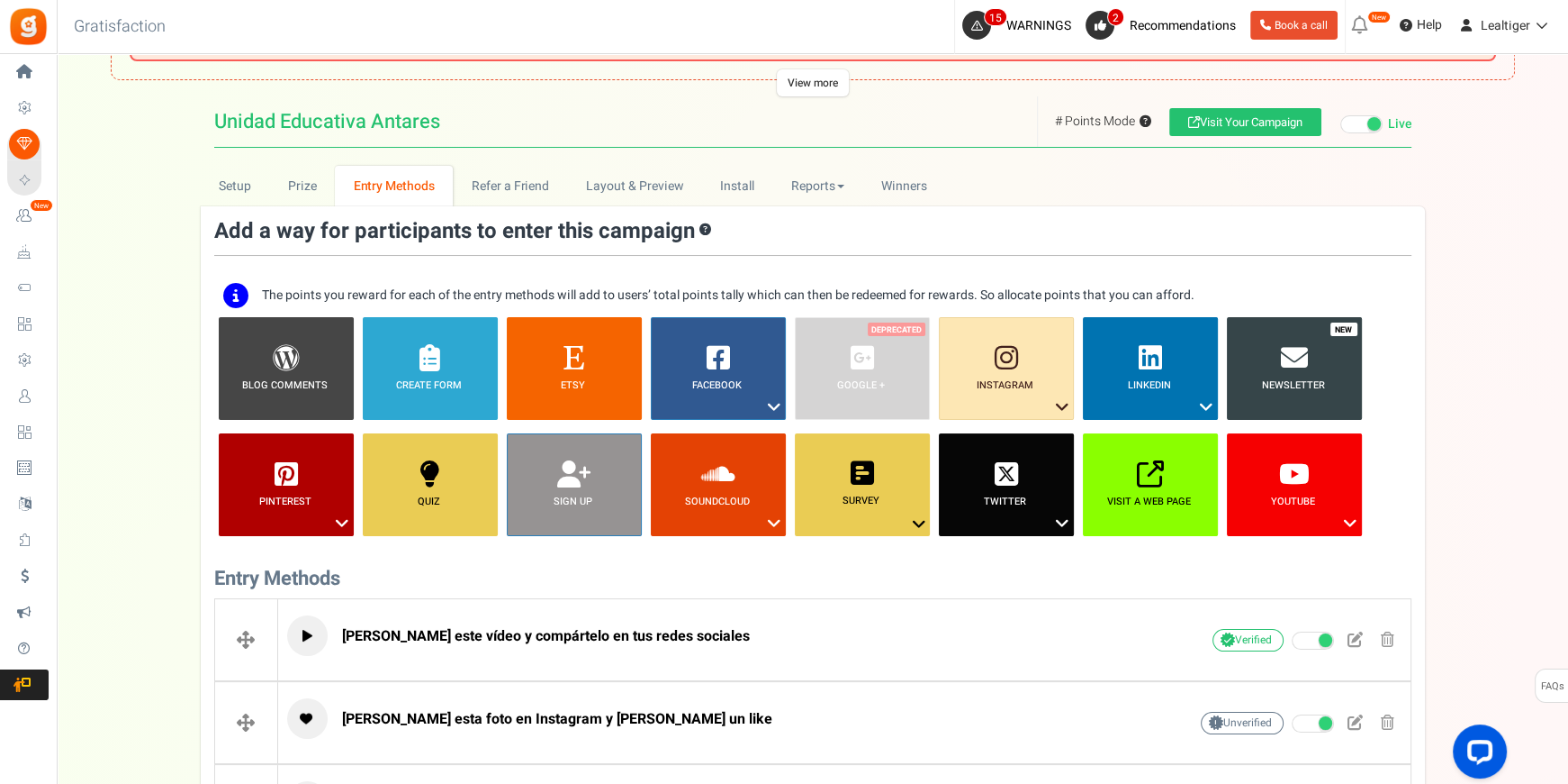
scroll to position [63, 0]
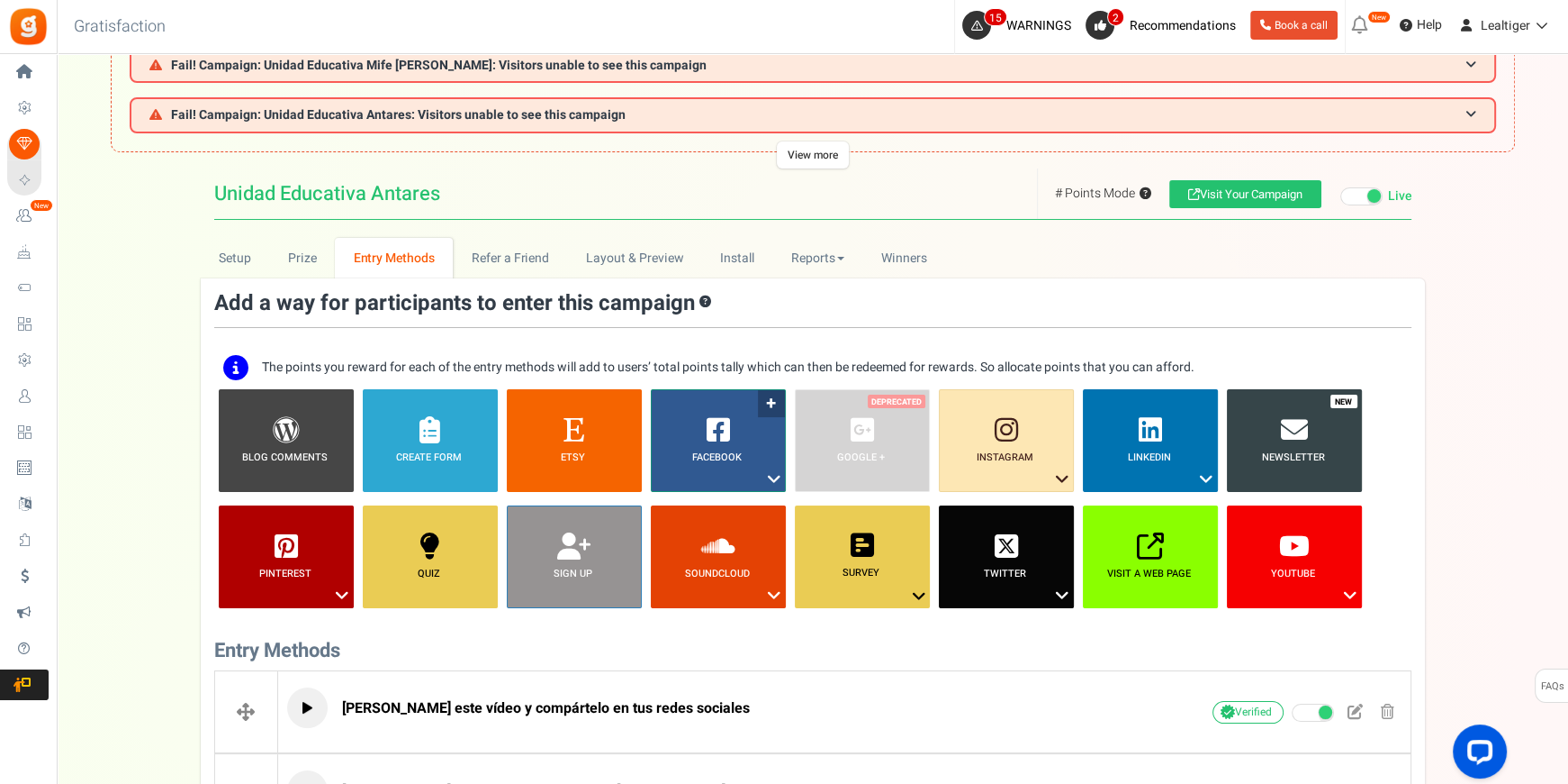
click at [776, 472] on icon at bounding box center [774, 478] width 22 height 24
click at [707, 531] on link "Share on Facebook" at bounding box center [705, 535] width 117 height 23
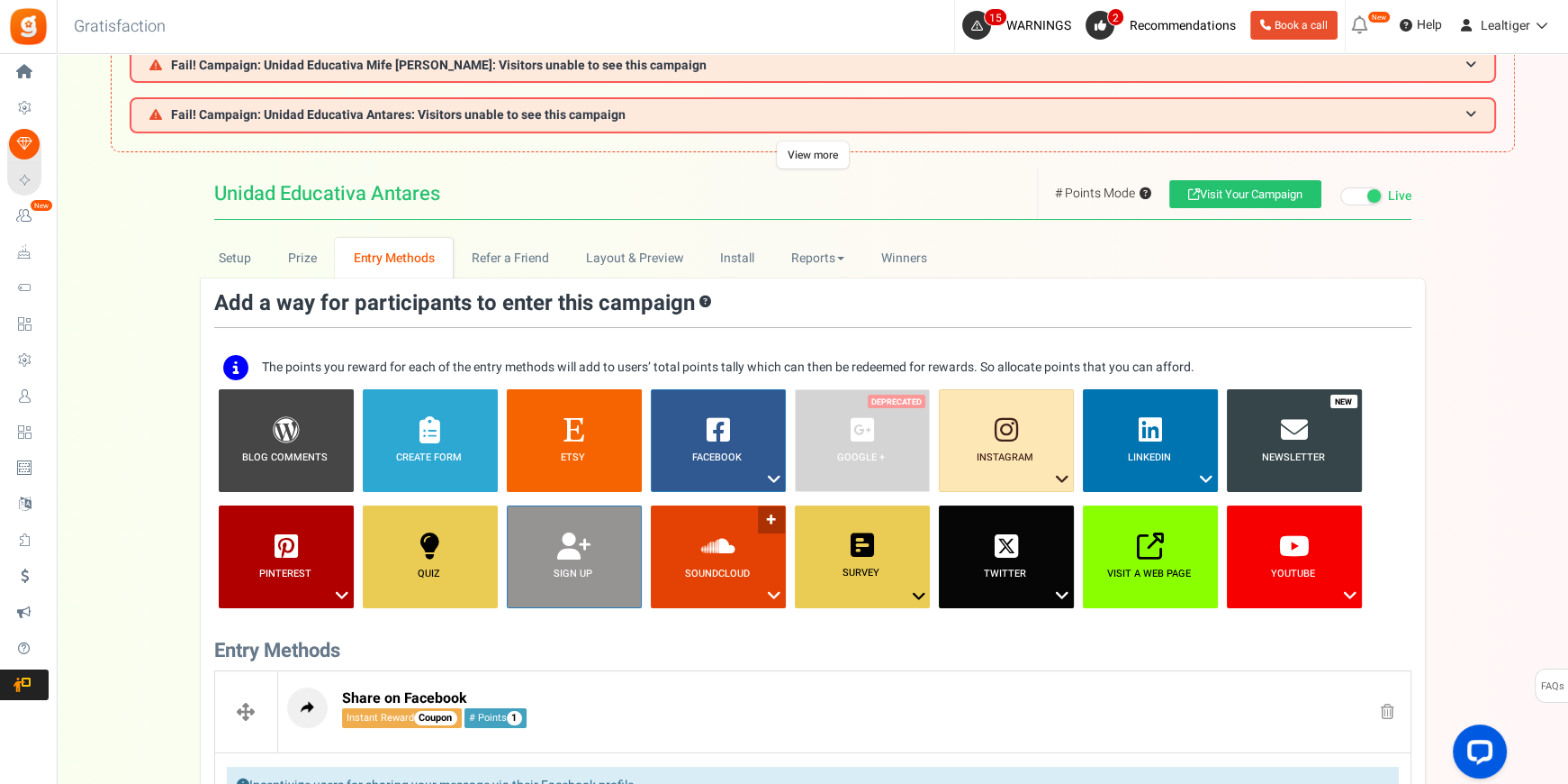
scroll to position [620, 0]
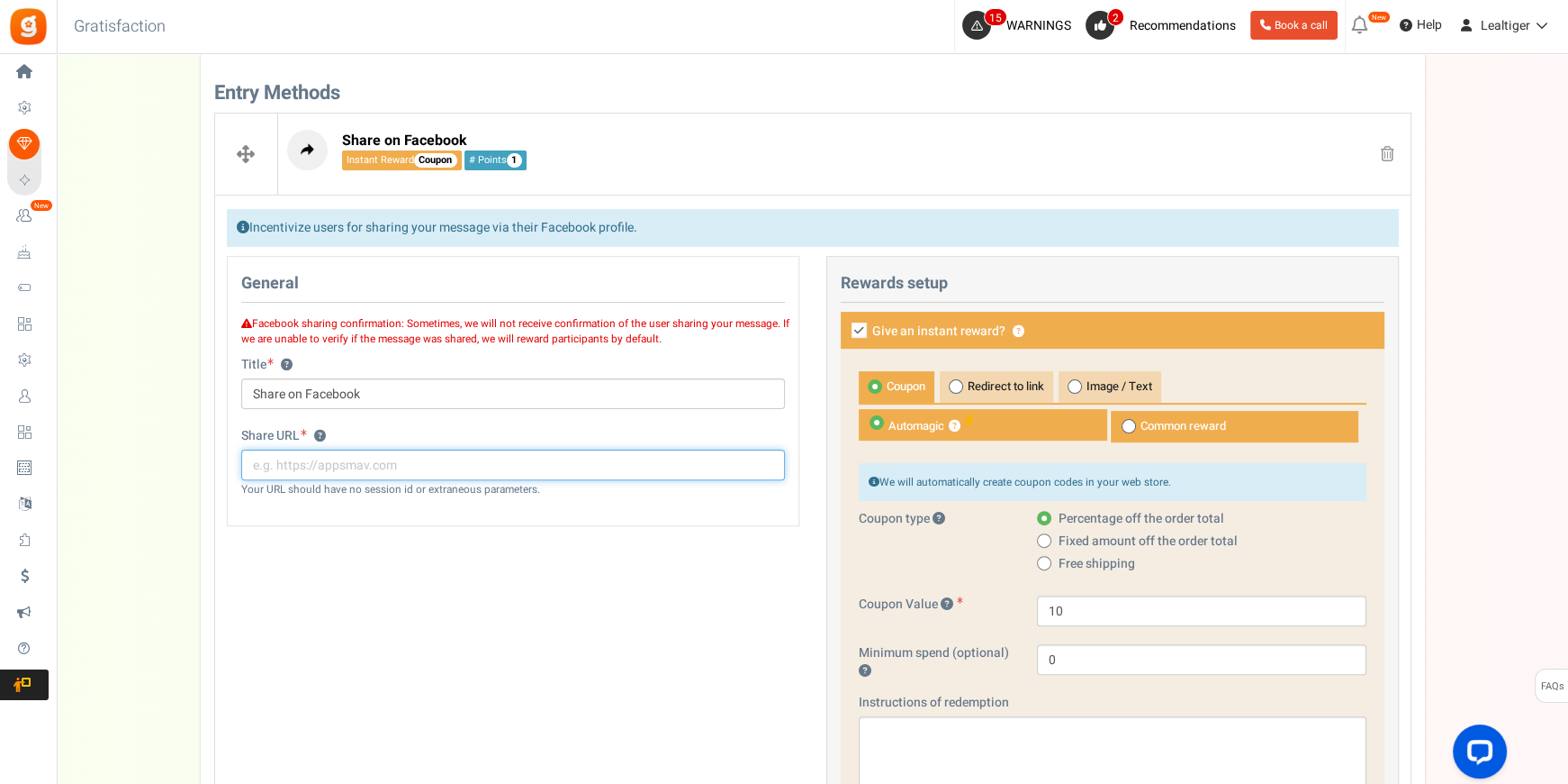
click at [437, 467] on input "text" at bounding box center [513, 464] width 544 height 31
paste input "[URL][DOMAIN_NAME]"
type input "[URL][DOMAIN_NAME]"
click at [441, 464] on input "[URL][DOMAIN_NAME]" at bounding box center [513, 464] width 544 height 31
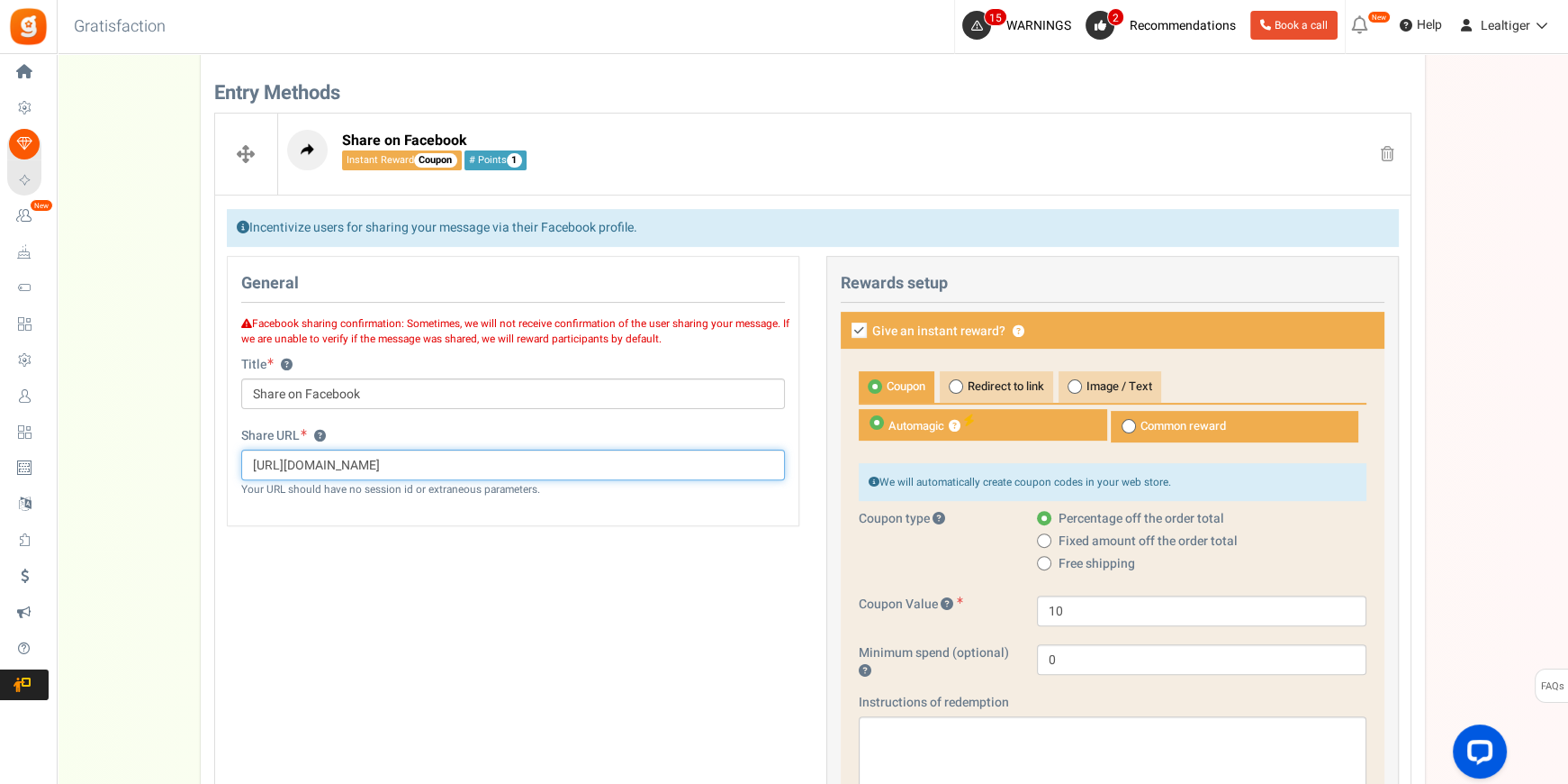
click at [441, 464] on input "[URL][DOMAIN_NAME]" at bounding box center [513, 464] width 544 height 31
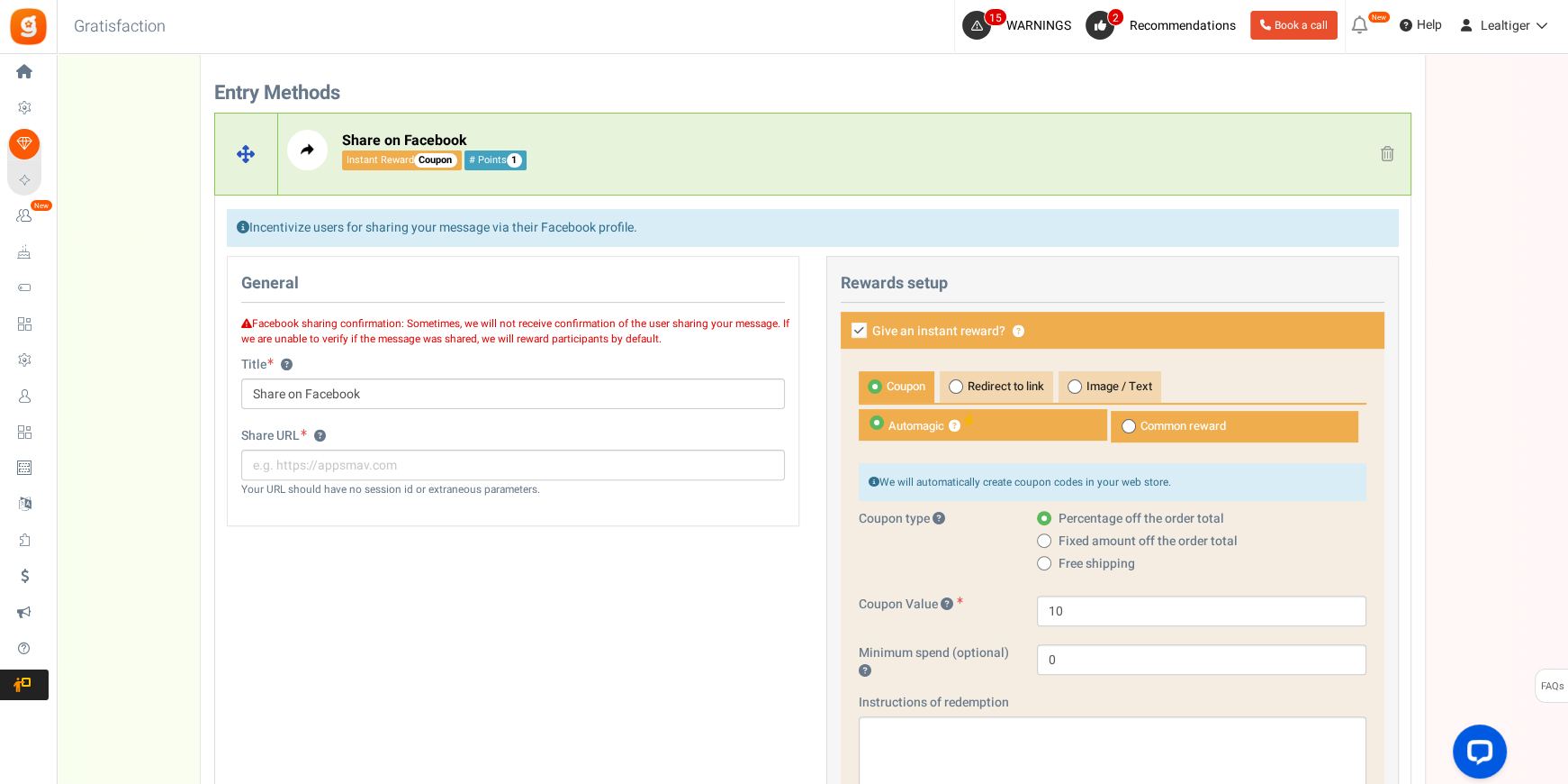
click at [1393, 146] on span at bounding box center [1388, 153] width 13 height 15
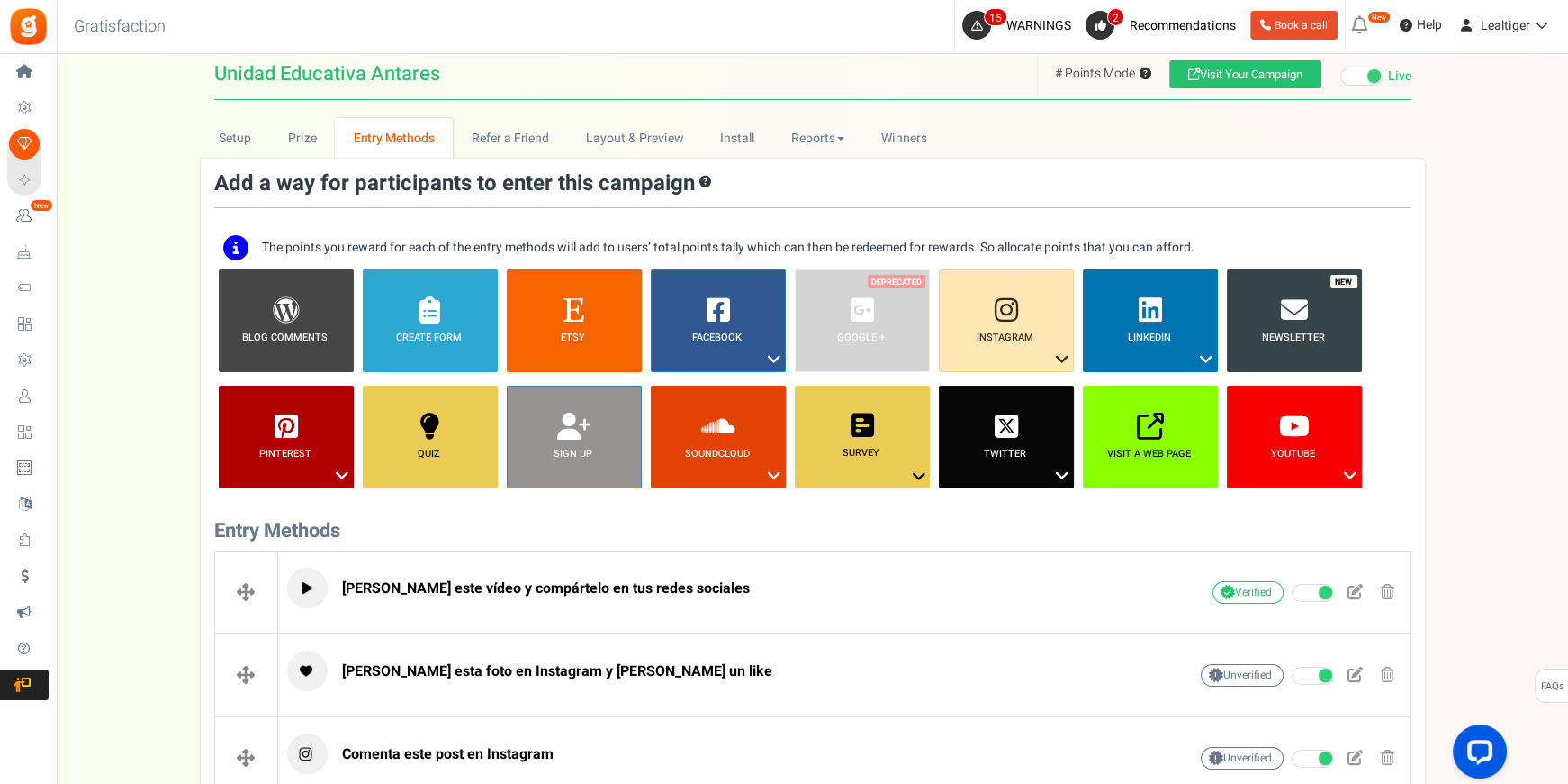
scroll to position [0, 0]
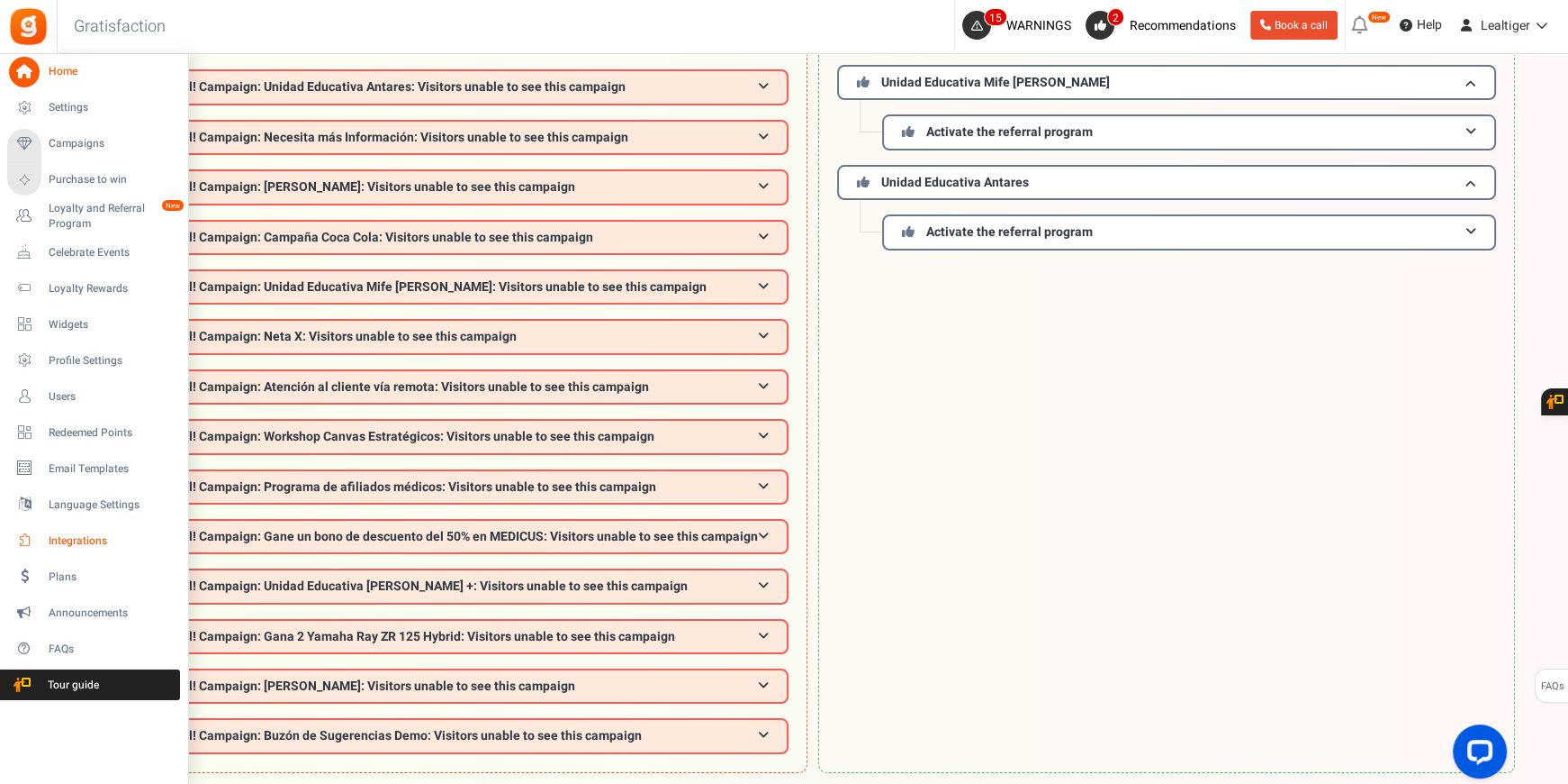
scroll to position [163, 0]
click at [63, 527] on link "Integrations" at bounding box center [94, 541] width 173 height 31
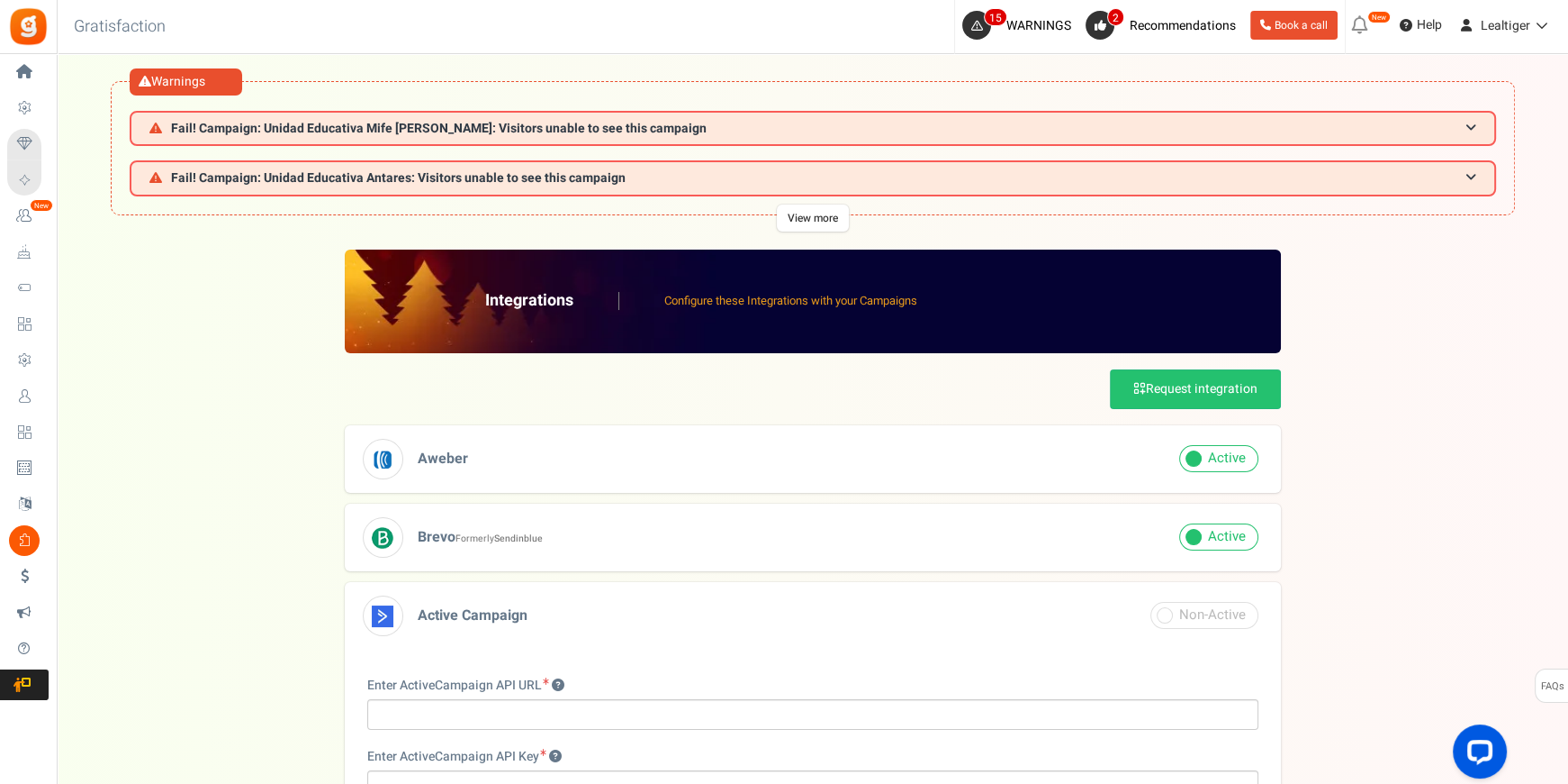
click at [987, 456] on h3 "Aweber" at bounding box center [813, 459] width 937 height 68
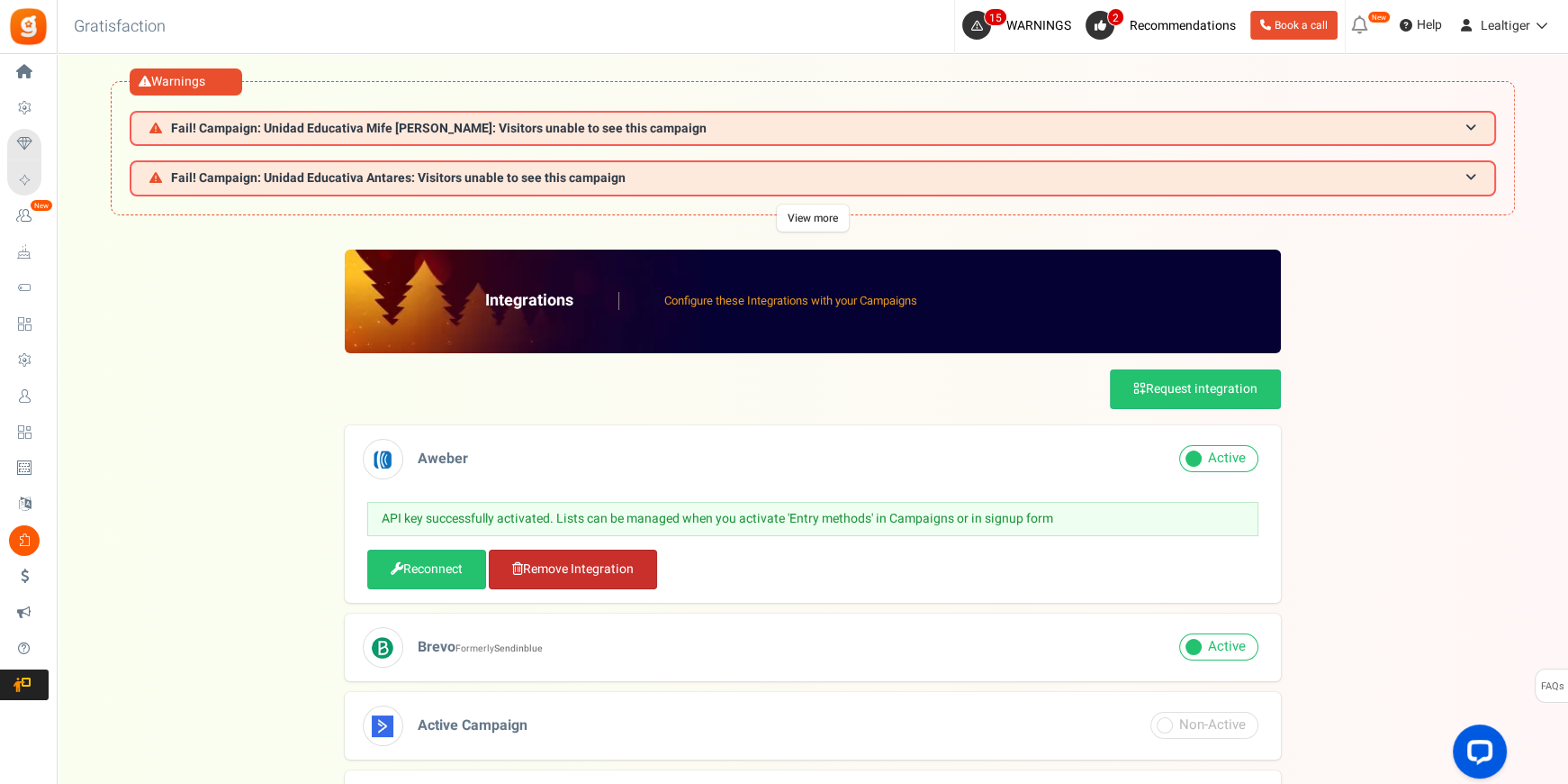
click at [580, 568] on link "Remove Integration" at bounding box center [572, 570] width 168 height 39
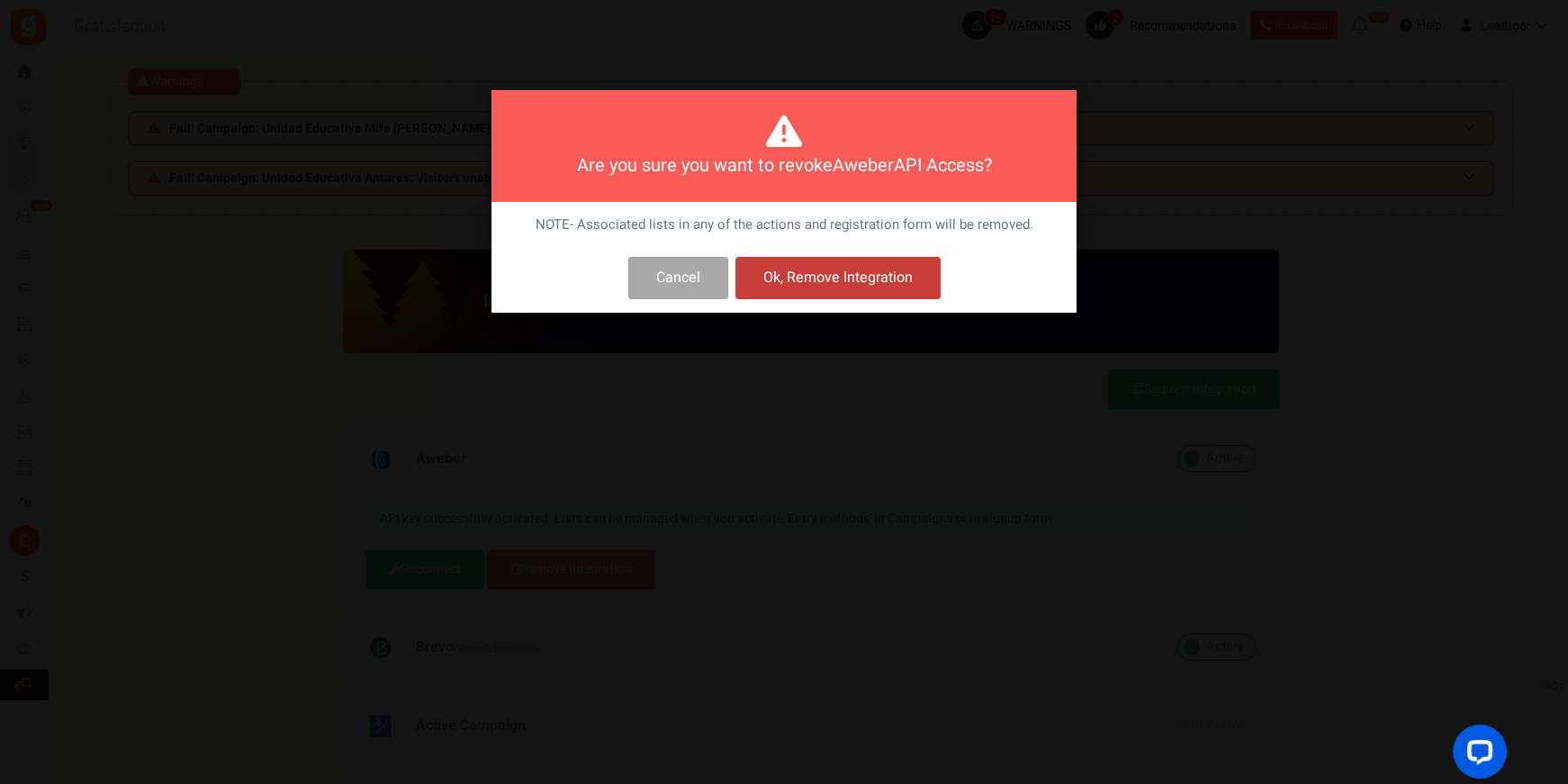
click at [842, 284] on button "Ok, Remove Integration" at bounding box center [838, 277] width 205 height 42
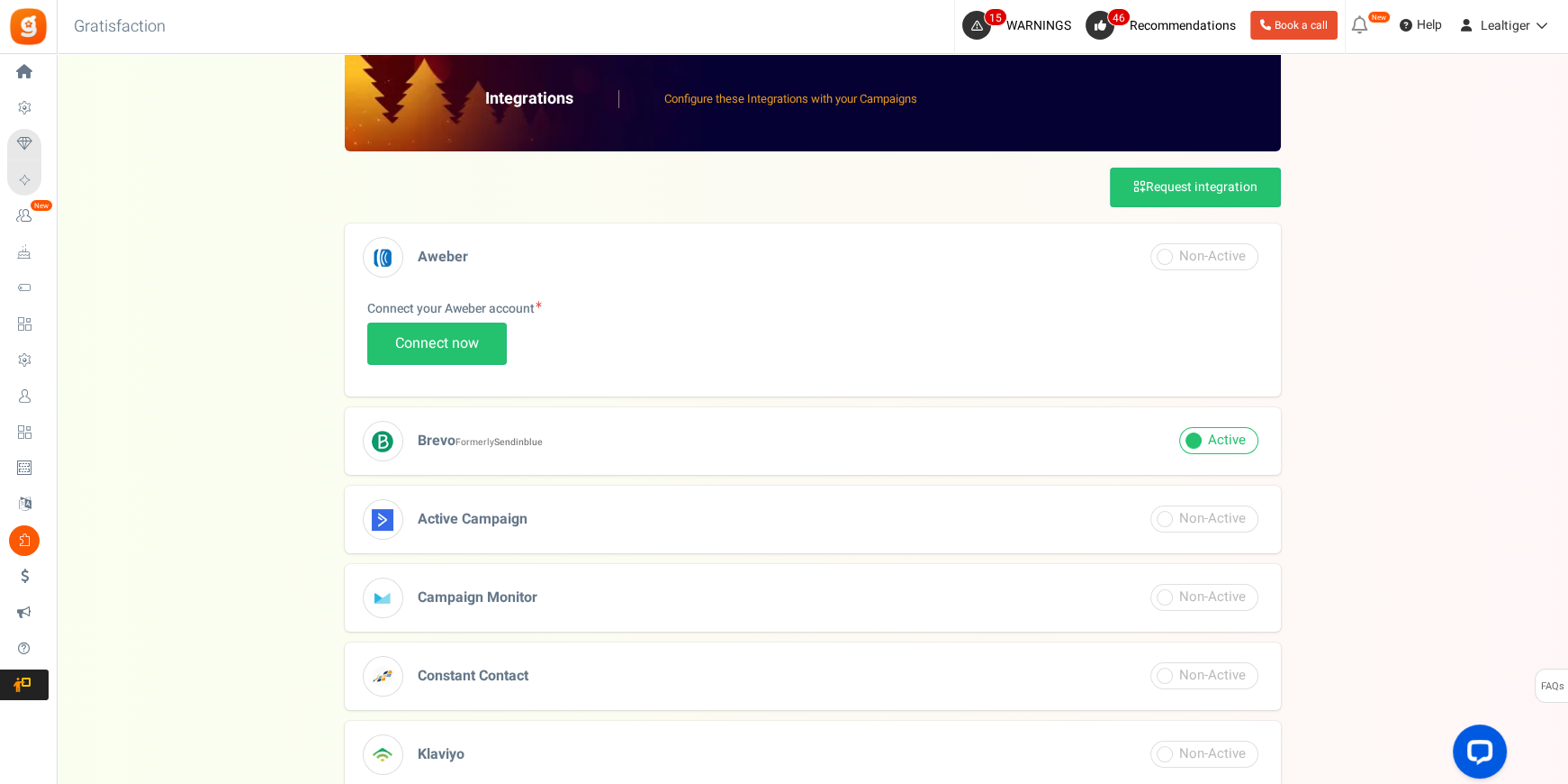
scroll to position [245, 0]
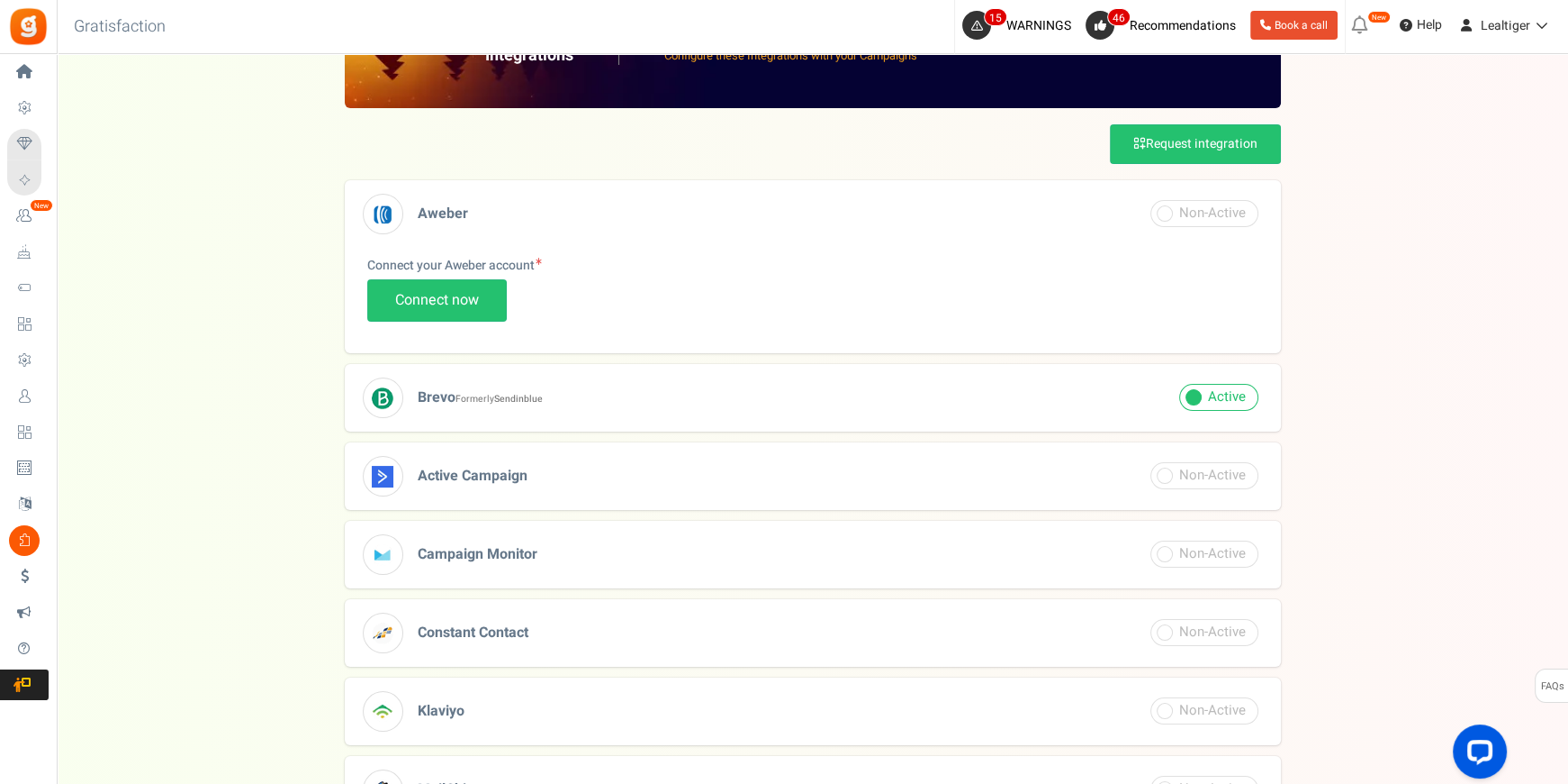
click at [736, 404] on h3 "Brevo Formerly Sendinblue" at bounding box center [813, 398] width 937 height 68
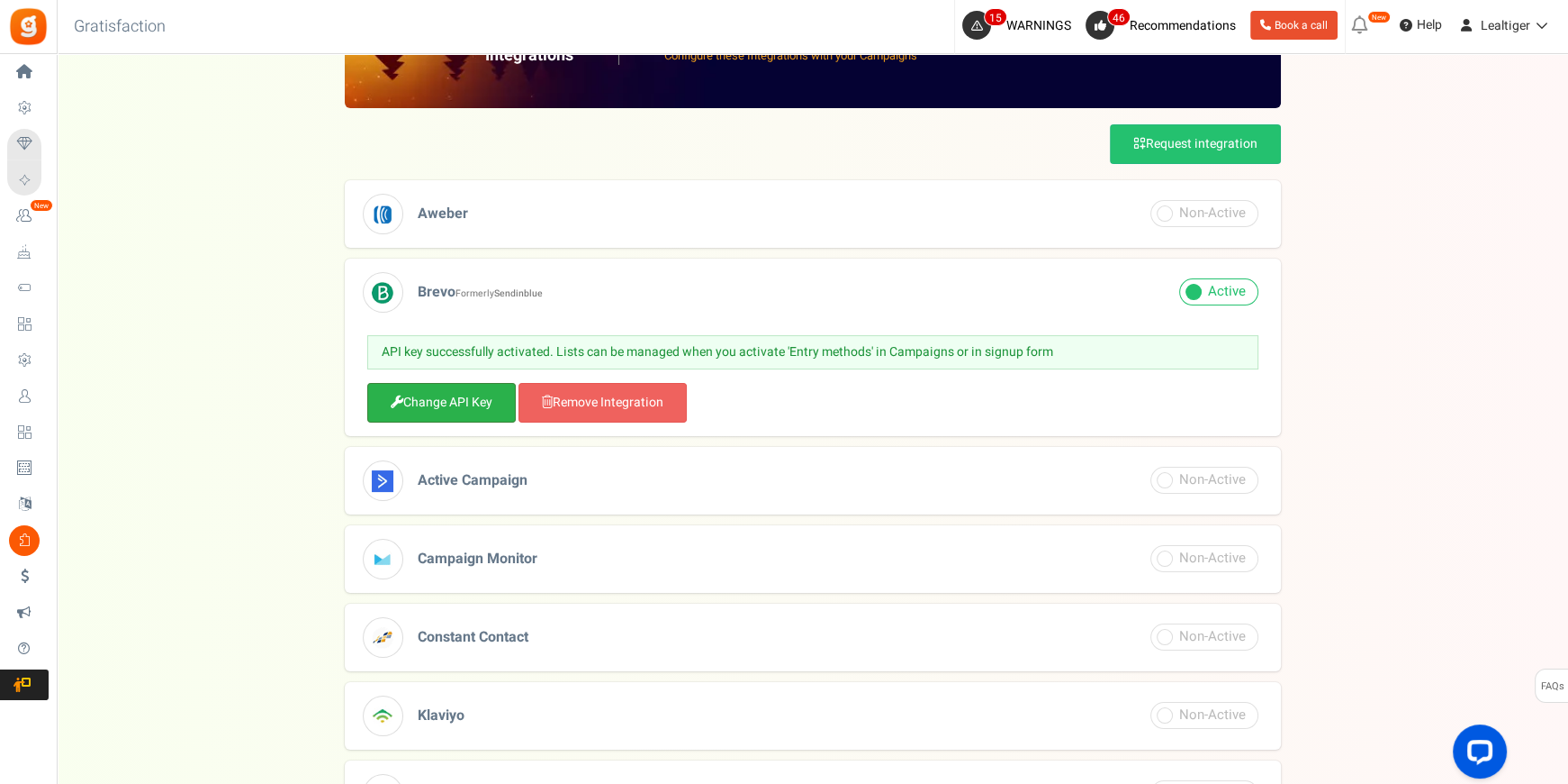
click at [486, 396] on link "Change API Key" at bounding box center [442, 402] width 148 height 39
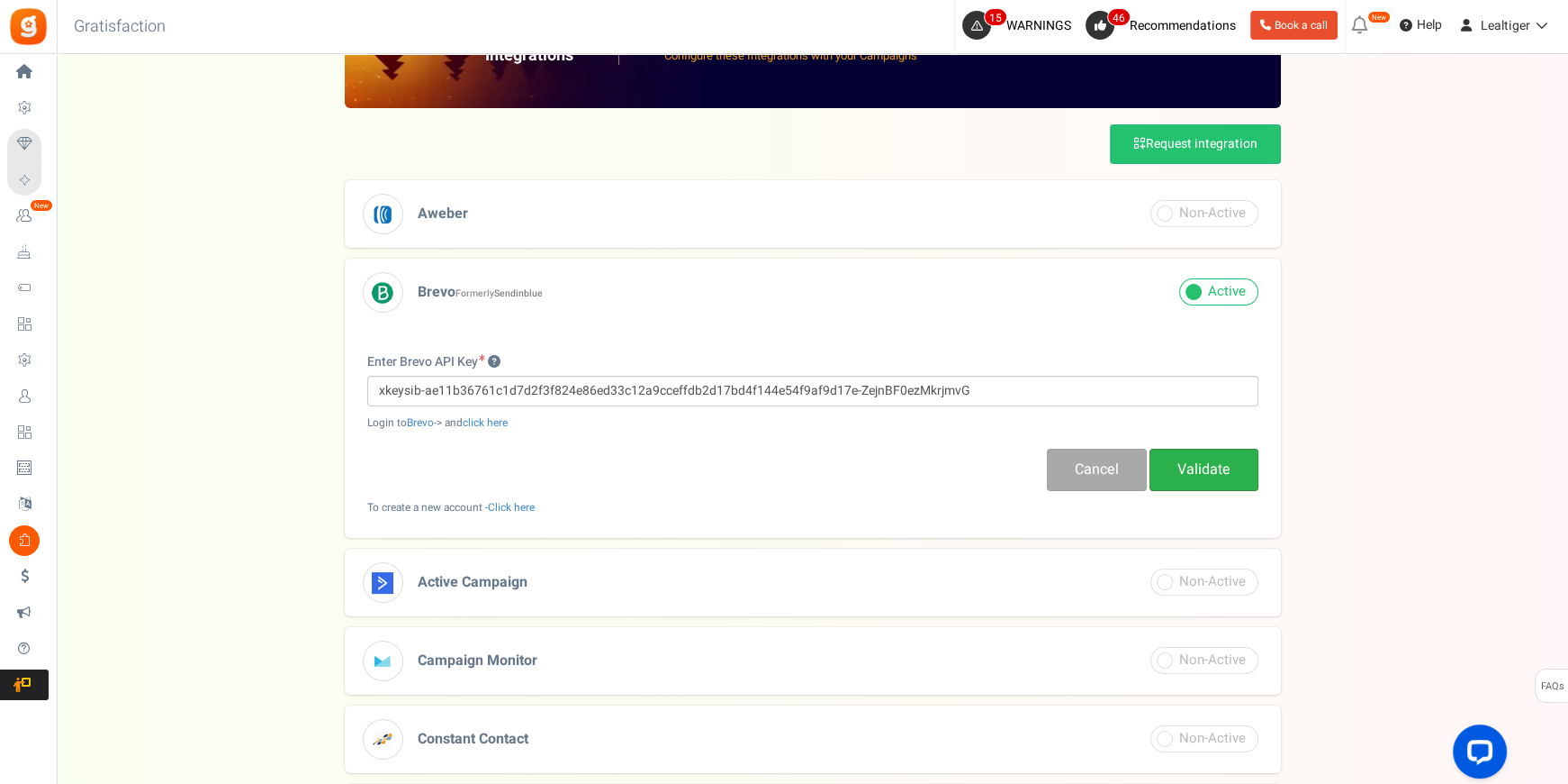
click at [1230, 469] on link "Validate" at bounding box center [1204, 469] width 109 height 42
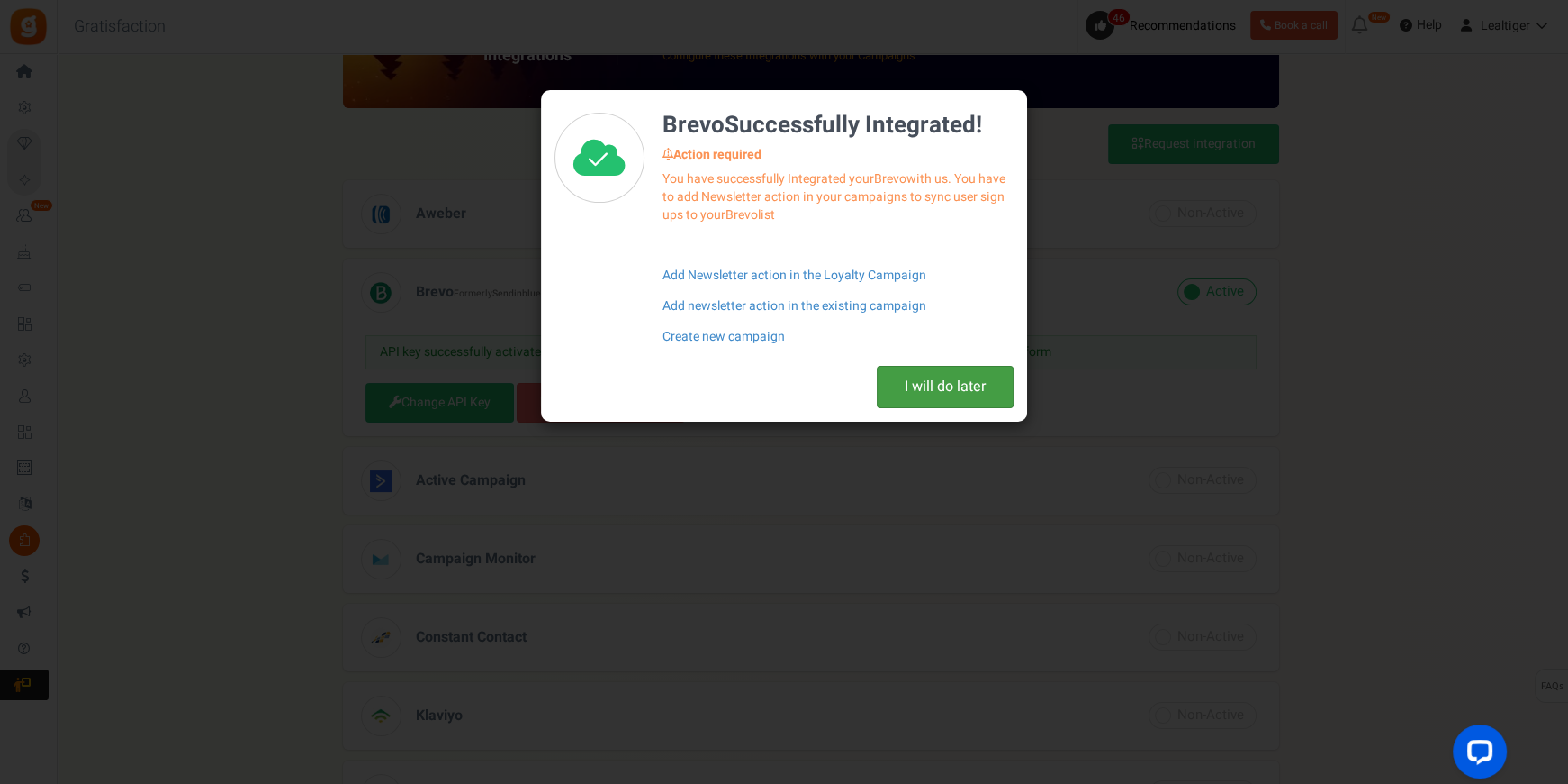
drag, startPoint x: 937, startPoint y: 384, endPoint x: 731, endPoint y: 398, distance: 206.5
click at [793, 381] on div "I will do later" at bounding box center [784, 393] width 486 height 55
click at [735, 274] on link "Add Newsletter action in the Loyalty Campaign" at bounding box center [838, 275] width 351 height 31
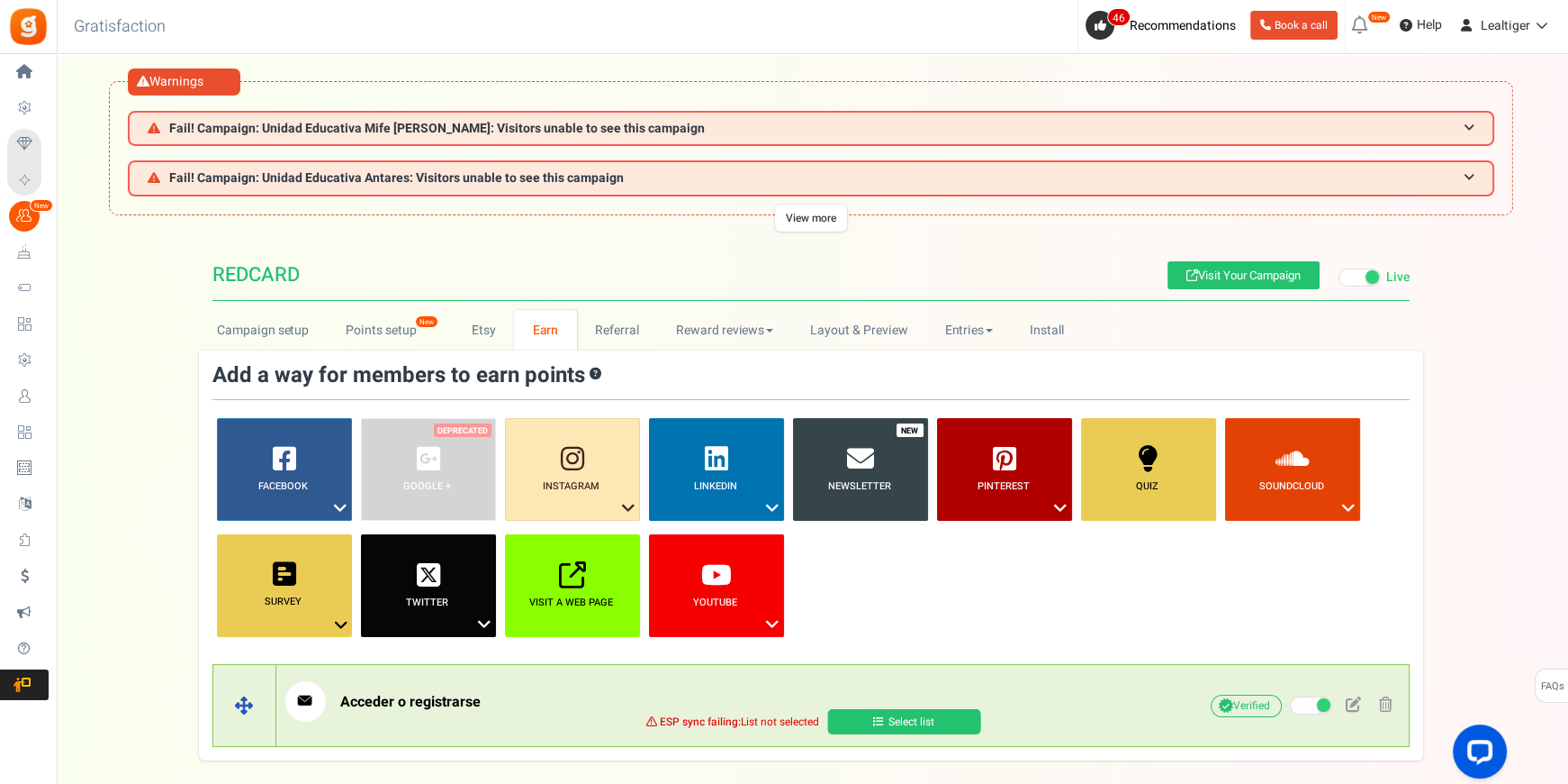
click at [494, 688] on p "Acceder o registrarse" at bounding box center [707, 700] width 845 height 40
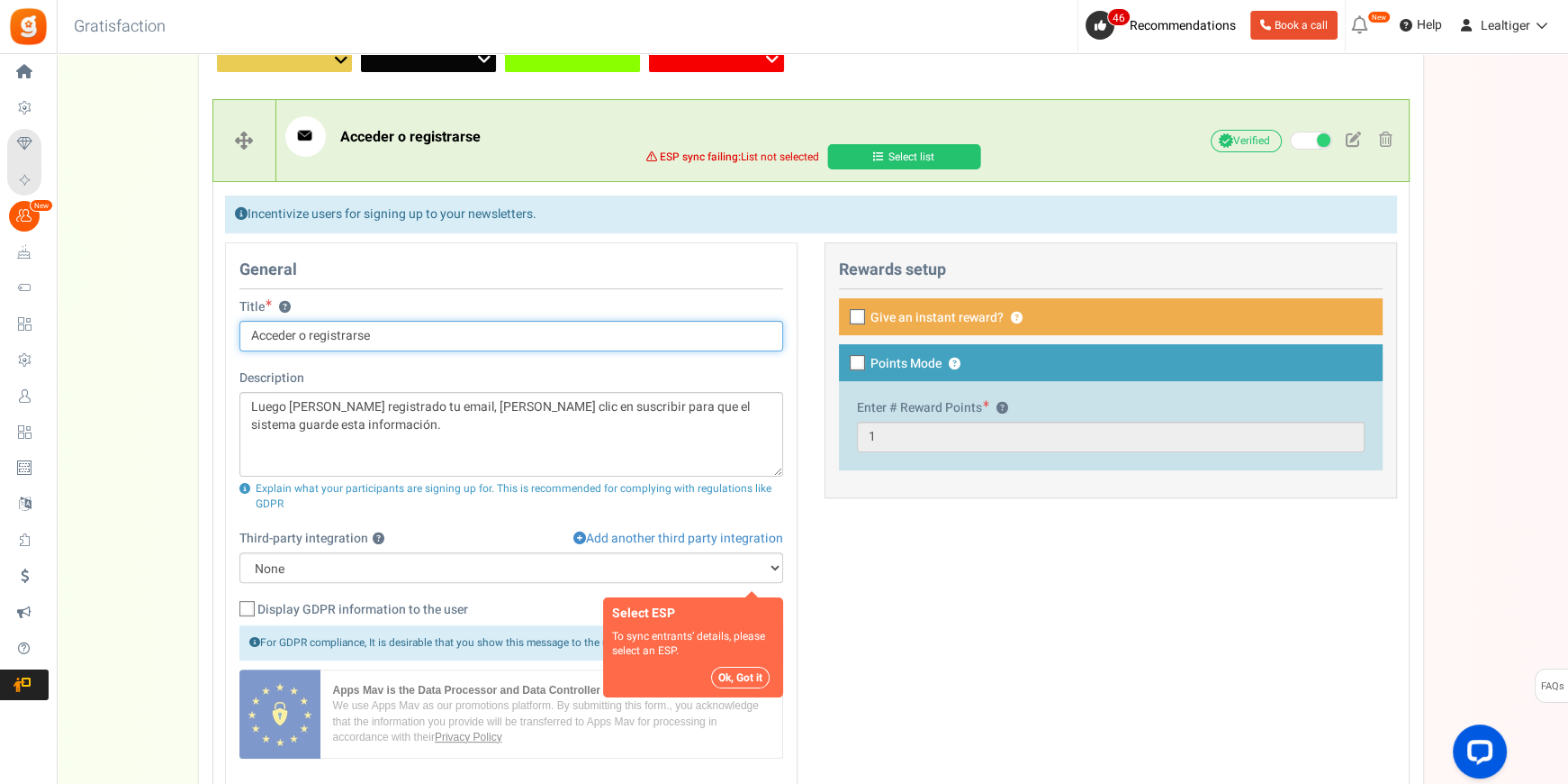
scroll to position [589, 0]
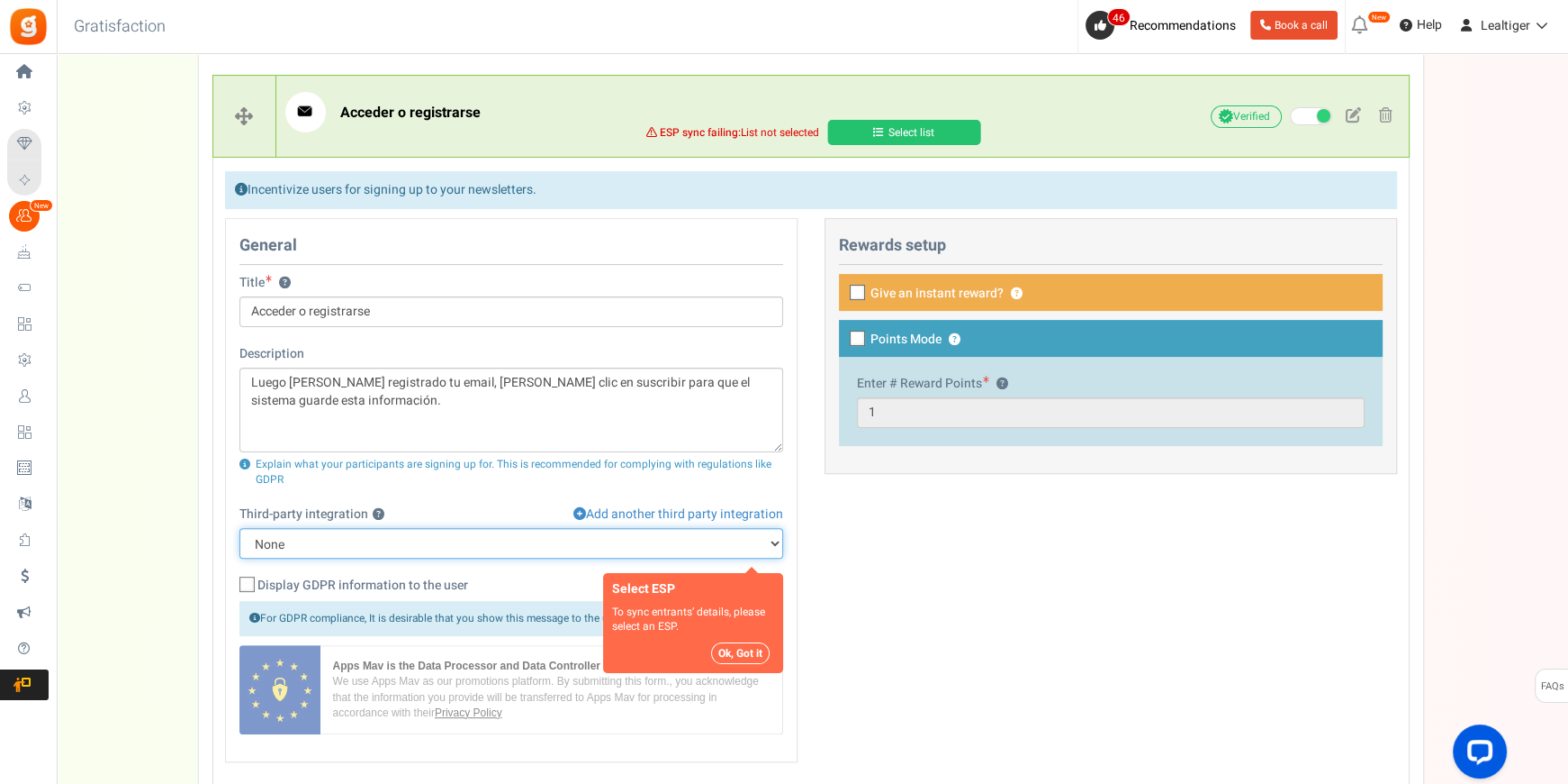
click at [486, 548] on select "None Brevo" at bounding box center [511, 543] width 544 height 31
select select "13"
click at [240, 528] on select "None Brevo" at bounding box center [511, 543] width 544 height 31
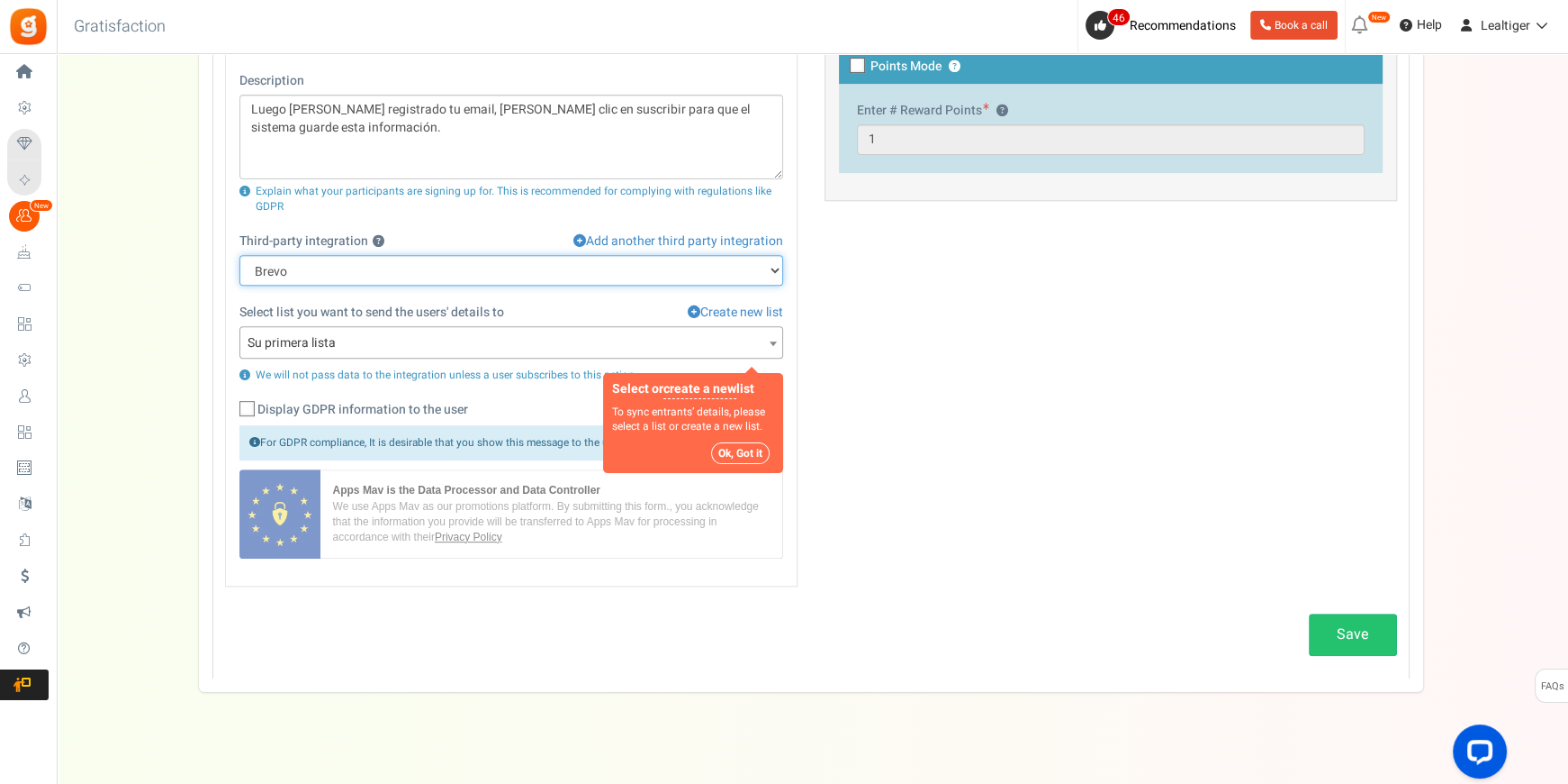
scroll to position [876, 0]
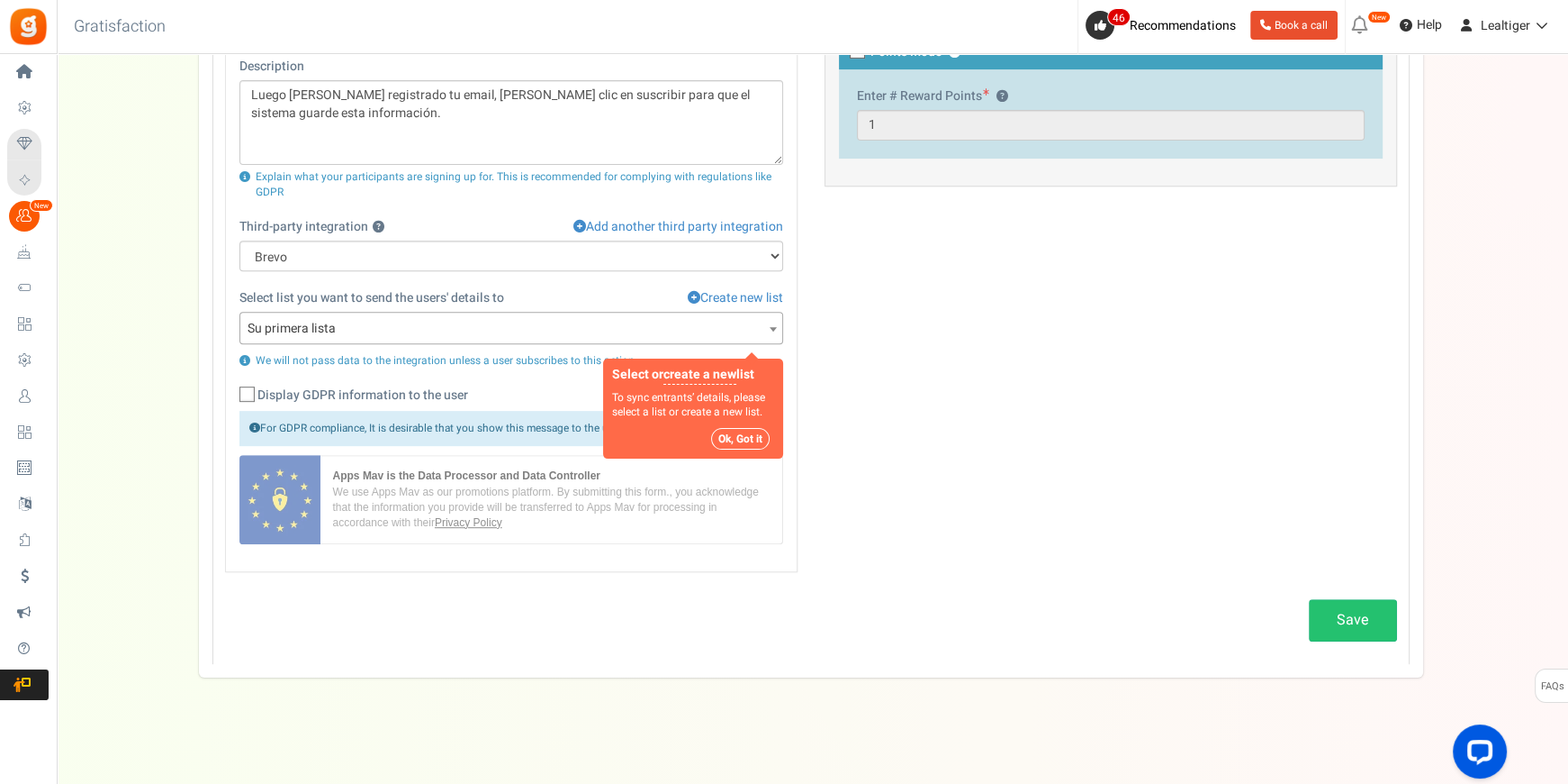
click at [949, 377] on div "General Title ? Acceder o registrarse Description Luego de haber registrado tu …" at bounding box center [811, 259] width 1199 height 659
click at [1342, 616] on link "Save" at bounding box center [1353, 619] width 88 height 42
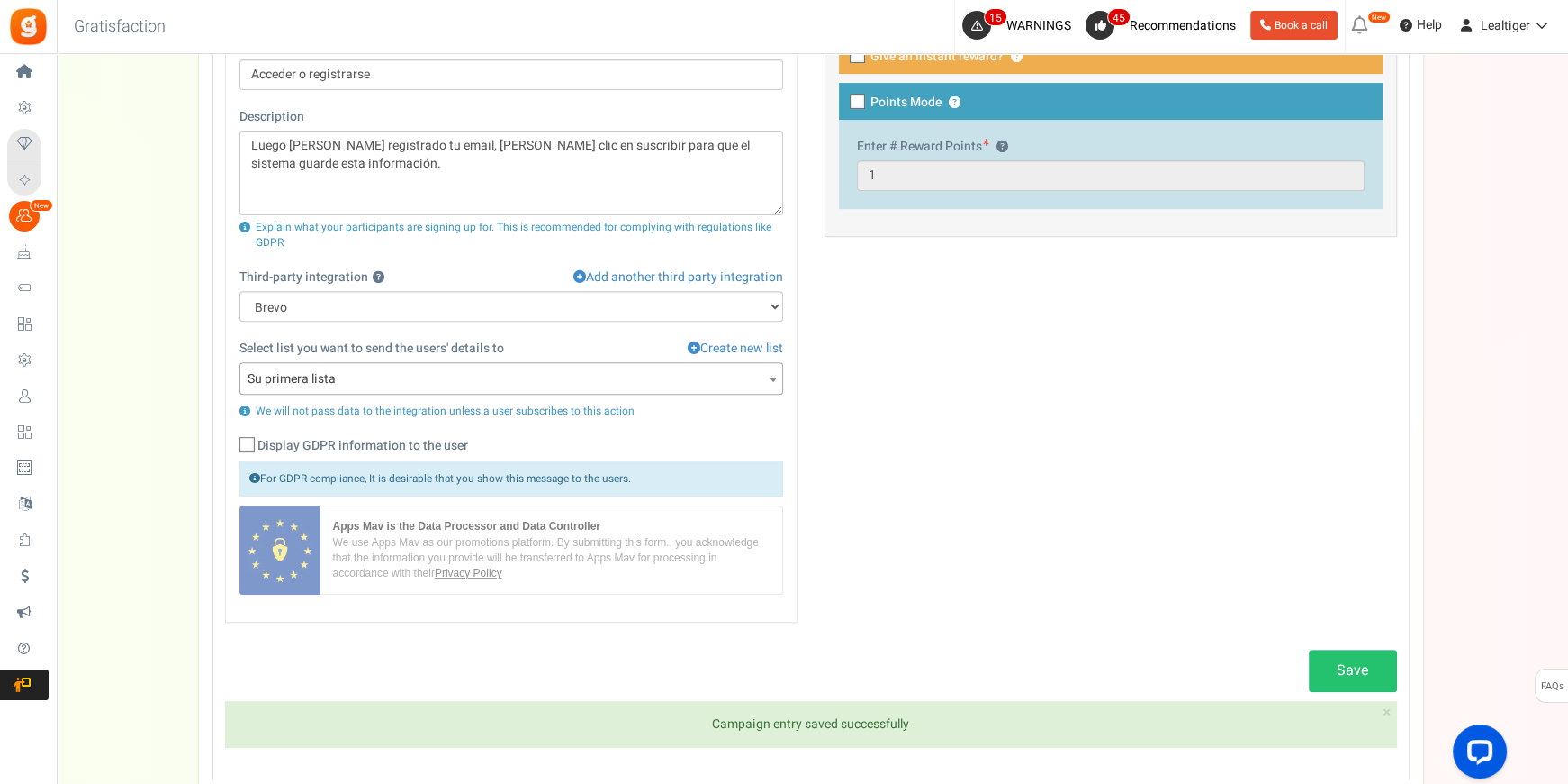
scroll to position [777, 0]
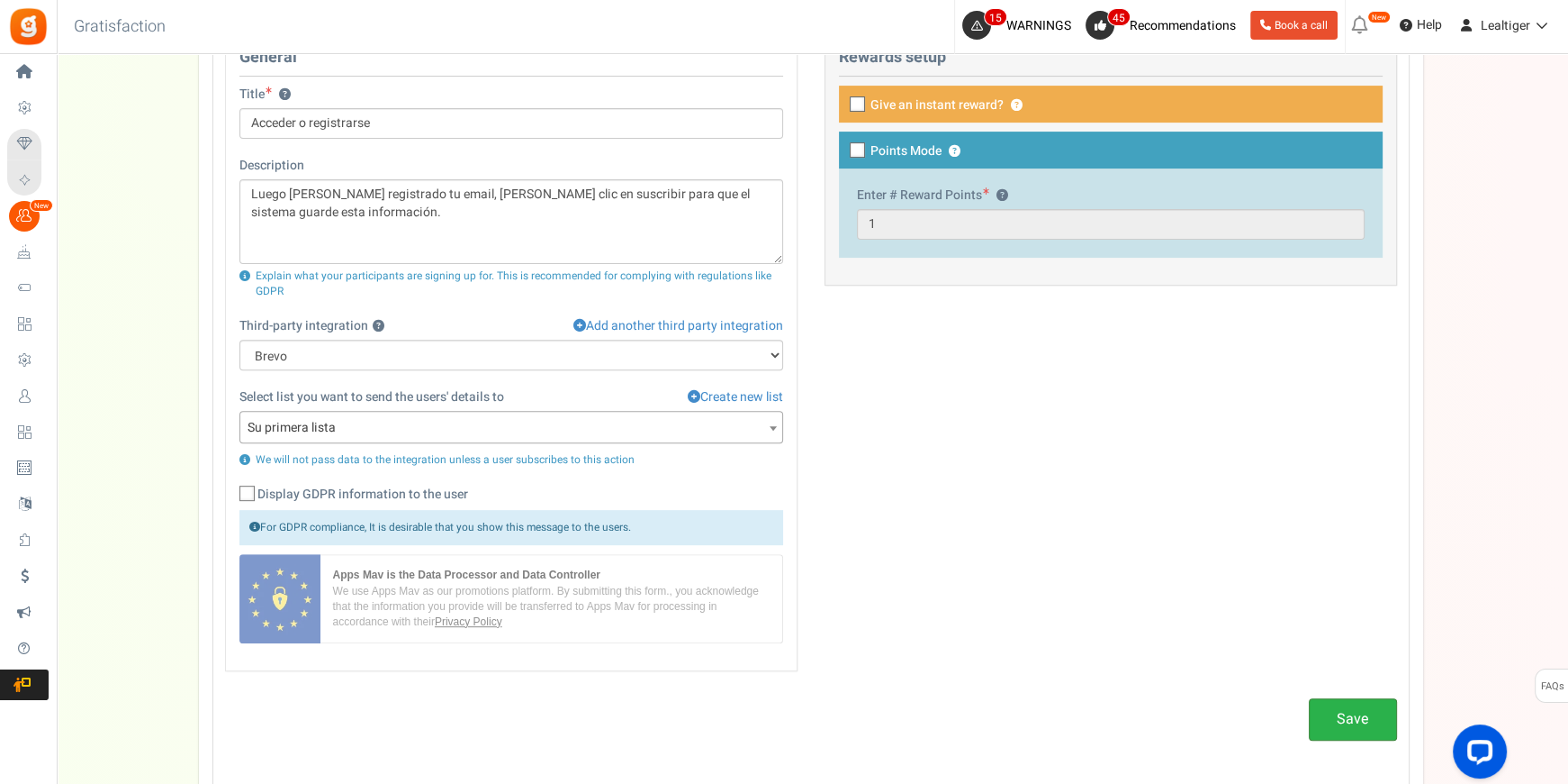
click at [1350, 708] on link "Save" at bounding box center [1353, 719] width 88 height 42
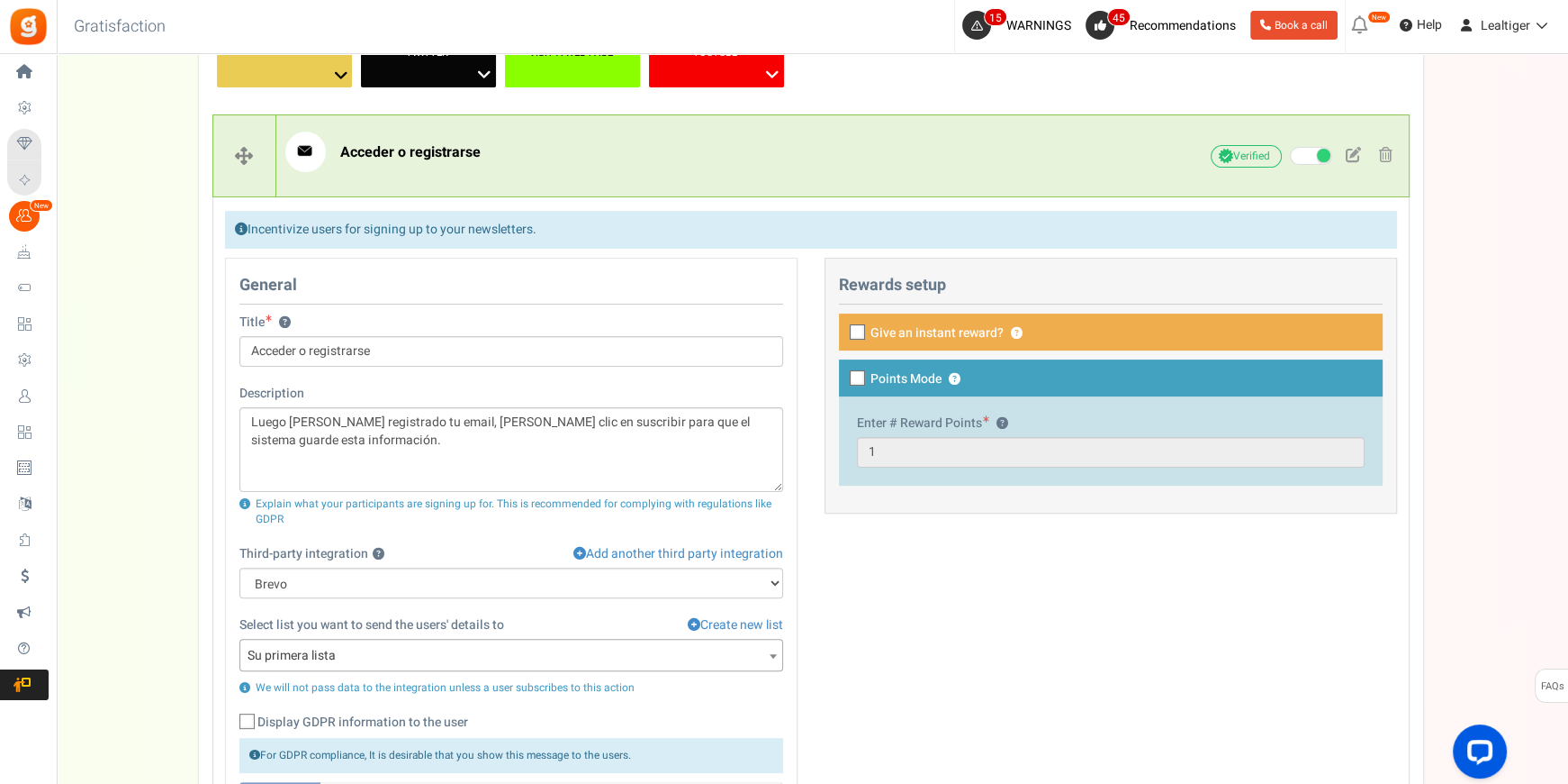
scroll to position [222, 0]
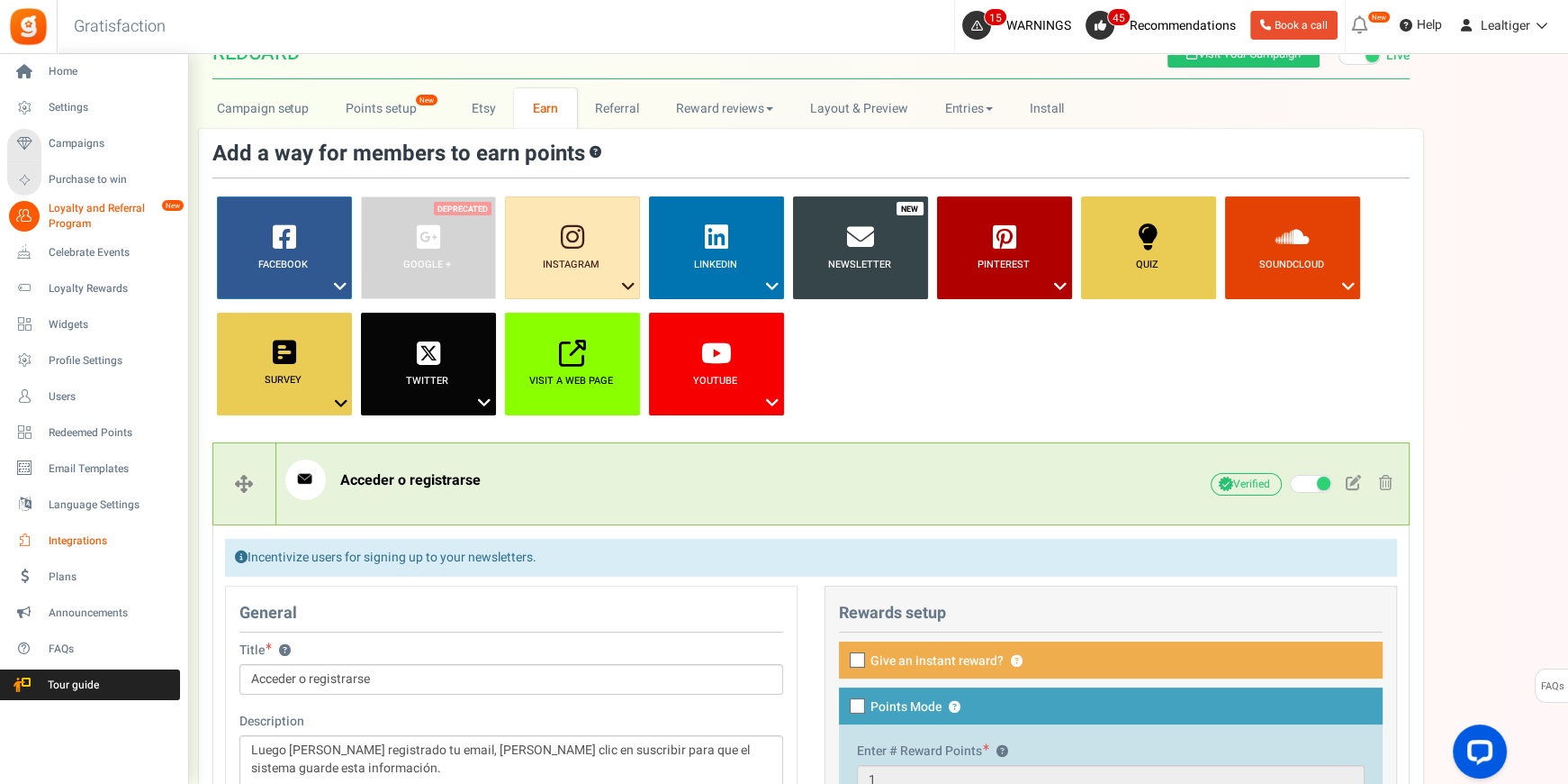
click at [62, 535] on span "Integrations" at bounding box center [112, 541] width 126 height 15
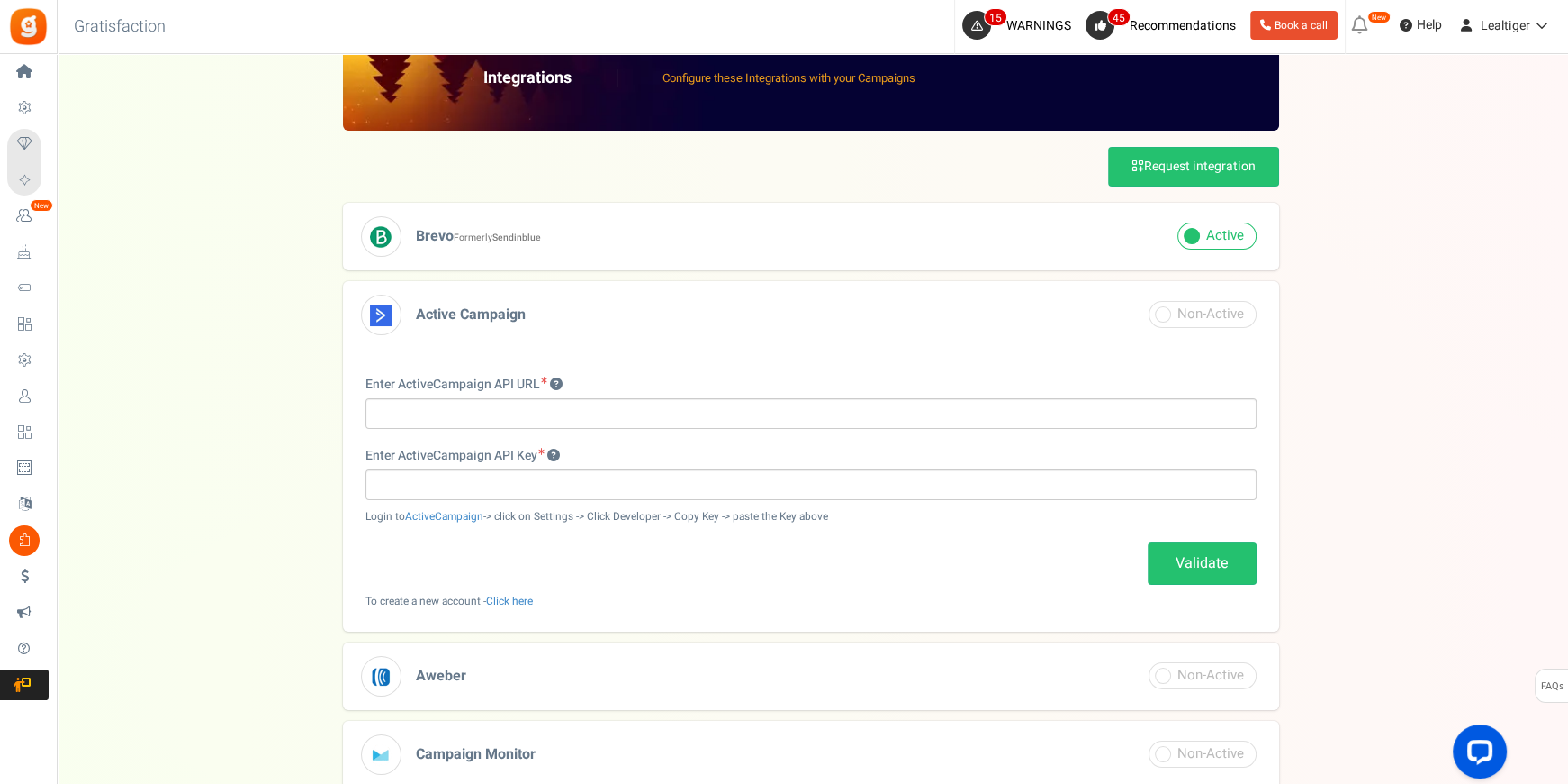
scroll to position [81, 0]
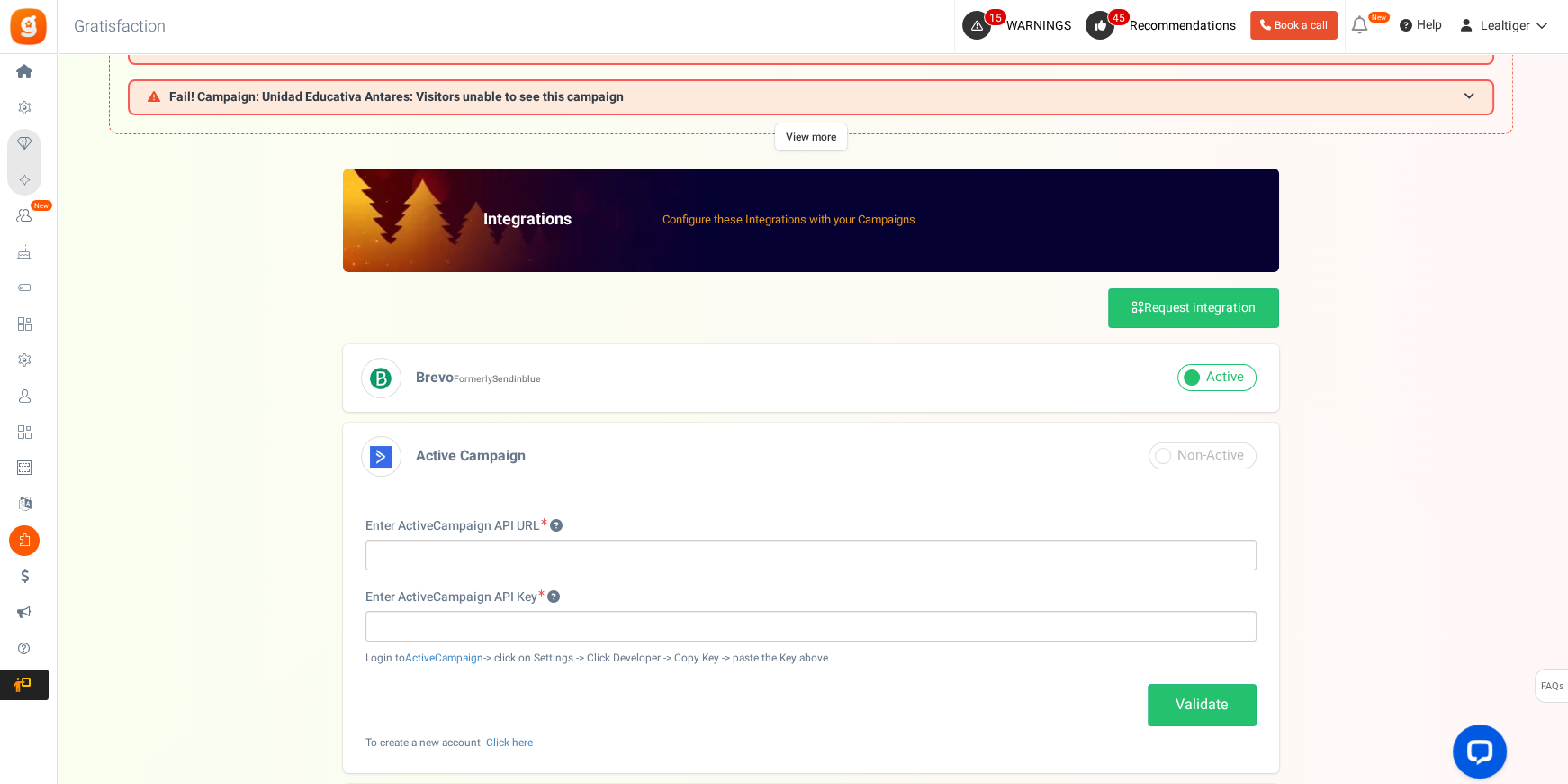
click at [639, 447] on h3 "Active Campaign" at bounding box center [811, 456] width 937 height 68
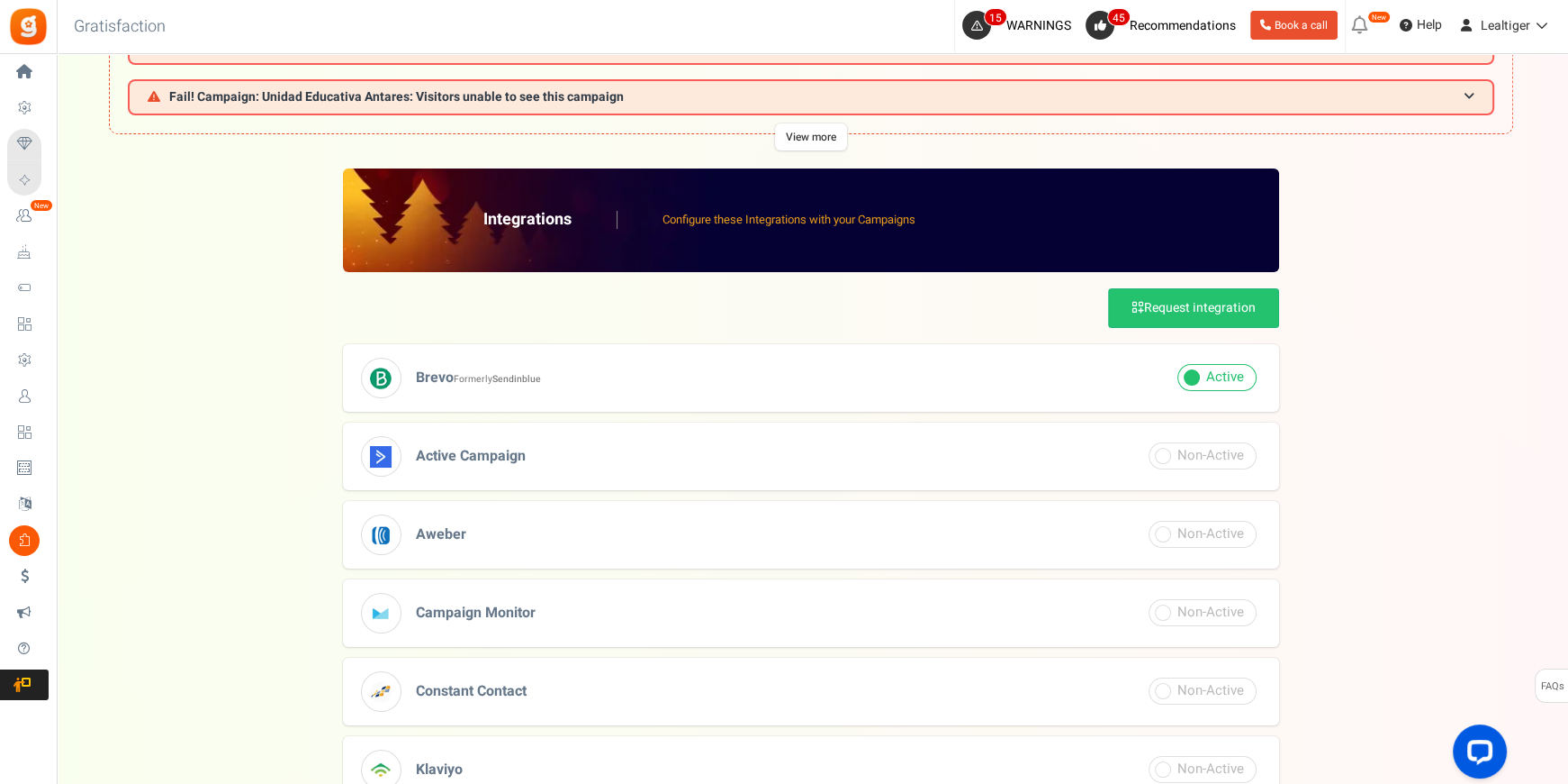
click at [678, 367] on h3 "Brevo Formerly Sendinblue" at bounding box center [811, 378] width 937 height 68
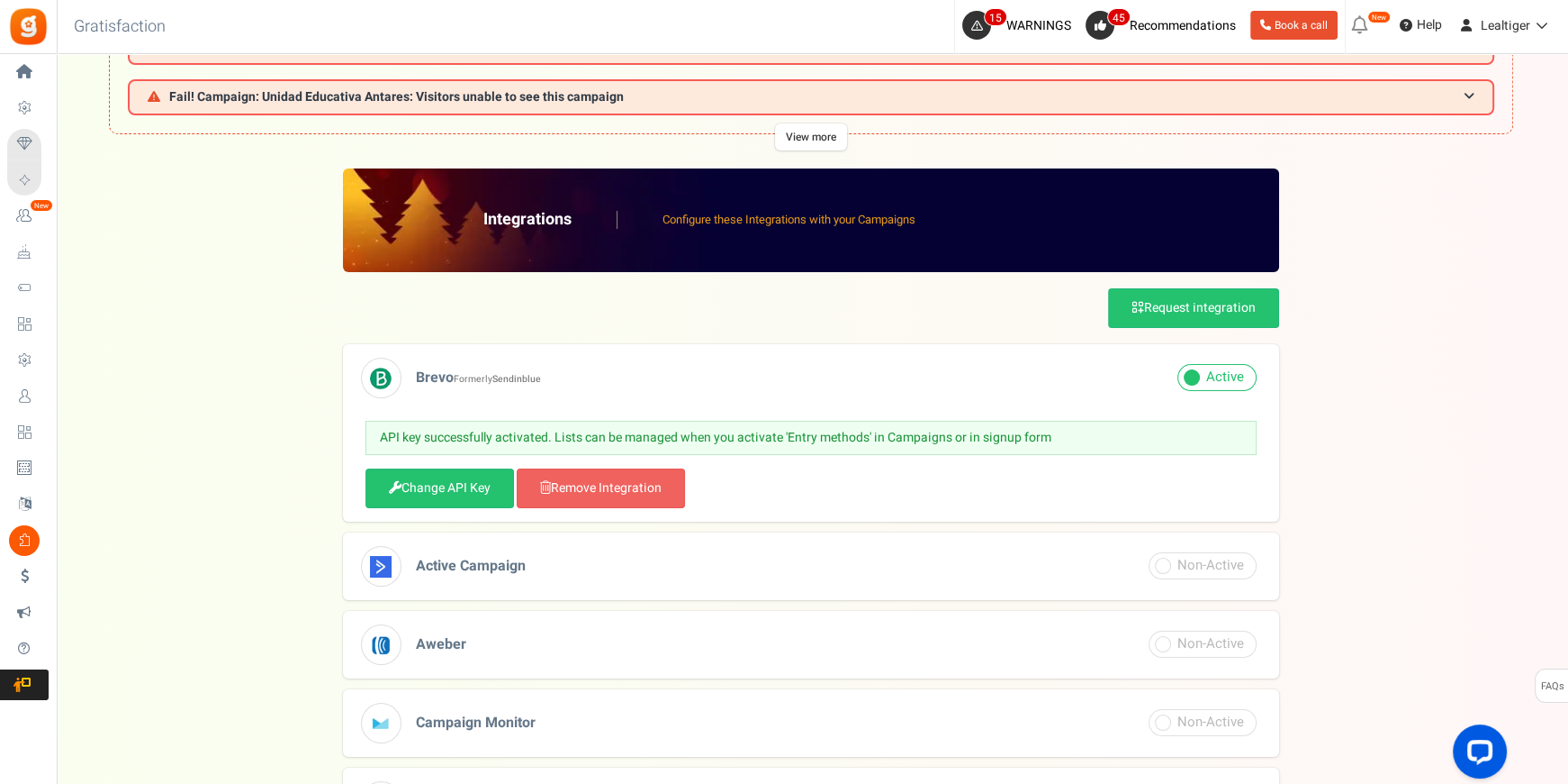
click at [705, 372] on h3 "Brevo Formerly Sendinblue" at bounding box center [811, 378] width 937 height 68
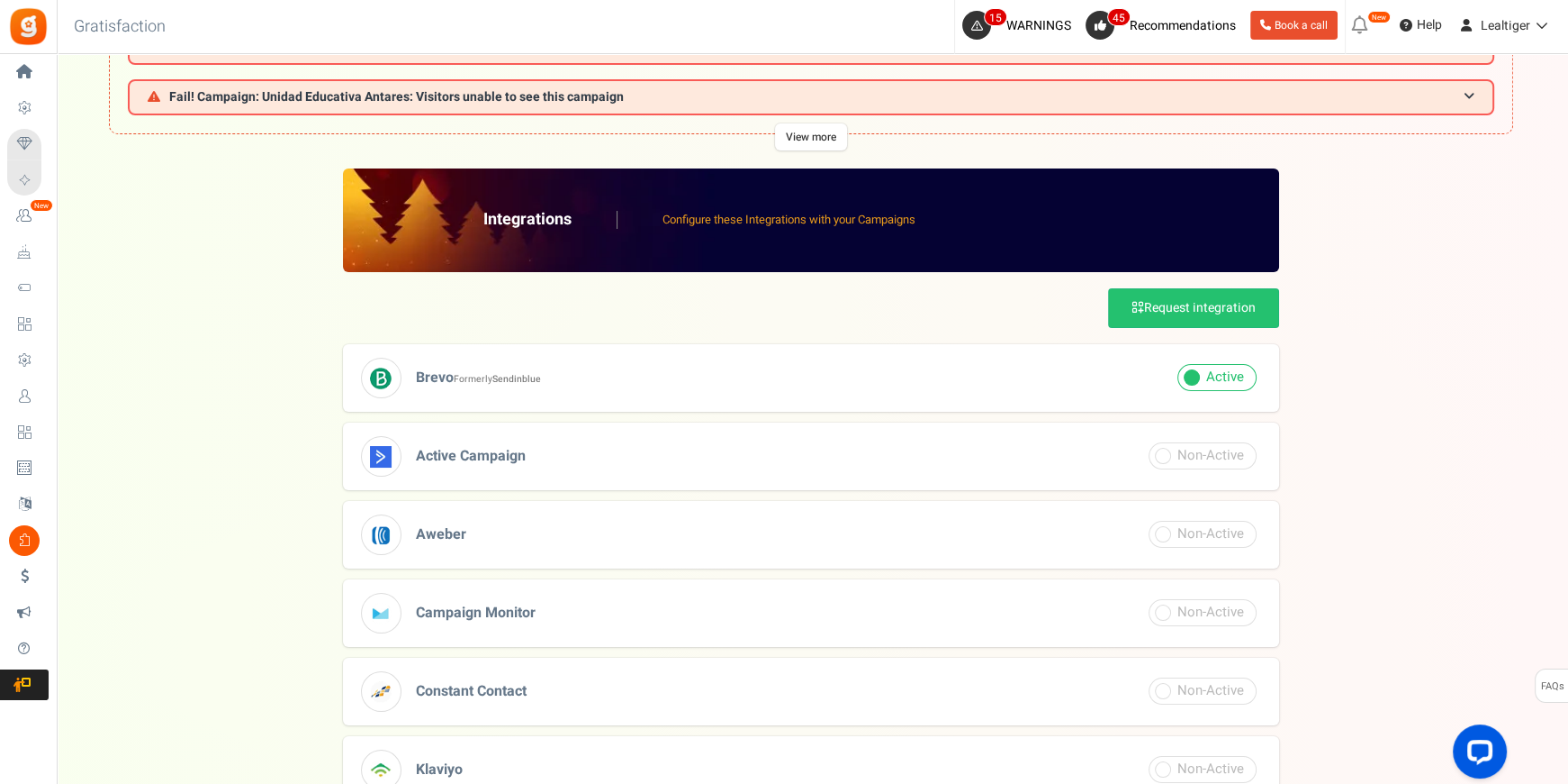
drag, startPoint x: 1483, startPoint y: 260, endPoint x: 1467, endPoint y: 253, distance: 17.5
click at [1478, 260] on div "Integrations Configure these Integrations with your Campaigns Request integrati…" at bounding box center [811, 614] width 1472 height 892
